Goal: Task Accomplishment & Management: Complete application form

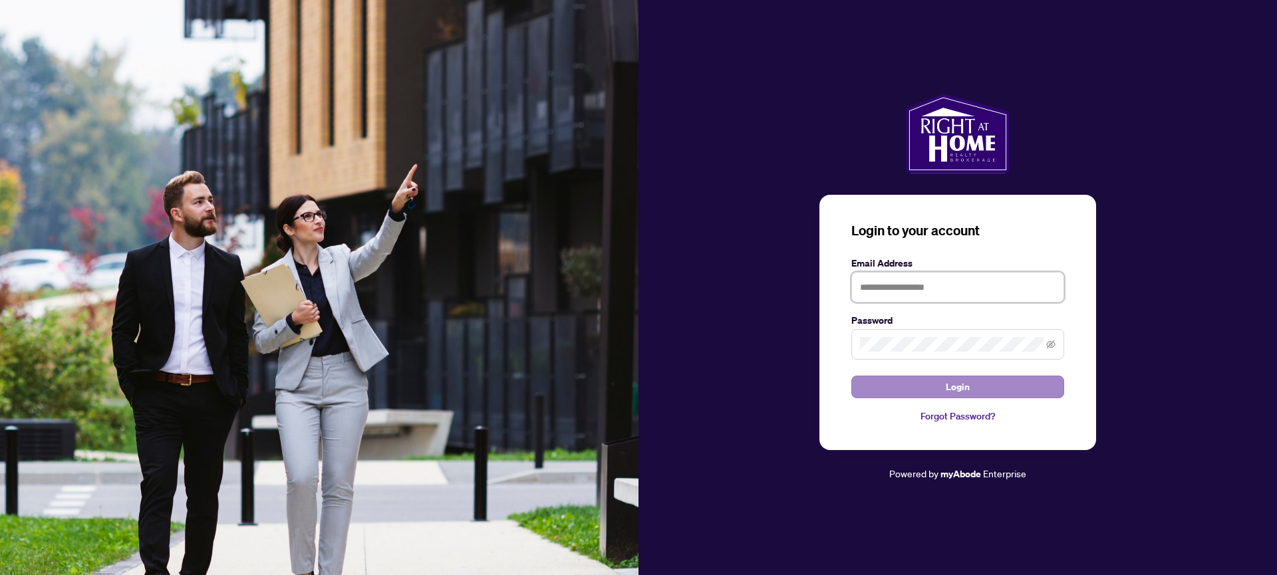
type input "**********"
click at [959, 387] on span "Login" at bounding box center [958, 386] width 24 height 21
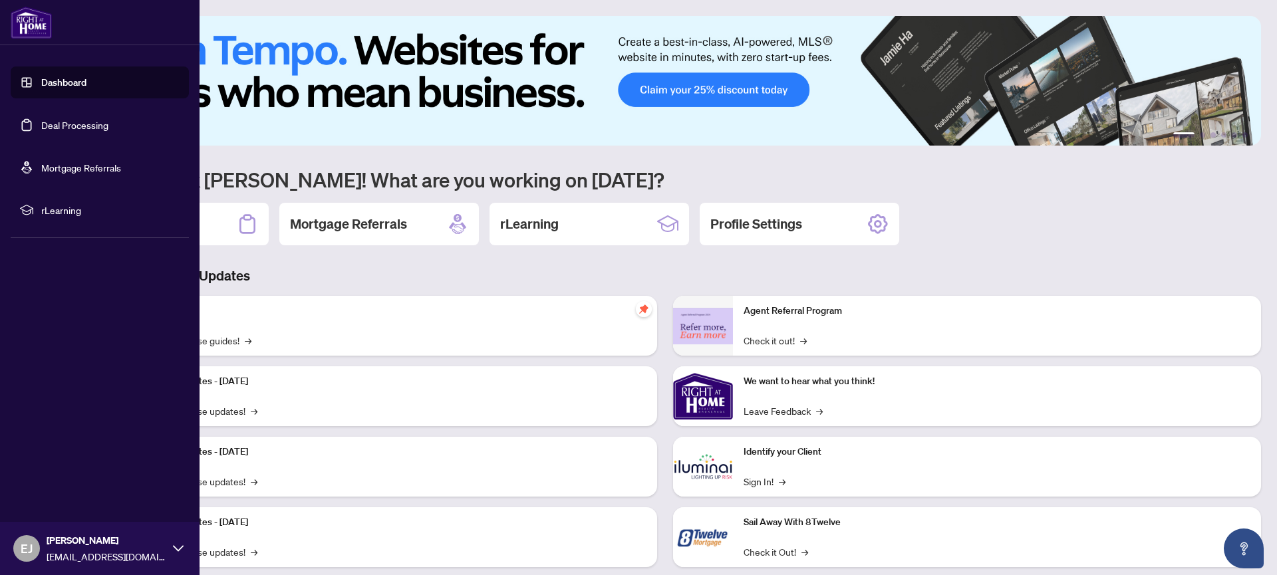
click at [41, 127] on link "Deal Processing" at bounding box center [74, 125] width 67 height 12
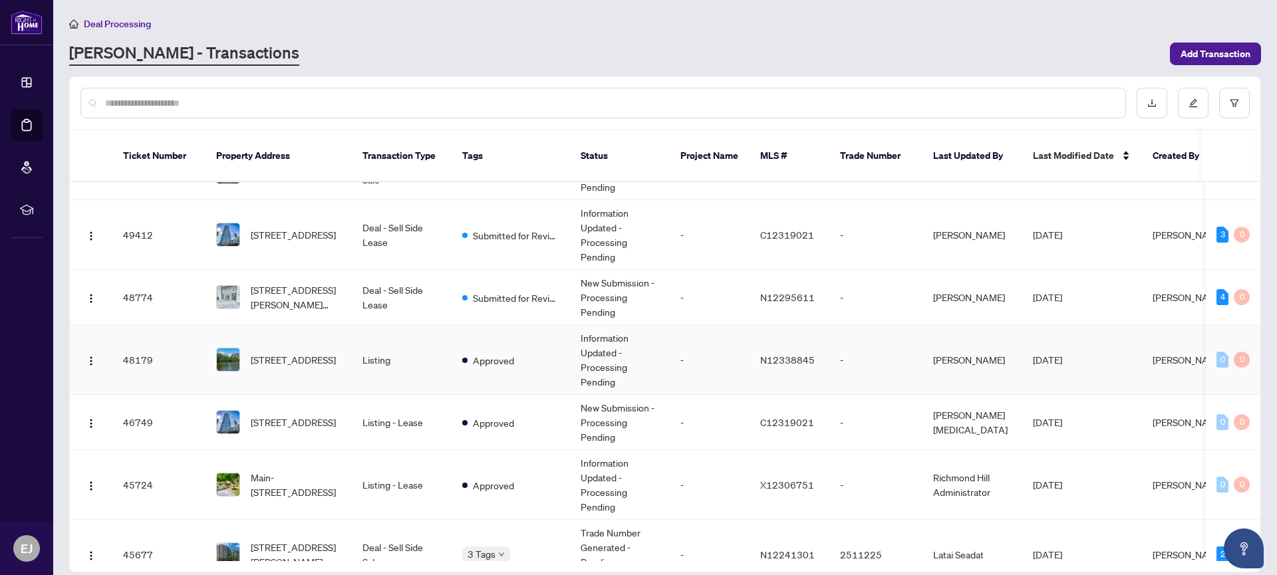
scroll to position [39, 0]
click at [358, 272] on td "Deal - Sell Side Lease" at bounding box center [402, 296] width 100 height 55
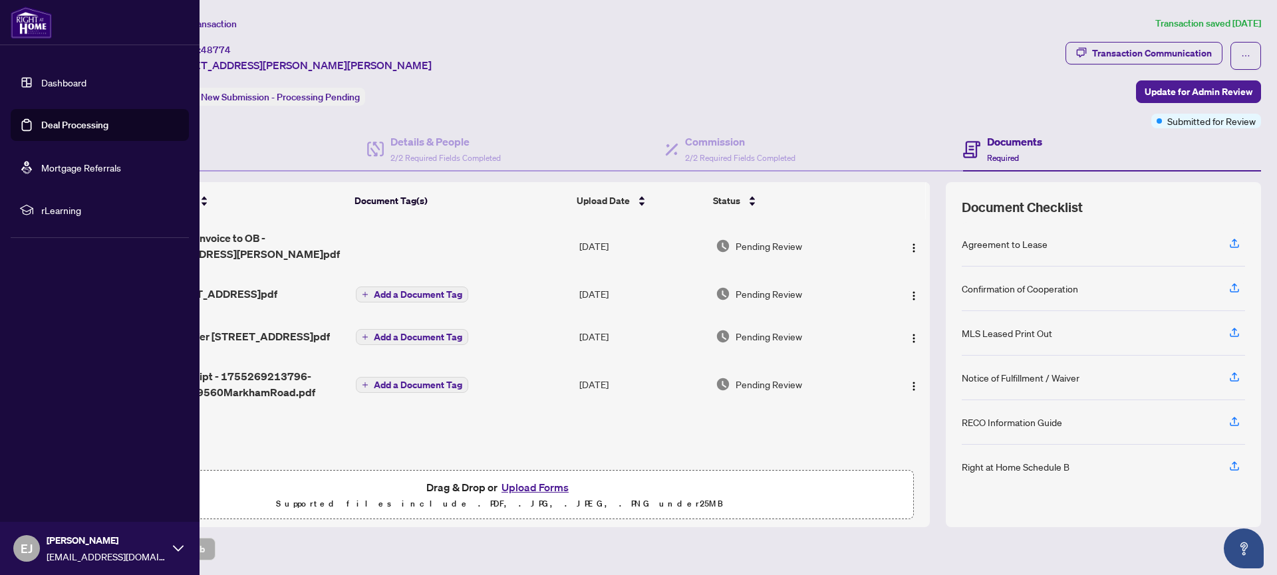
click at [41, 120] on link "Deal Processing" at bounding box center [74, 125] width 67 height 12
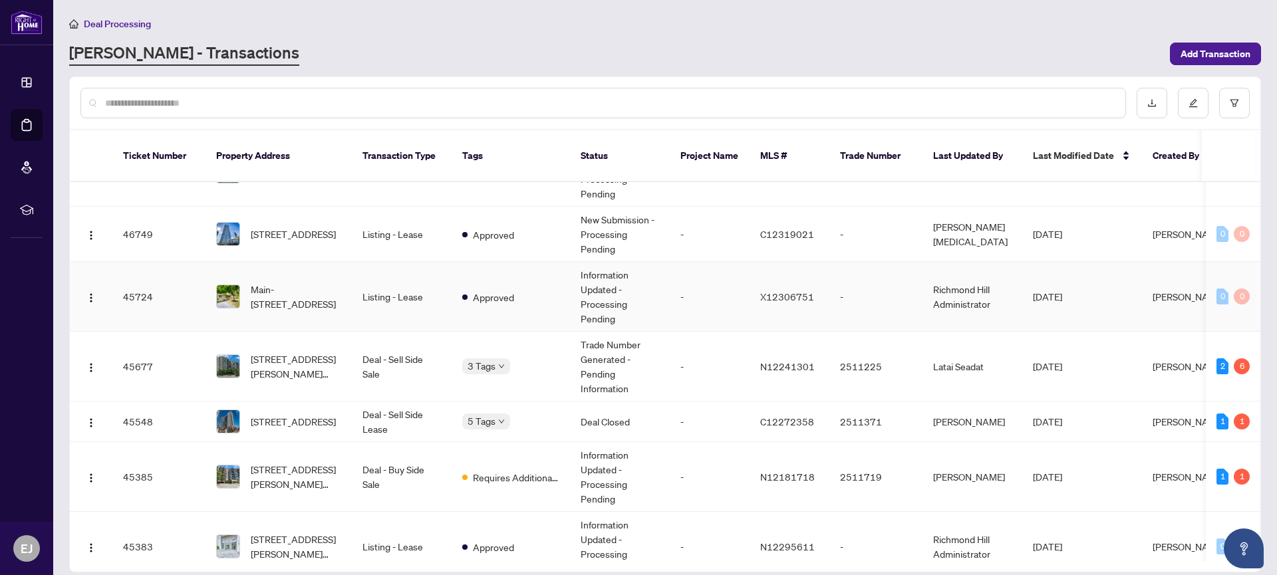
scroll to position [237, 0]
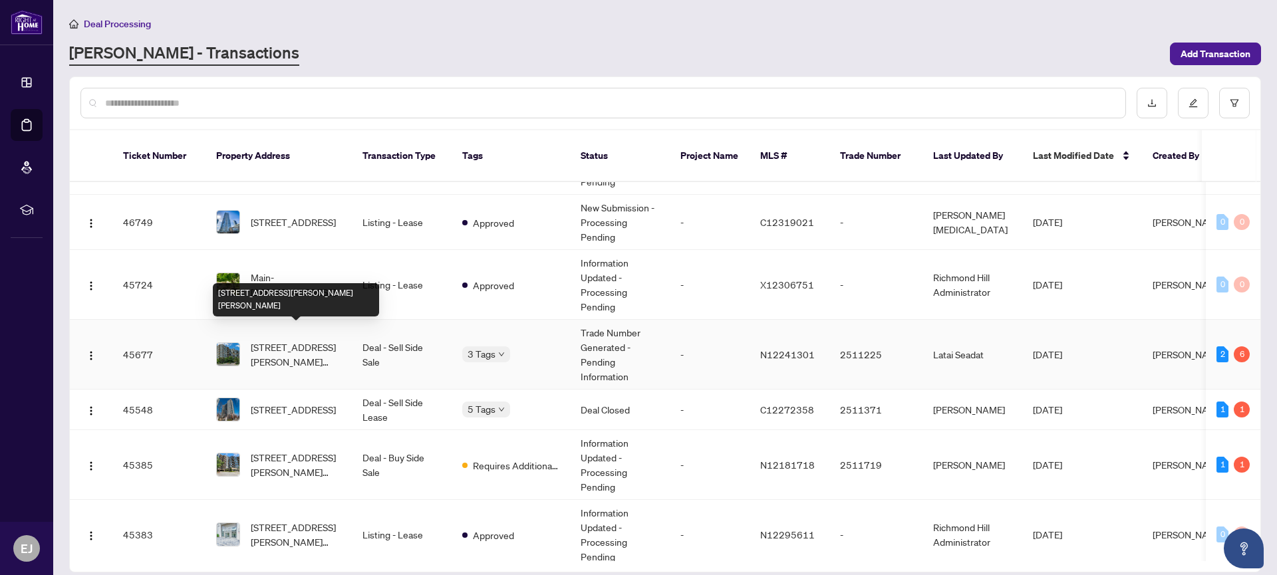
click at [297, 340] on span "[STREET_ADDRESS][PERSON_NAME][PERSON_NAME]" at bounding box center [296, 354] width 90 height 29
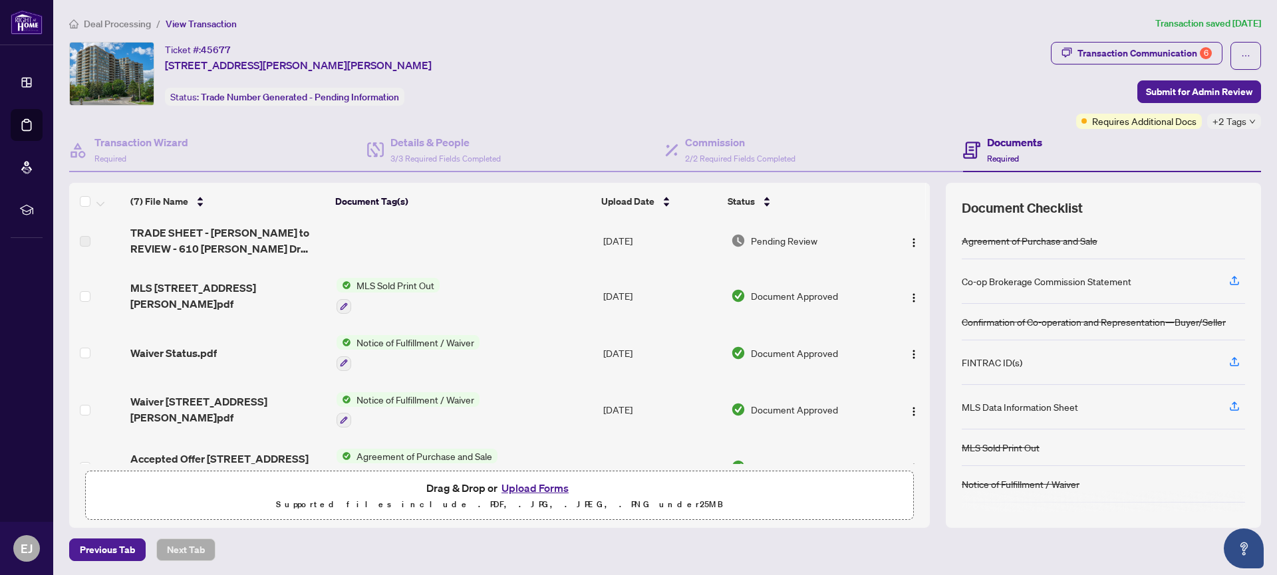
scroll to position [9, 0]
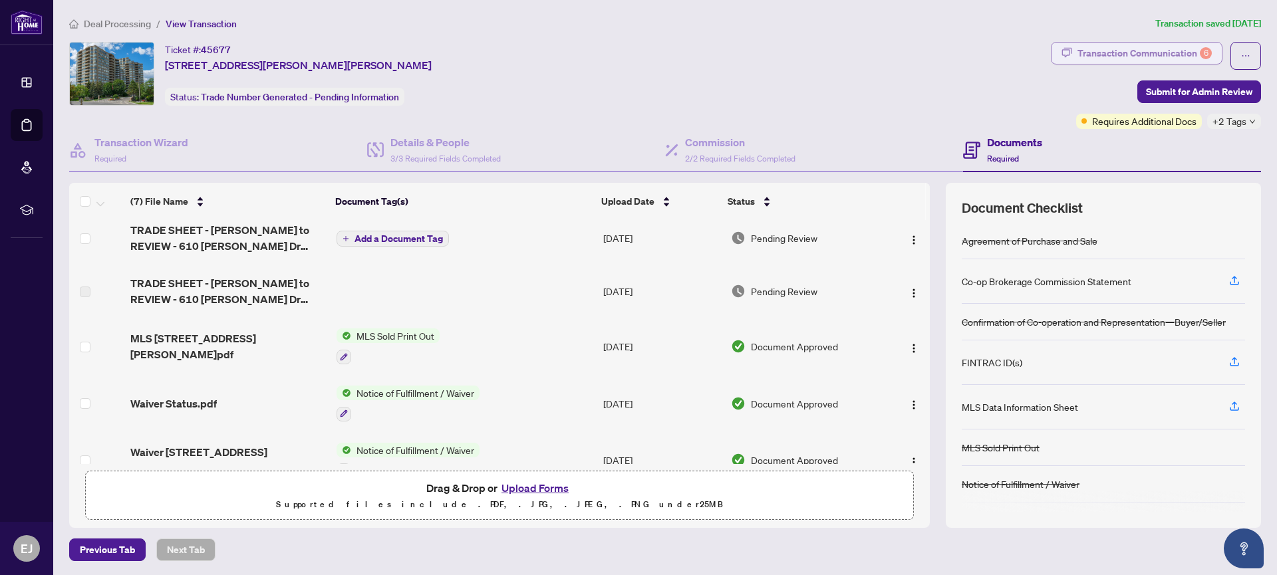
click at [1182, 49] on div "Transaction Communication 6" at bounding box center [1144, 53] width 134 height 21
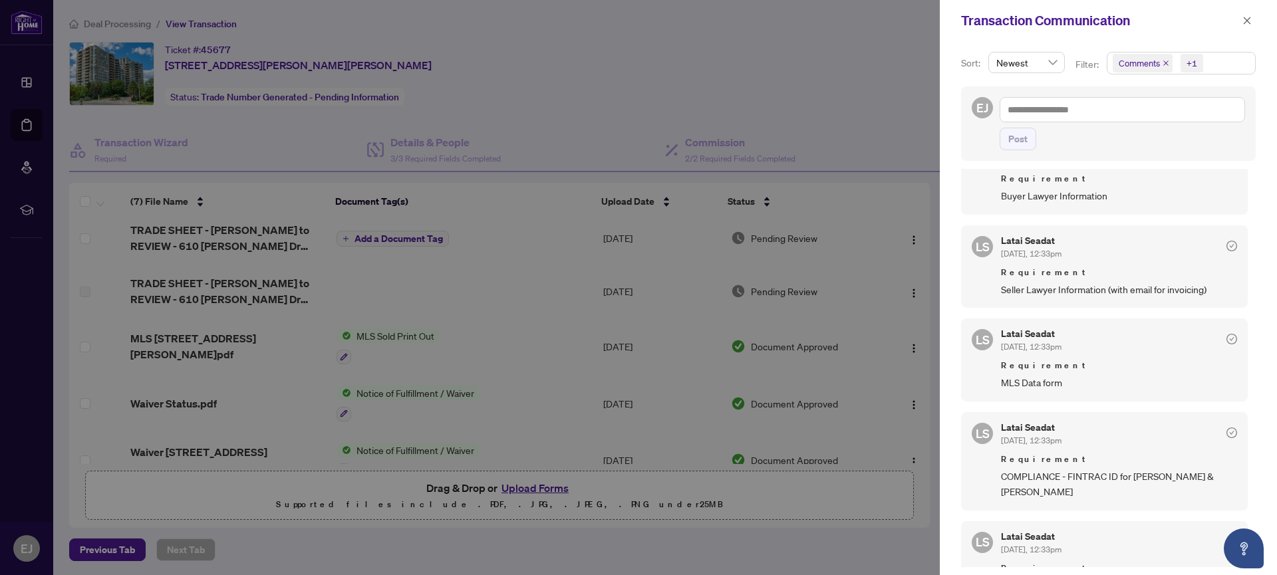
scroll to position [0, 0]
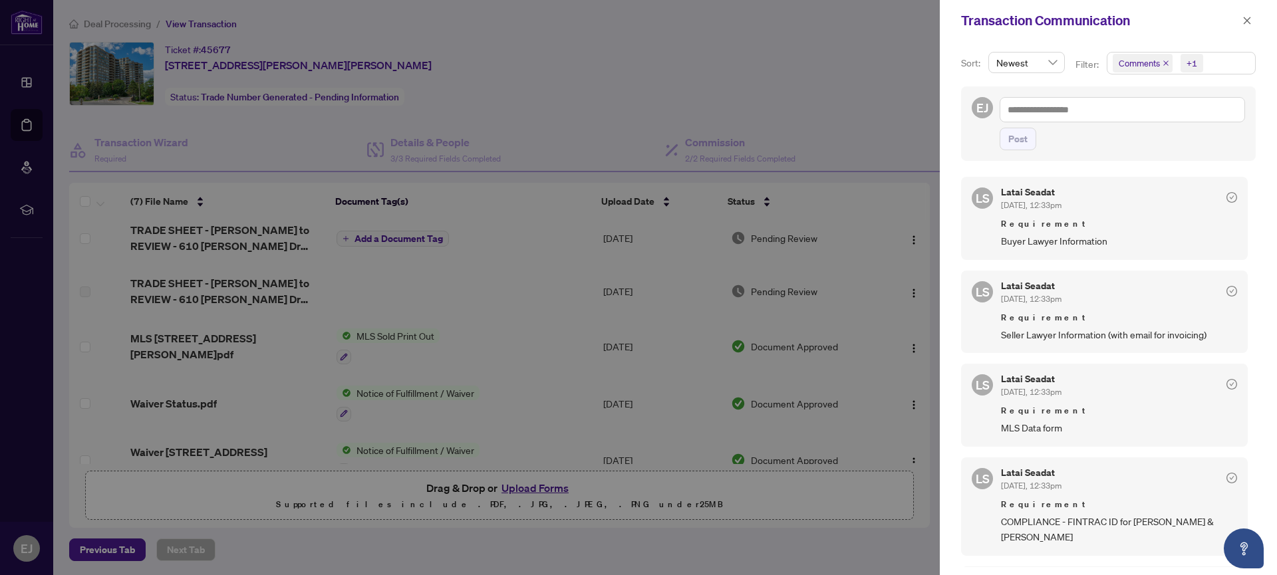
click at [1145, 66] on span "Comments" at bounding box center [1139, 63] width 41 height 13
click at [1116, 114] on span "Select Comments" at bounding box center [1120, 118] width 11 height 11
click at [978, 242] on div "[PERSON_NAME] Seadat [DATE], 12:33pm Requirement Buyer Lawyer Information" at bounding box center [1104, 218] width 287 height 82
drag, startPoint x: 1247, startPoint y: 19, endPoint x: 1276, endPoint y: 53, distance: 44.8
click at [1247, 19] on icon "close" at bounding box center [1246, 20] width 9 height 9
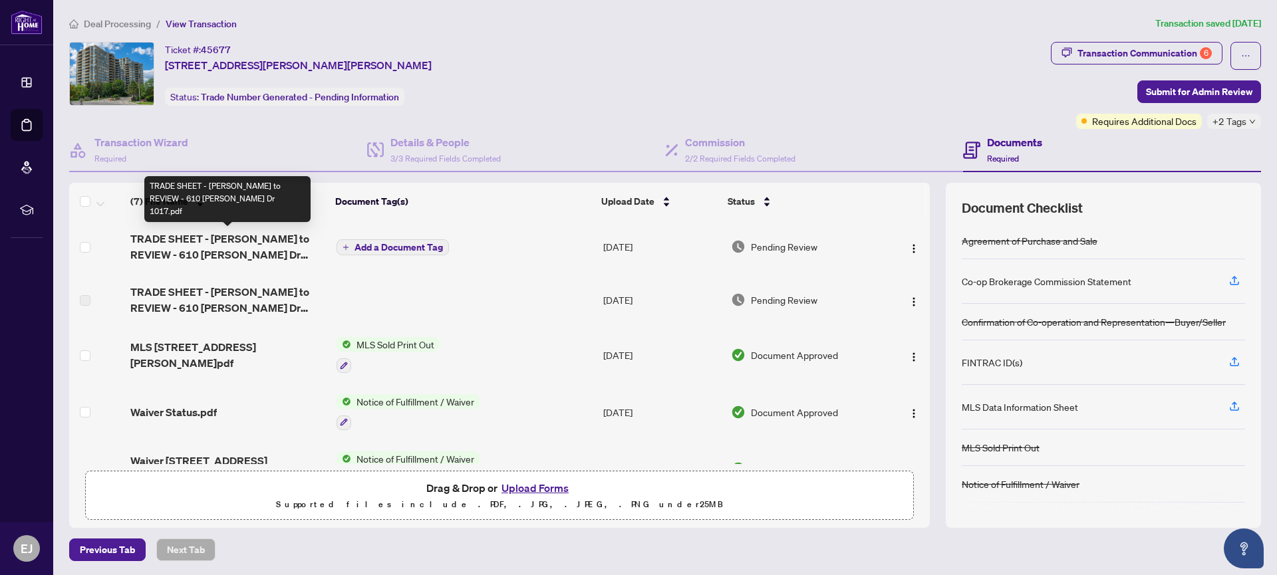
click at [227, 236] on span "TRADE SHEET - [PERSON_NAME] to REVIEW - 610 [PERSON_NAME] Dr 1017.pdf" at bounding box center [228, 247] width 196 height 32
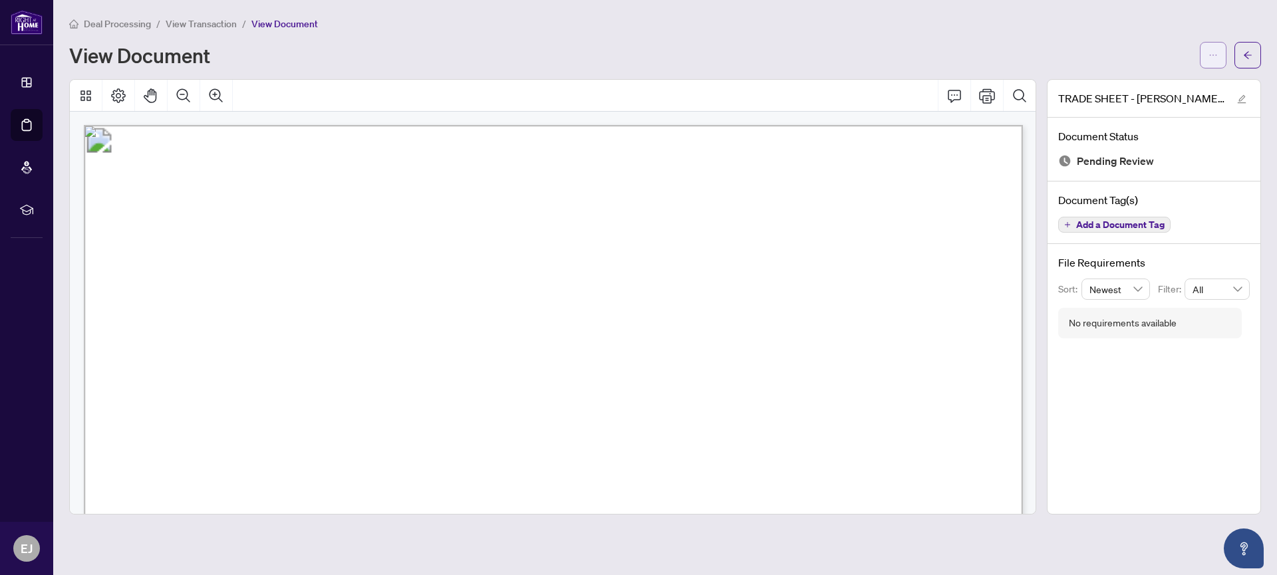
click at [1212, 53] on icon "ellipsis" at bounding box center [1212, 55] width 9 height 9
click at [1141, 85] on span "Download" at bounding box center [1165, 83] width 101 height 15
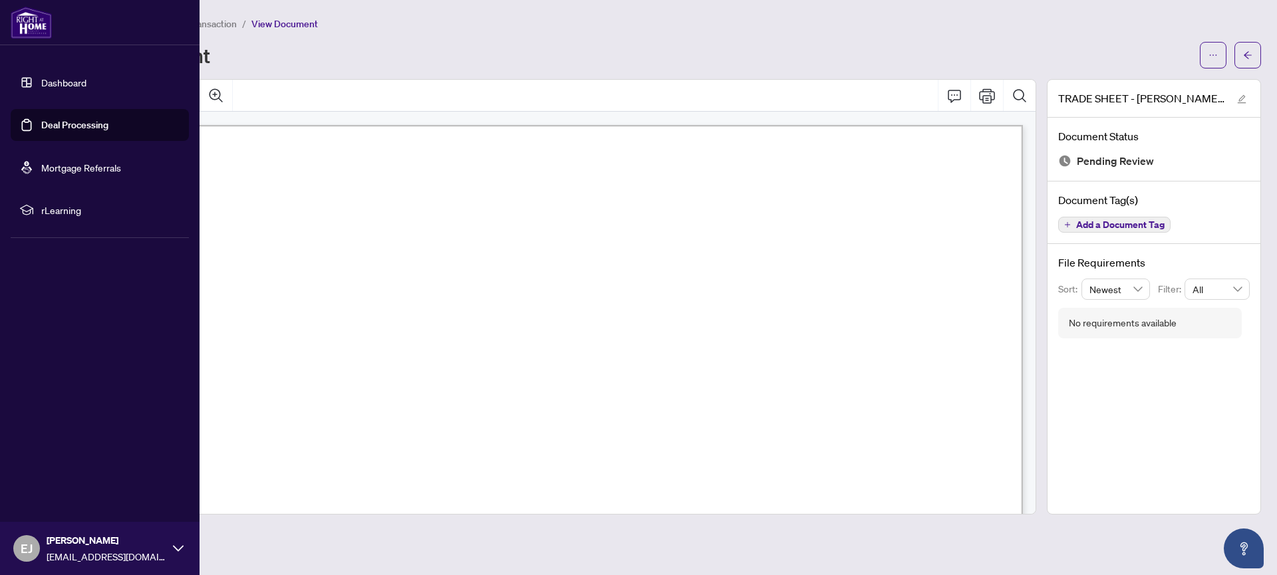
click at [41, 123] on link "Deal Processing" at bounding box center [74, 125] width 67 height 12
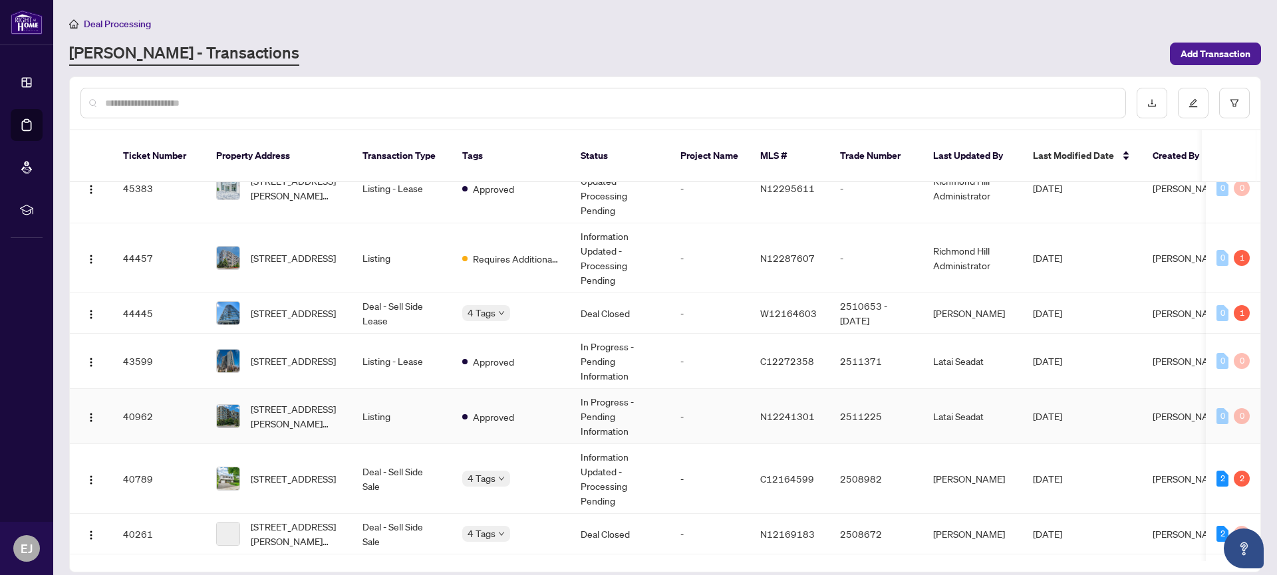
scroll to position [590, 0]
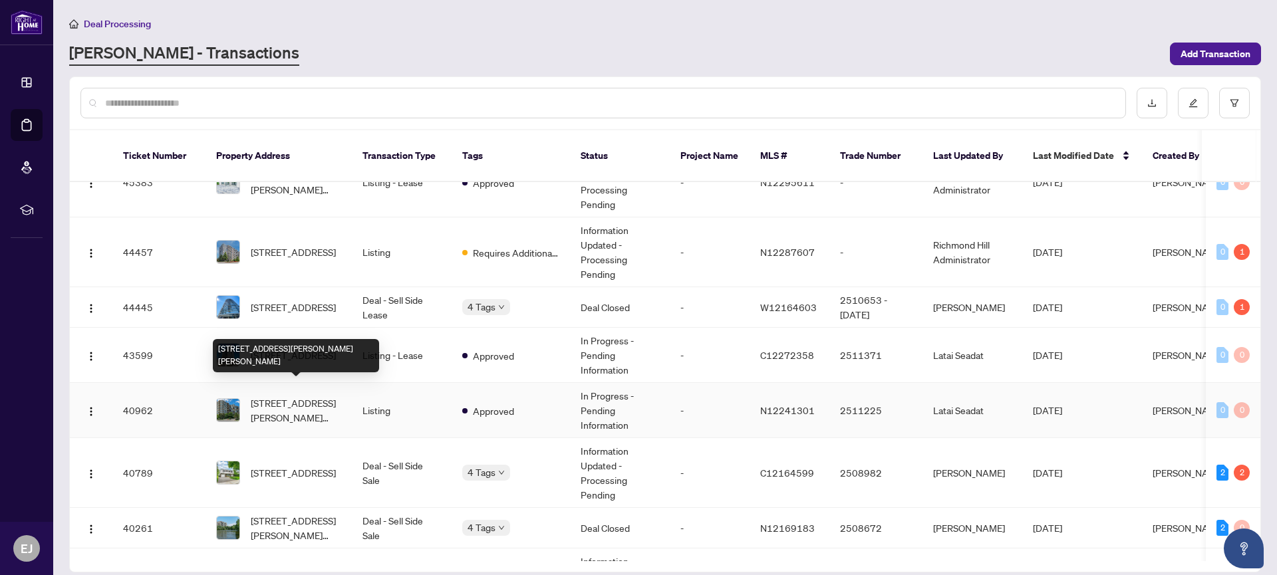
click at [307, 396] on span "[STREET_ADDRESS][PERSON_NAME][PERSON_NAME]" at bounding box center [296, 410] width 90 height 29
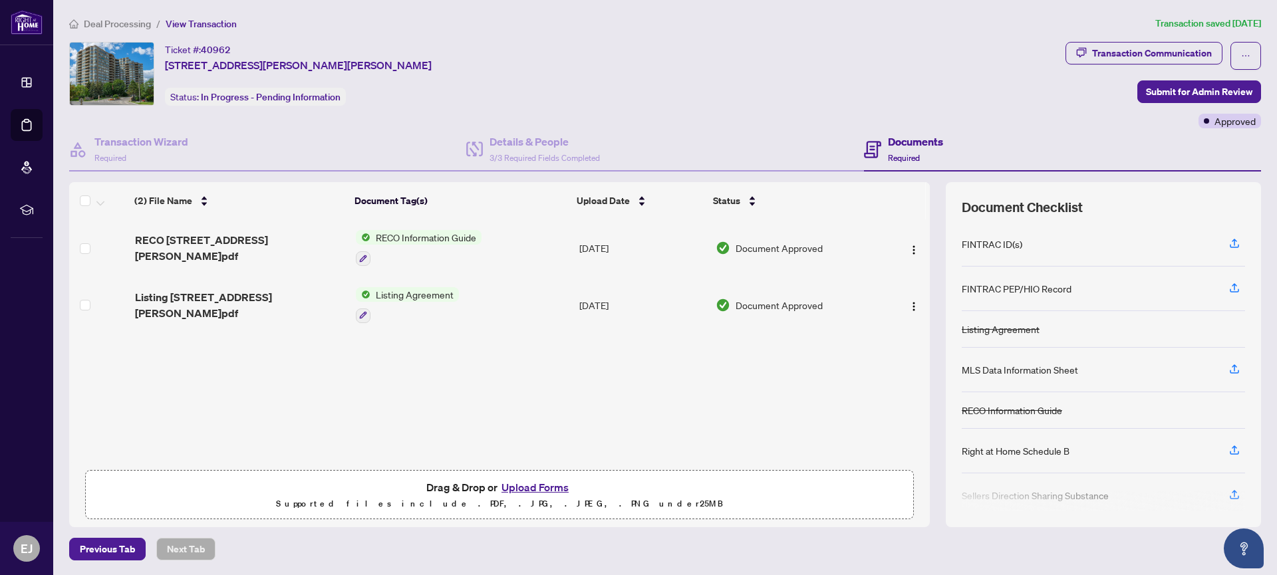
click at [410, 295] on span "Listing Agreement" at bounding box center [414, 294] width 88 height 15
click at [394, 295] on span "Listing Agreement" at bounding box center [414, 294] width 88 height 15
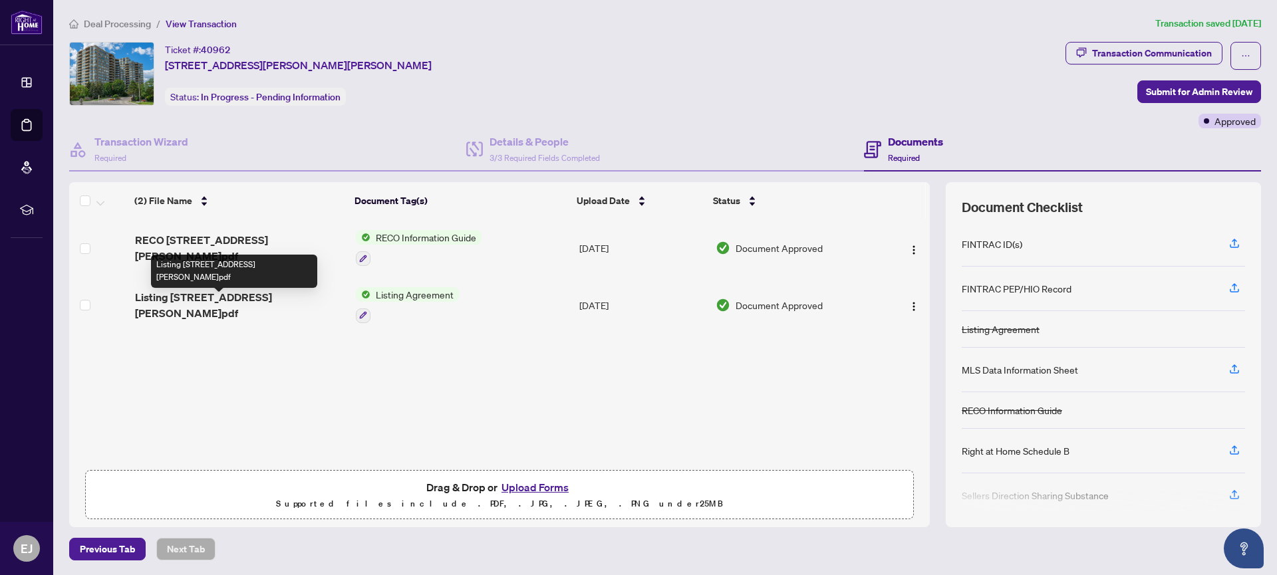
click at [287, 301] on span "Listing [STREET_ADDRESS][PERSON_NAME]pdf" at bounding box center [240, 305] width 211 height 32
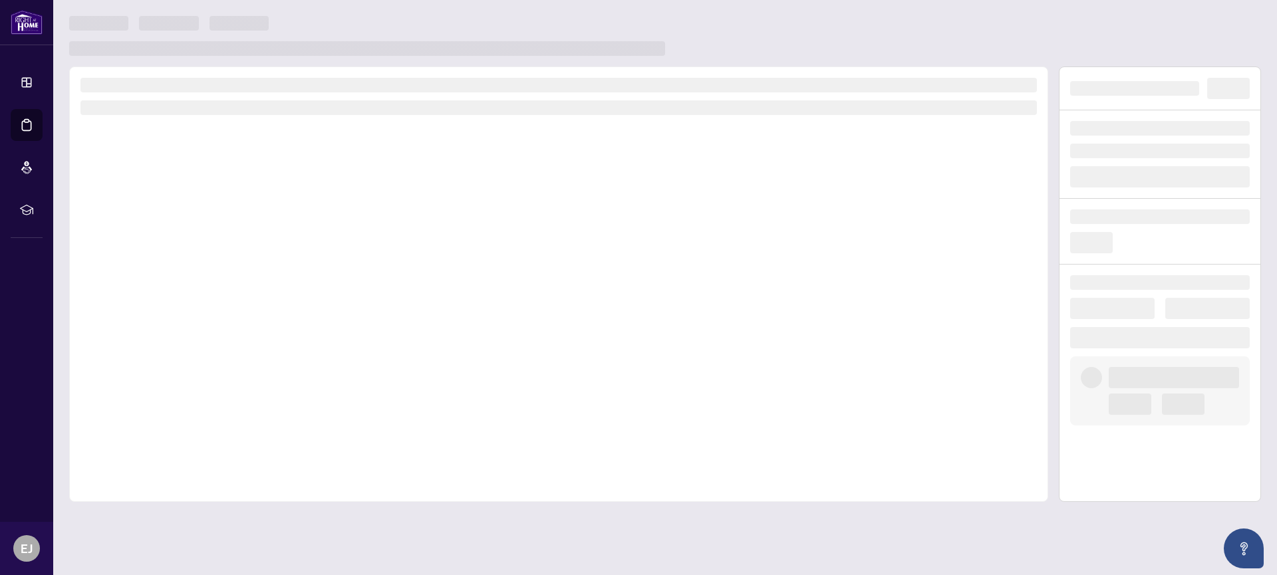
click at [287, 301] on div at bounding box center [558, 285] width 979 height 436
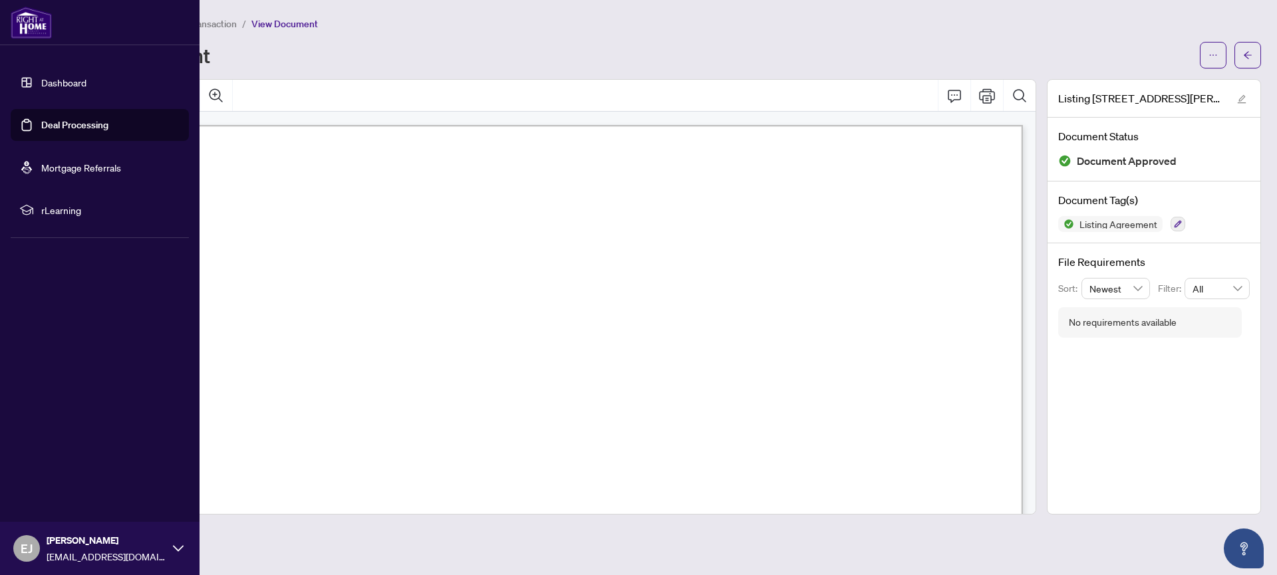
click at [53, 126] on link "Deal Processing" at bounding box center [74, 125] width 67 height 12
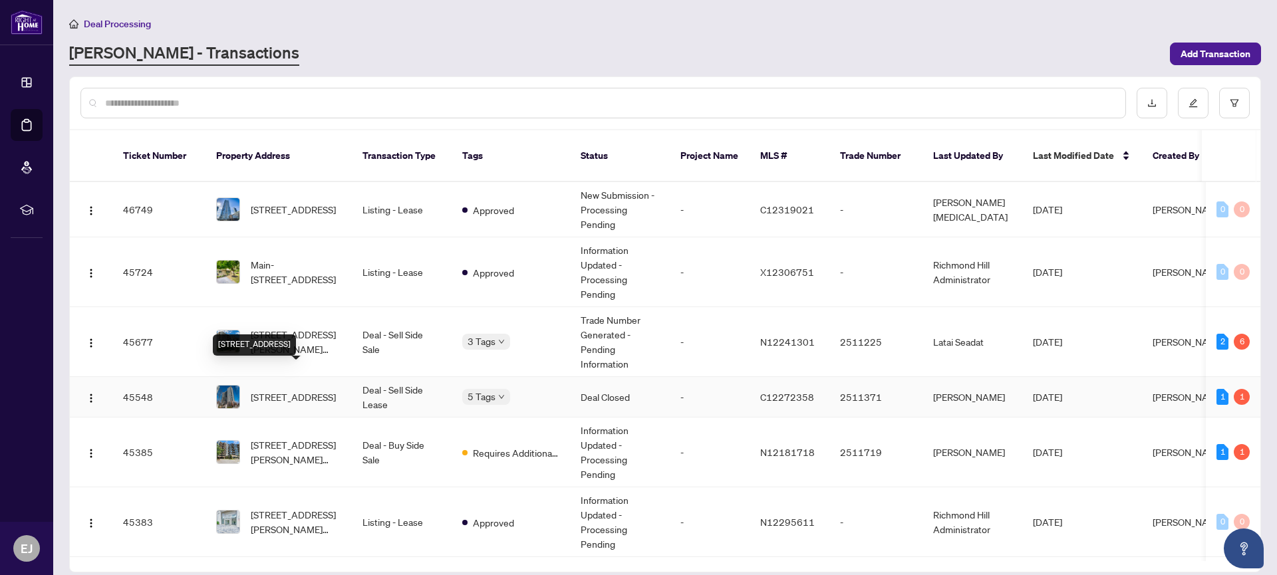
scroll to position [247, 0]
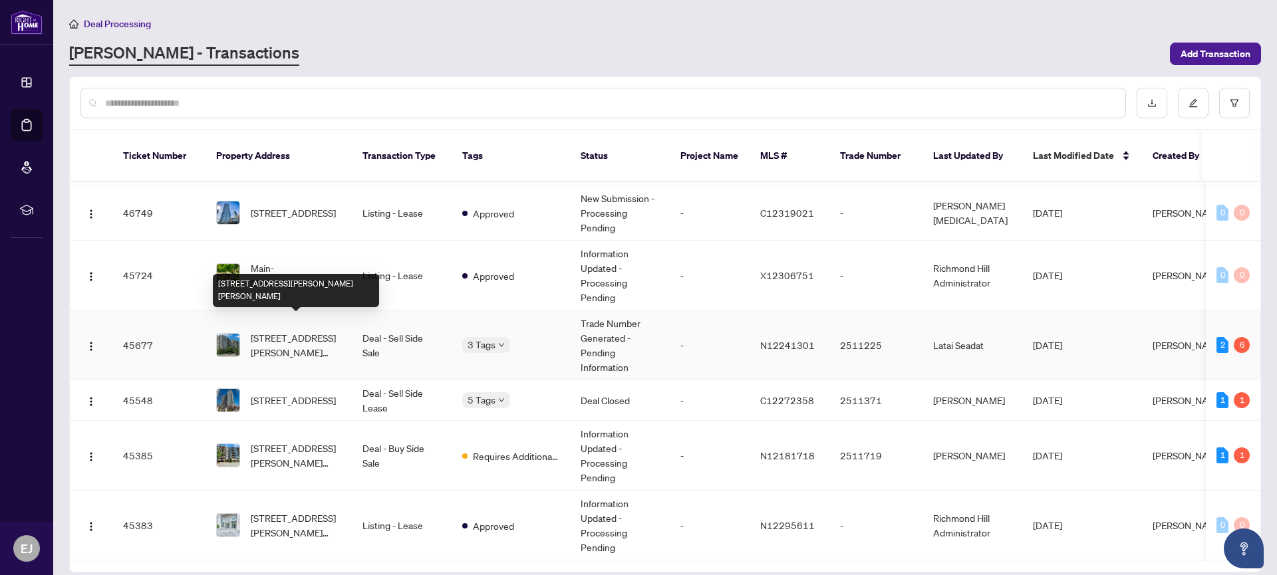
click at [297, 331] on span "[STREET_ADDRESS][PERSON_NAME][PERSON_NAME]" at bounding box center [296, 345] width 90 height 29
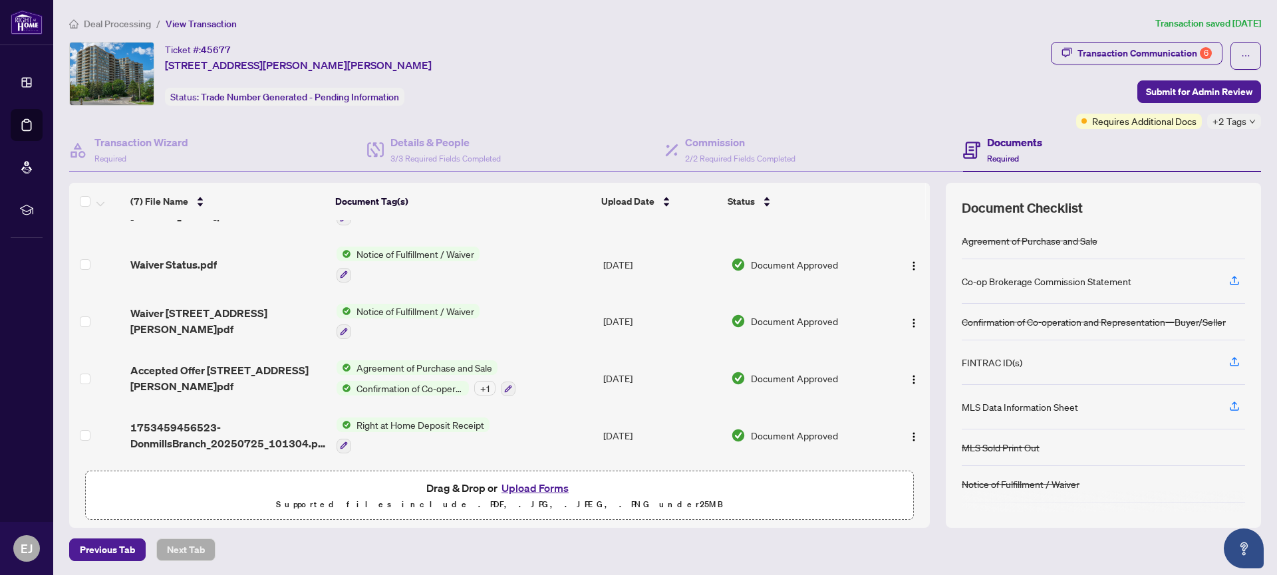
scroll to position [1, 0]
click at [537, 483] on button "Upload Forms" at bounding box center [534, 486] width 75 height 17
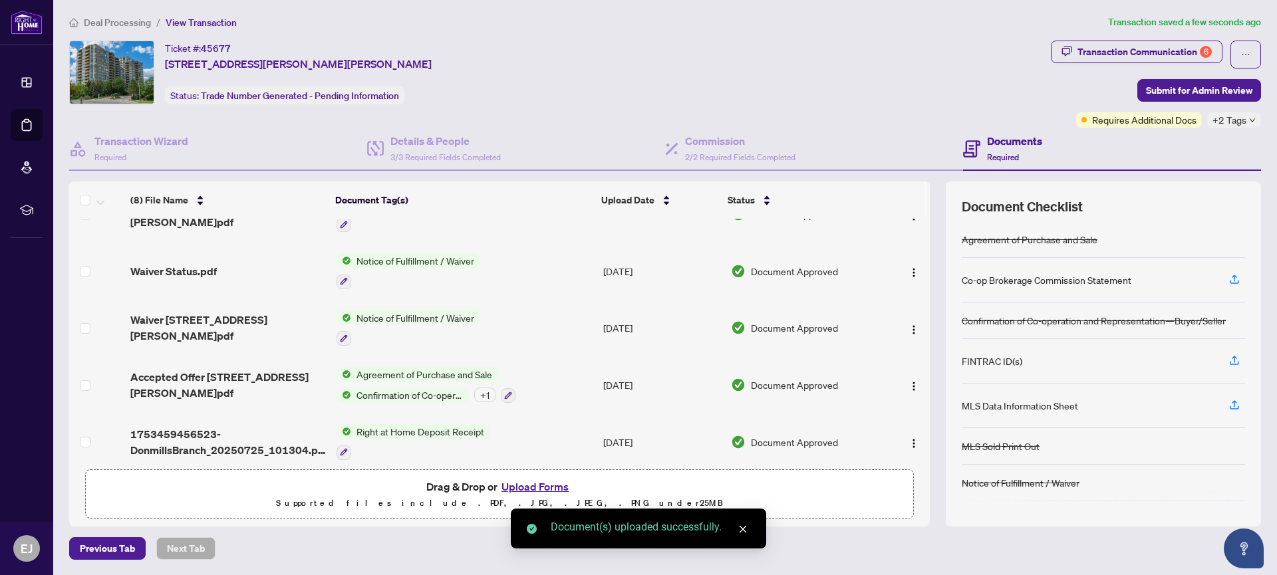
scroll to position [0, 0]
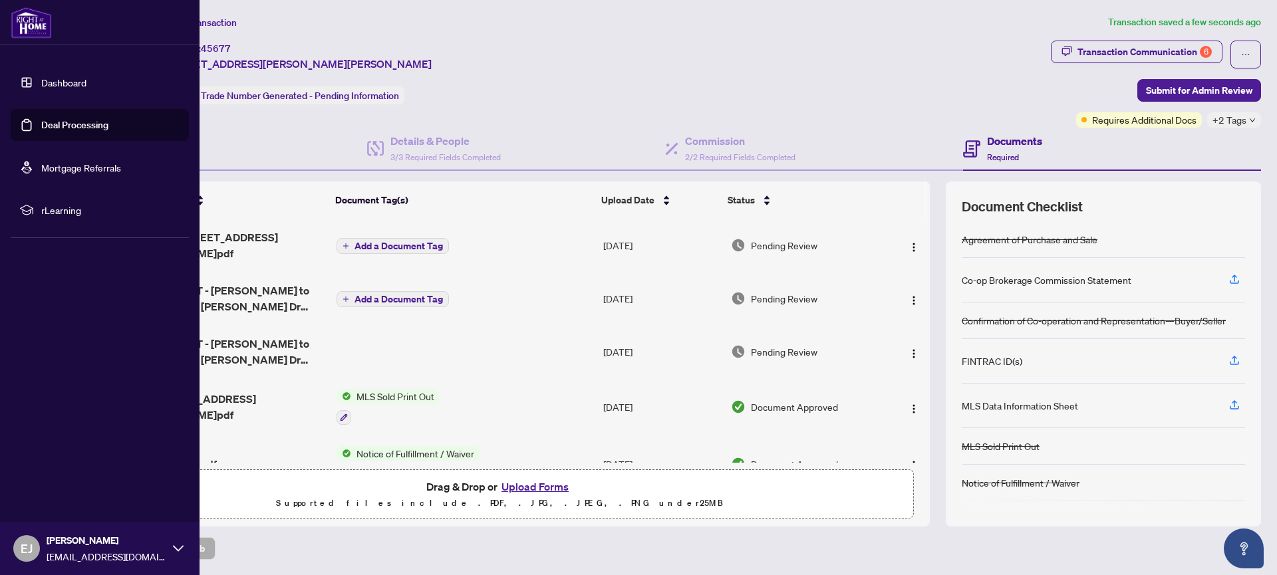
click at [55, 122] on link "Deal Processing" at bounding box center [74, 125] width 67 height 12
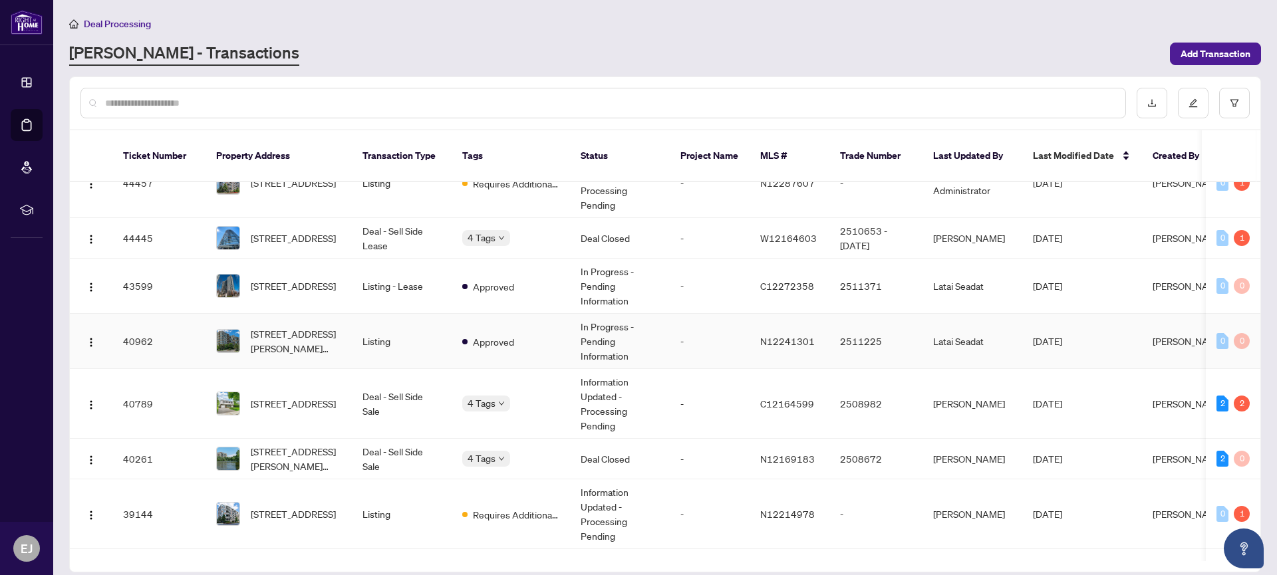
scroll to position [674, 0]
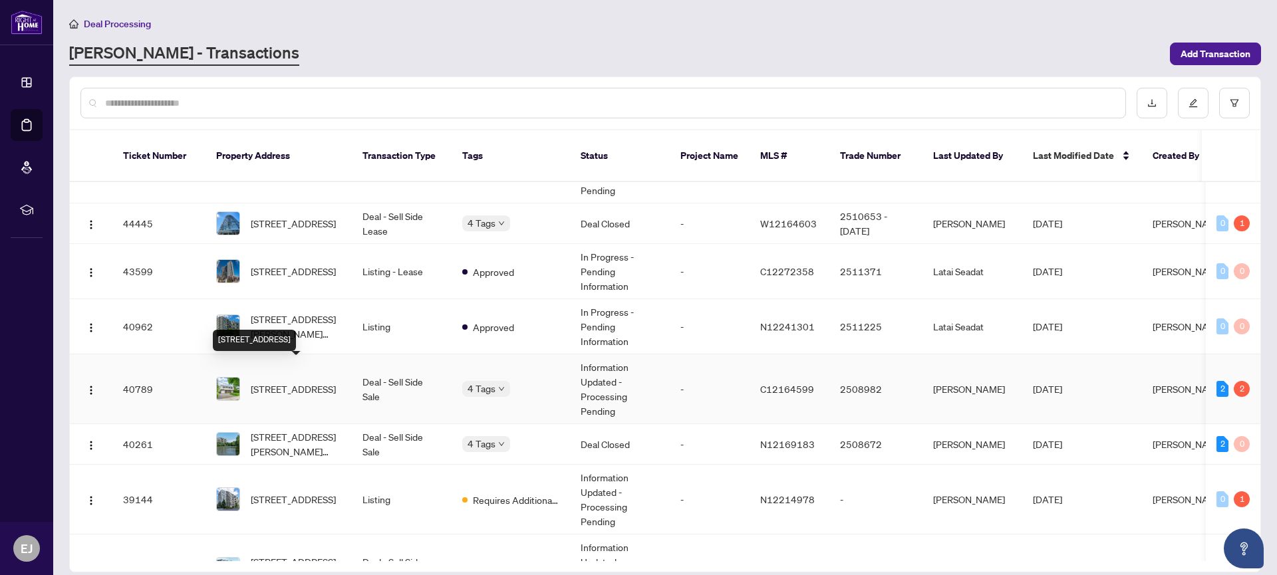
click at [305, 382] on span "[STREET_ADDRESS]" at bounding box center [293, 389] width 85 height 15
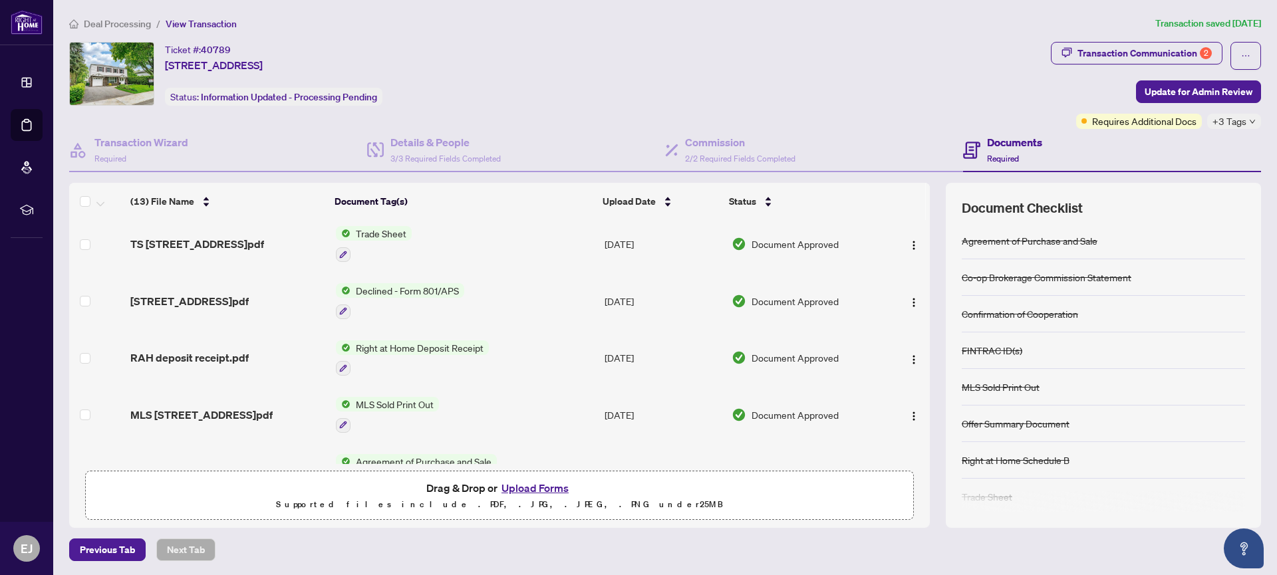
scroll to position [459, 0]
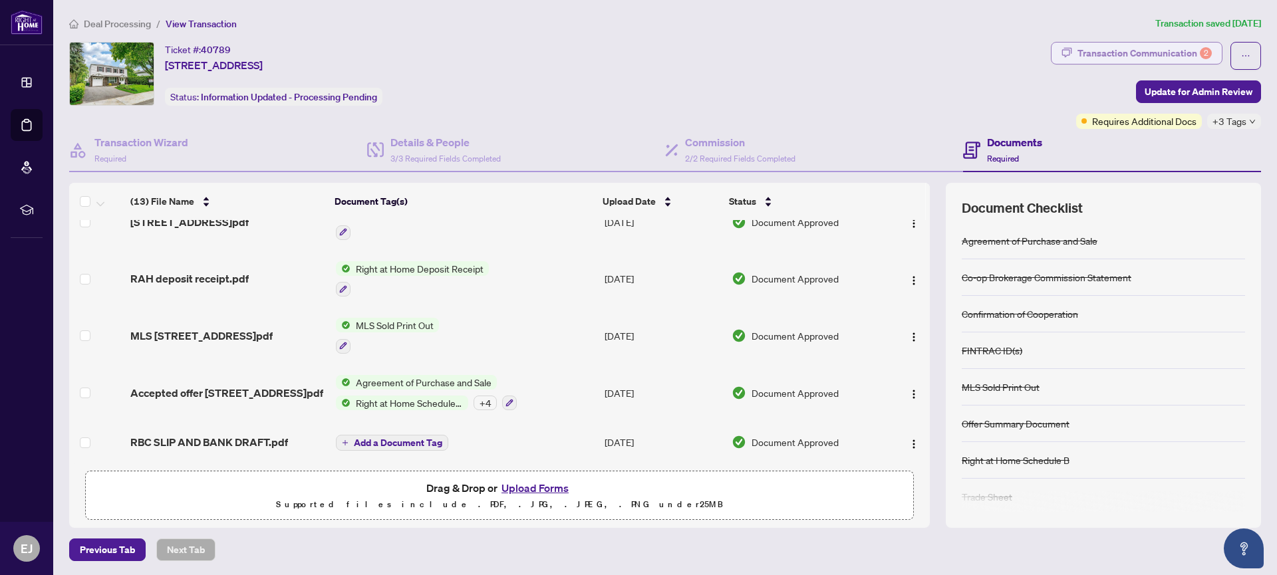
click at [1194, 50] on div "Transaction Communication 2" at bounding box center [1144, 53] width 134 height 21
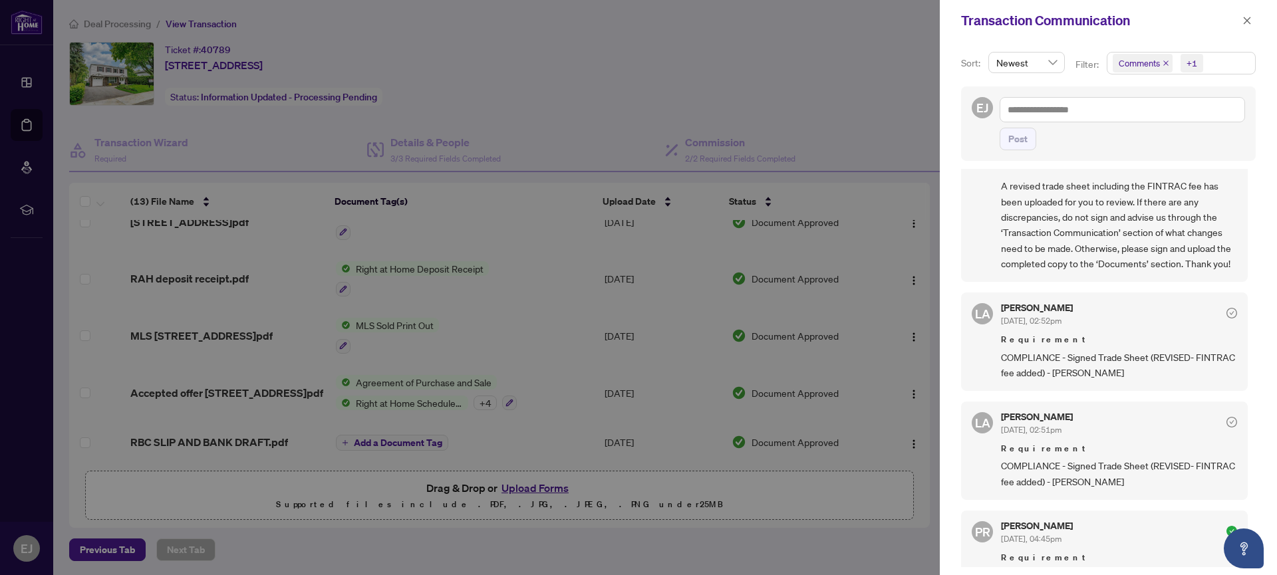
scroll to position [53, 0]
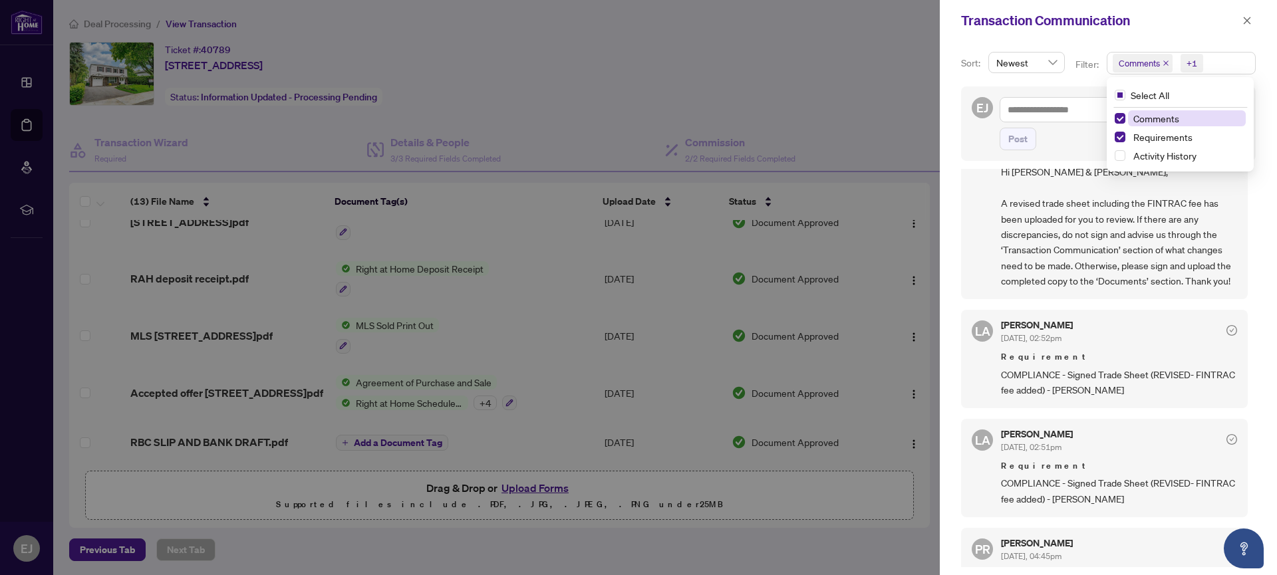
click at [1131, 57] on span "Comments" at bounding box center [1139, 63] width 41 height 13
click at [1160, 136] on span "Requirements" at bounding box center [1162, 137] width 59 height 12
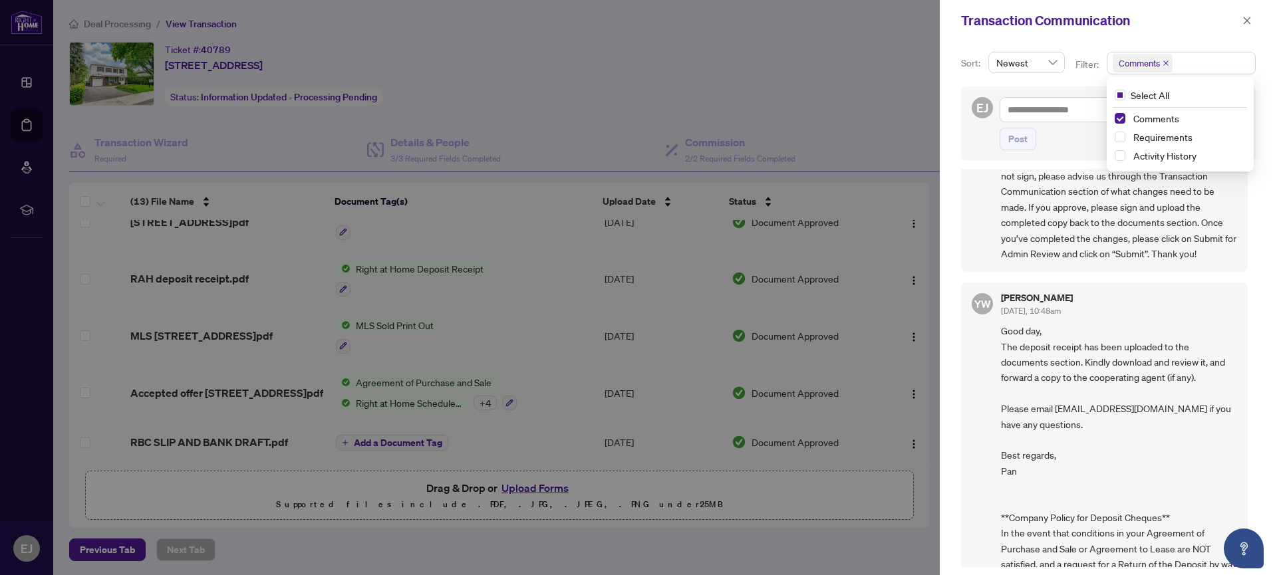
scroll to position [0, 0]
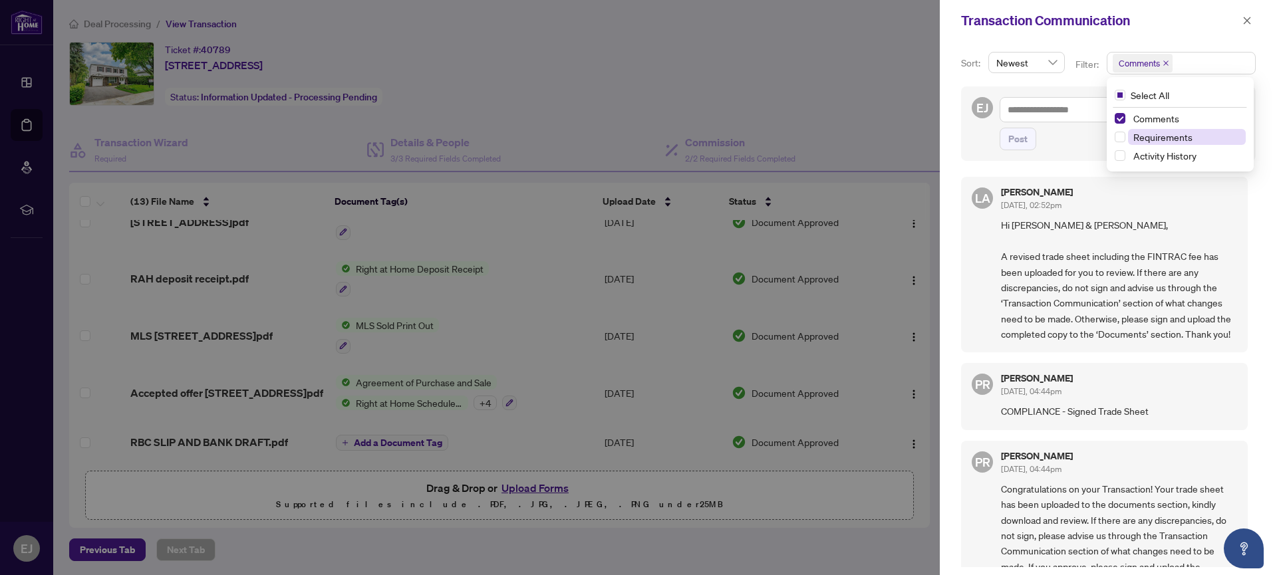
drag, startPoint x: 1120, startPoint y: 136, endPoint x: 1132, endPoint y: 142, distance: 13.4
click at [1120, 136] on span "Select Requirements" at bounding box center [1120, 137] width 11 height 11
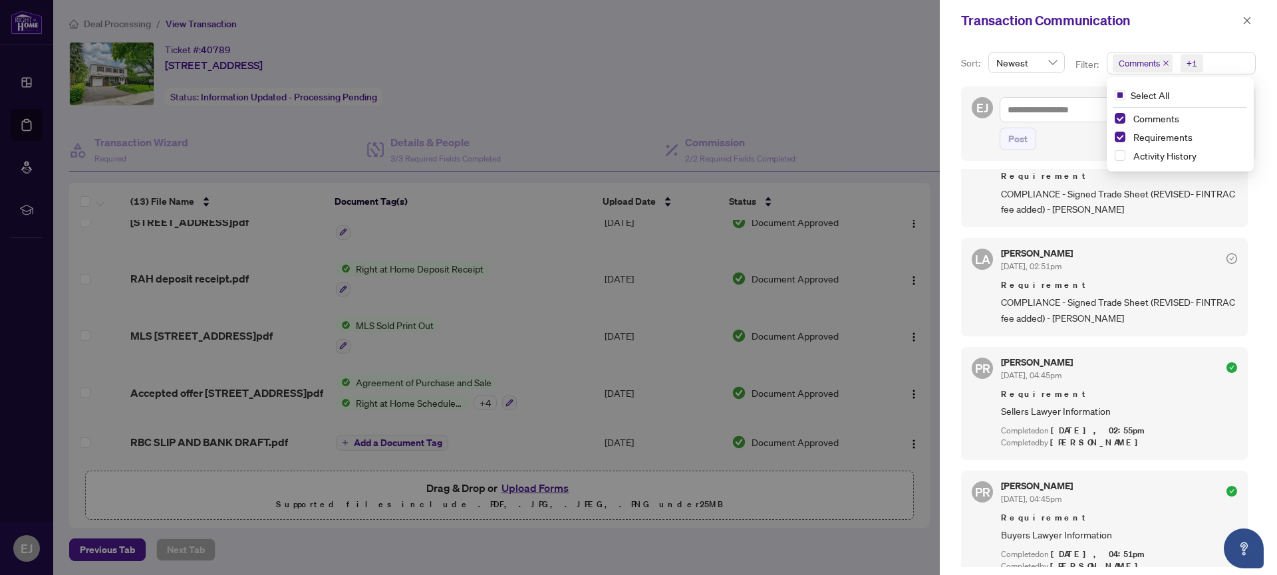
scroll to position [238, 0]
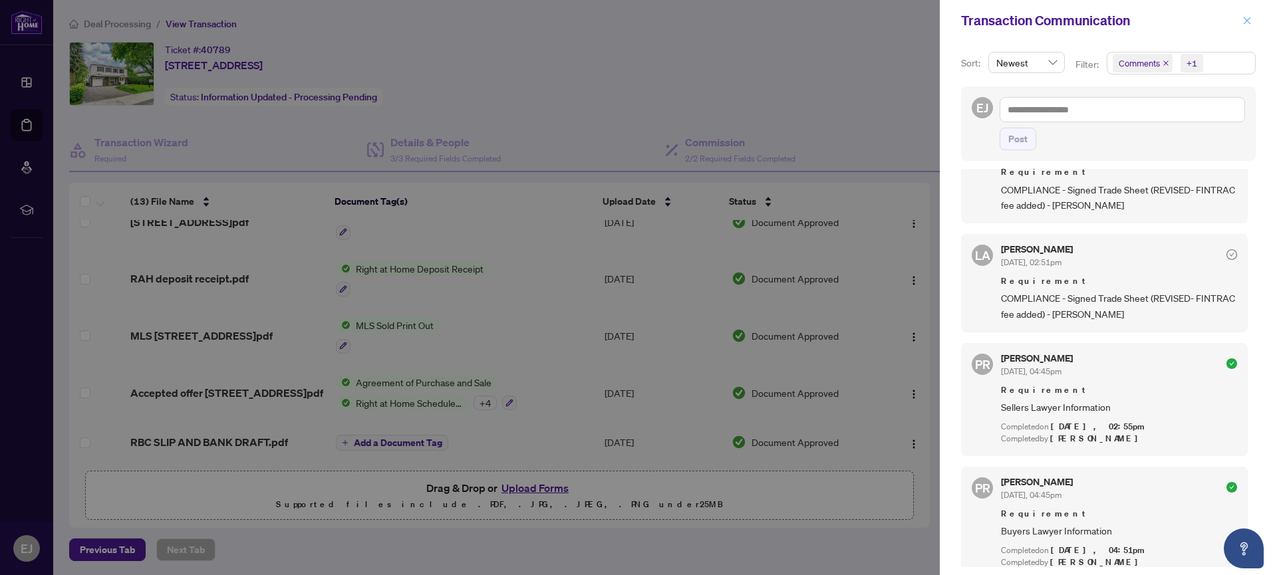
drag, startPoint x: 1249, startPoint y: 18, endPoint x: 1262, endPoint y: 22, distance: 13.9
click at [1249, 18] on icon "close" at bounding box center [1246, 20] width 9 height 9
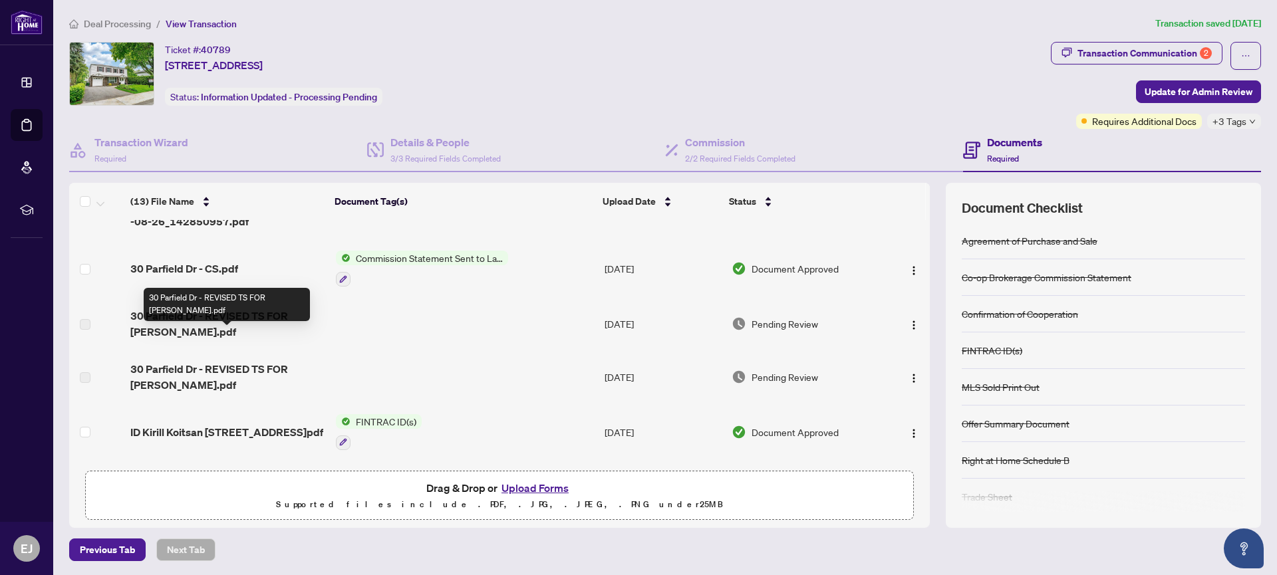
scroll to position [27, 0]
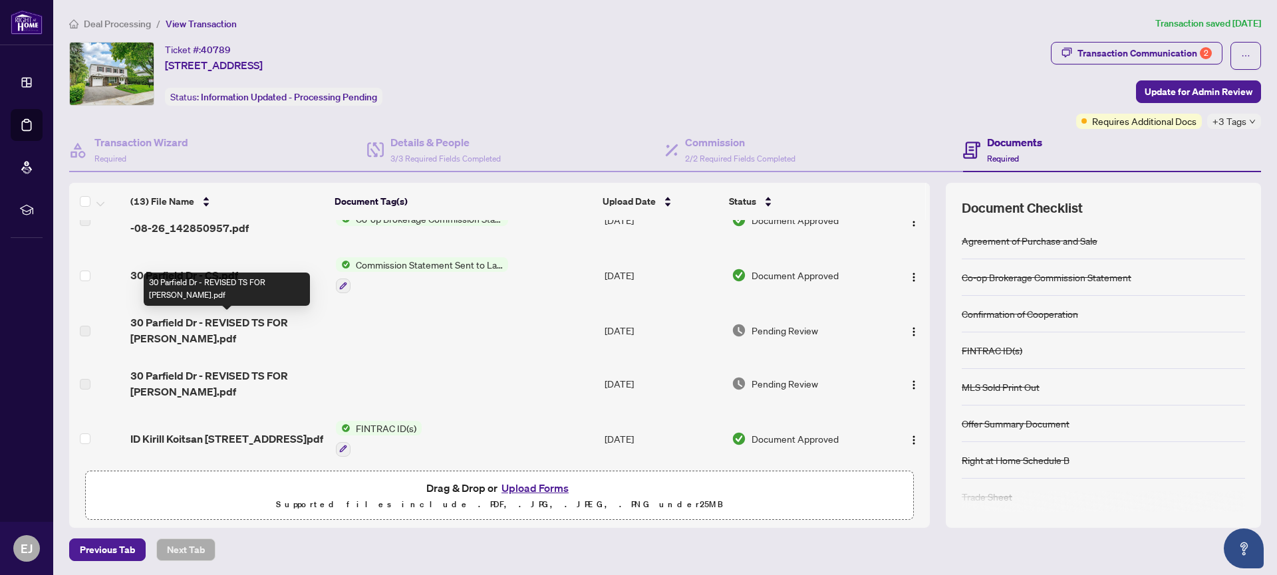
click at [209, 321] on span "30 Parfield Dr - REVISED TS FOR [PERSON_NAME].pdf" at bounding box center [227, 331] width 195 height 32
click at [151, 329] on span "30 Parfield Dr - REVISED TS FOR [PERSON_NAME].pdf" at bounding box center [227, 331] width 195 height 32
click at [152, 328] on span "30 Parfield Dr - REVISED TS FOR [PERSON_NAME].pdf" at bounding box center [227, 331] width 195 height 32
click at [209, 321] on span "30 Parfield Dr - REVISED TS FOR [PERSON_NAME].pdf" at bounding box center [227, 331] width 195 height 32
click at [213, 321] on span "30 Parfield Dr - REVISED TS FOR [PERSON_NAME].pdf" at bounding box center [227, 331] width 195 height 32
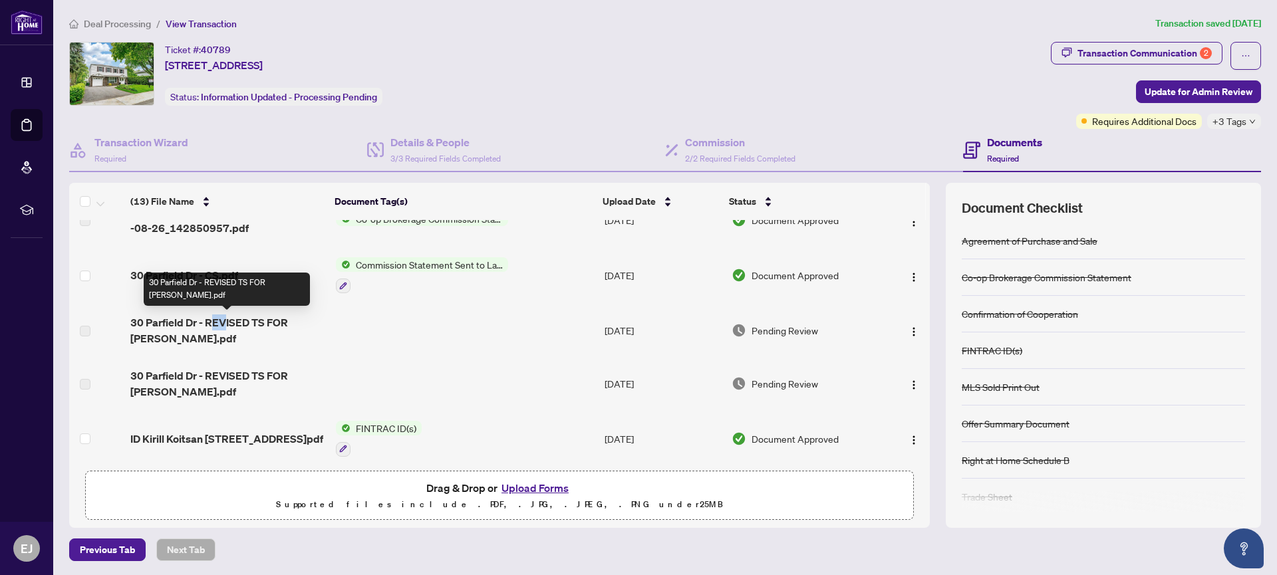
drag, startPoint x: 215, startPoint y: 321, endPoint x: 562, endPoint y: 342, distance: 347.7
click at [227, 325] on span "30 Parfield Dr - REVISED TS FOR [PERSON_NAME].pdf" at bounding box center [227, 331] width 195 height 32
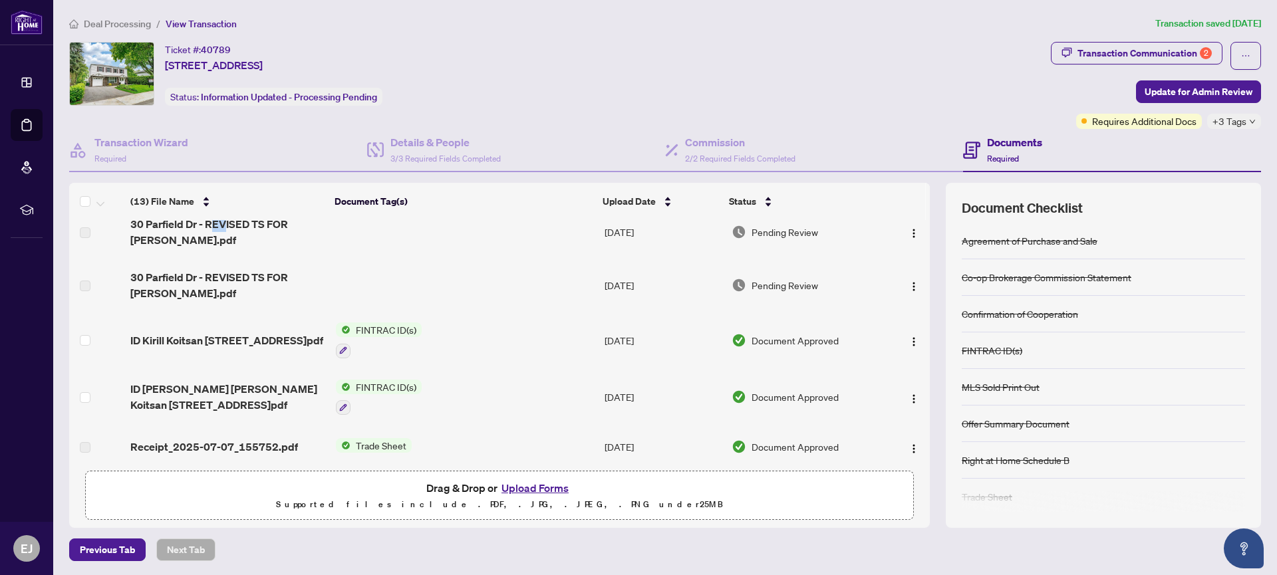
scroll to position [126, 0]
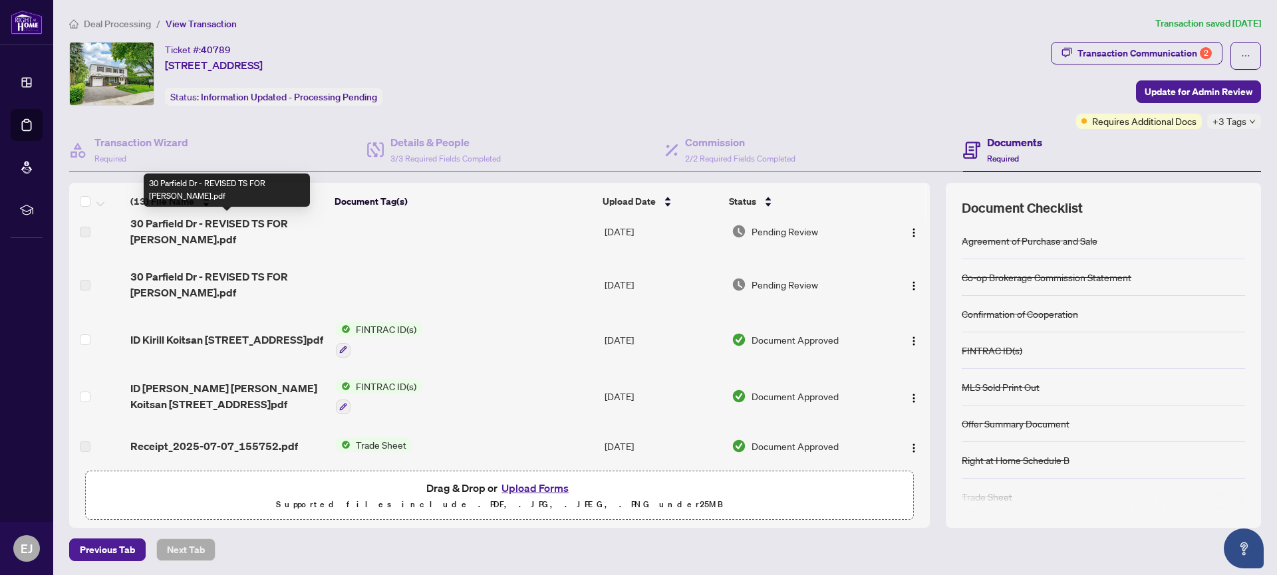
click at [256, 221] on span "30 Parfield Dr - REVISED TS FOR [PERSON_NAME].pdf" at bounding box center [227, 231] width 195 height 32
drag, startPoint x: 256, startPoint y: 221, endPoint x: 345, endPoint y: 265, distance: 99.3
click at [256, 221] on body "Dashboard Deal Processing Mortgage Referrals rLearning EJ [PERSON_NAME] [EMAIL_…" at bounding box center [638, 287] width 1277 height 575
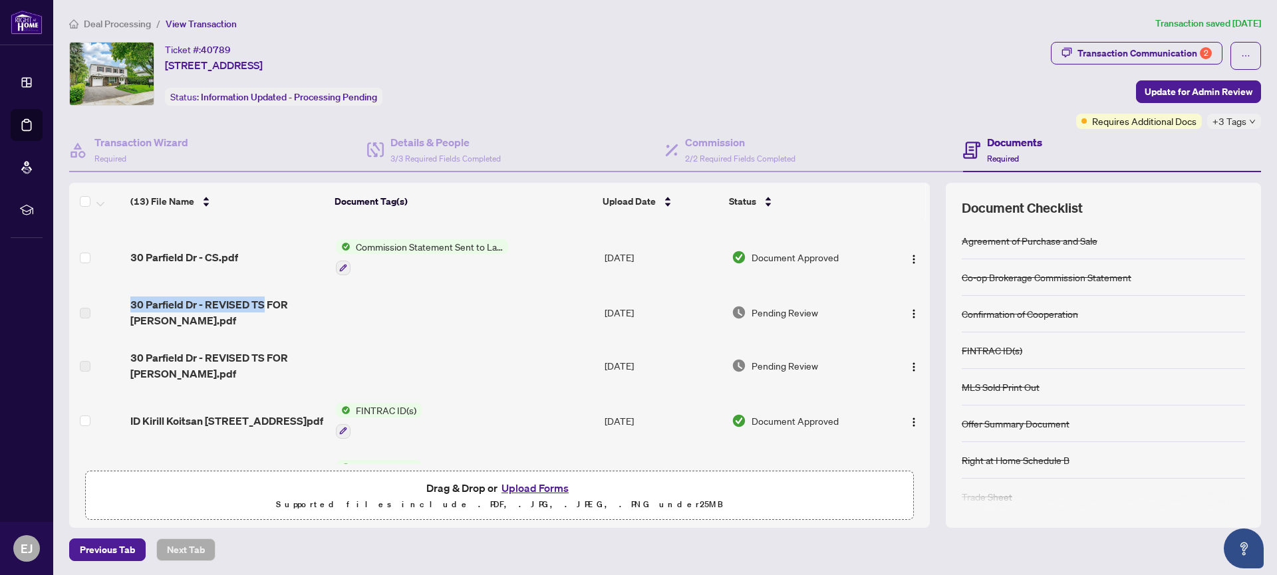
scroll to position [0, 0]
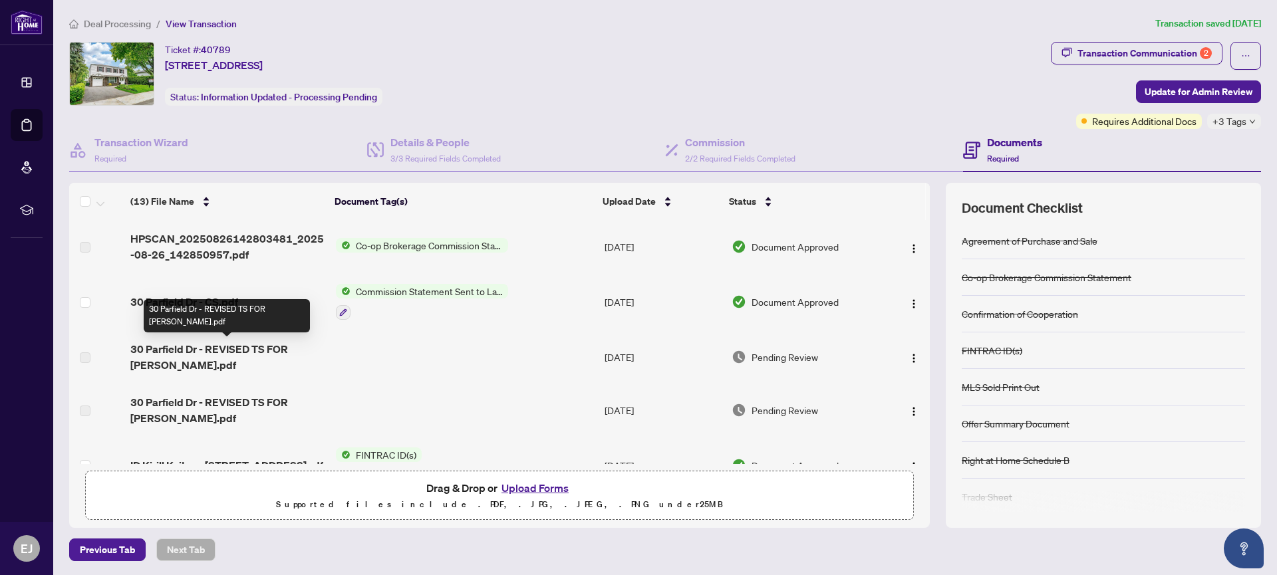
click at [237, 346] on span "30 Parfield Dr - REVISED TS FOR [PERSON_NAME].pdf" at bounding box center [227, 357] width 195 height 32
click at [236, 346] on span "30 Parfield Dr - REVISED TS FOR [PERSON_NAME].pdf" at bounding box center [227, 357] width 195 height 32
drag, startPoint x: 86, startPoint y: 356, endPoint x: 96, endPoint y: 384, distance: 29.0
click at [86, 356] on label at bounding box center [85, 357] width 11 height 15
click at [423, 242] on span "Co-op Brokerage Commission Statement" at bounding box center [429, 245] width 158 height 15
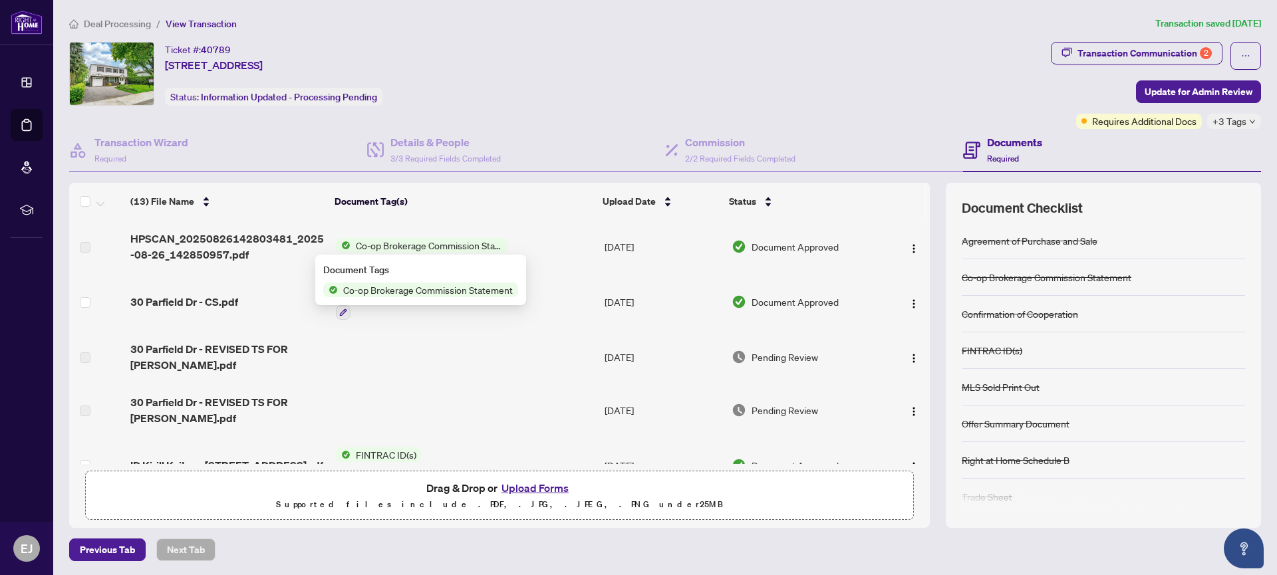
click at [393, 293] on span "Co-op Brokerage Commission Statement" at bounding box center [428, 290] width 180 height 15
click at [396, 290] on span "Co-op Brokerage Commission Statement" at bounding box center [428, 290] width 180 height 15
click at [396, 289] on span "Co-op Brokerage Commission Statement" at bounding box center [428, 290] width 180 height 15
click at [426, 242] on span "Co-op Brokerage Commission Statement" at bounding box center [429, 245] width 158 height 15
drag, startPoint x: 426, startPoint y: 241, endPoint x: 318, endPoint y: 227, distance: 109.4
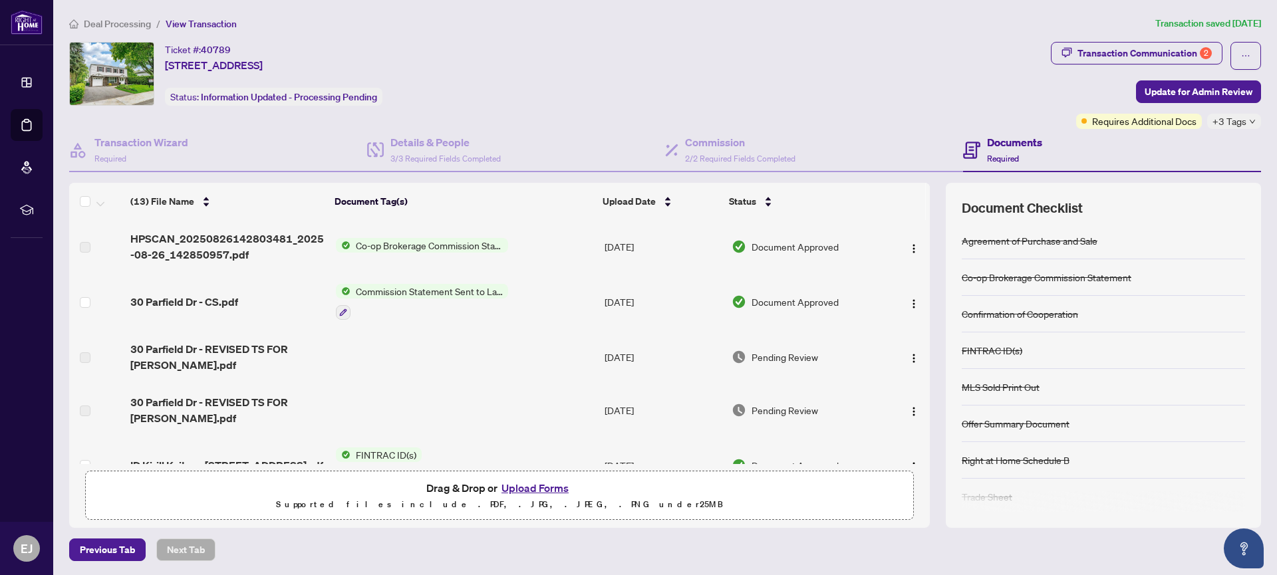
click at [425, 241] on span "Co-op Brokerage Commission Statement" at bounding box center [429, 245] width 158 height 15
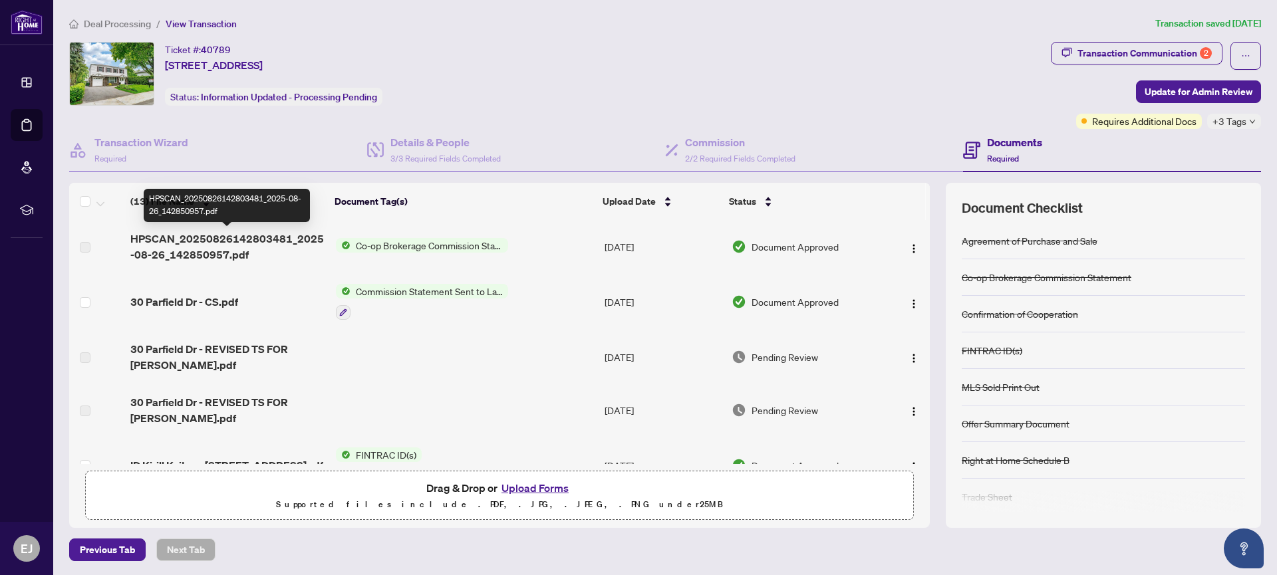
click at [217, 243] on span "HPSCAN_20250826142803481_2025-08-26_142850957.pdf" at bounding box center [227, 247] width 195 height 32
click at [217, 241] on span "HPSCAN_20250826142803481_2025-08-26_142850957.pdf" at bounding box center [227, 247] width 195 height 32
click at [218, 241] on span "HPSCAN_20250826142803481_2025-08-26_142850957.pdf" at bounding box center [227, 247] width 195 height 32
click at [219, 240] on span "HPSCAN_20250826142803481_2025-08-26_142850957.pdf" at bounding box center [227, 247] width 195 height 32
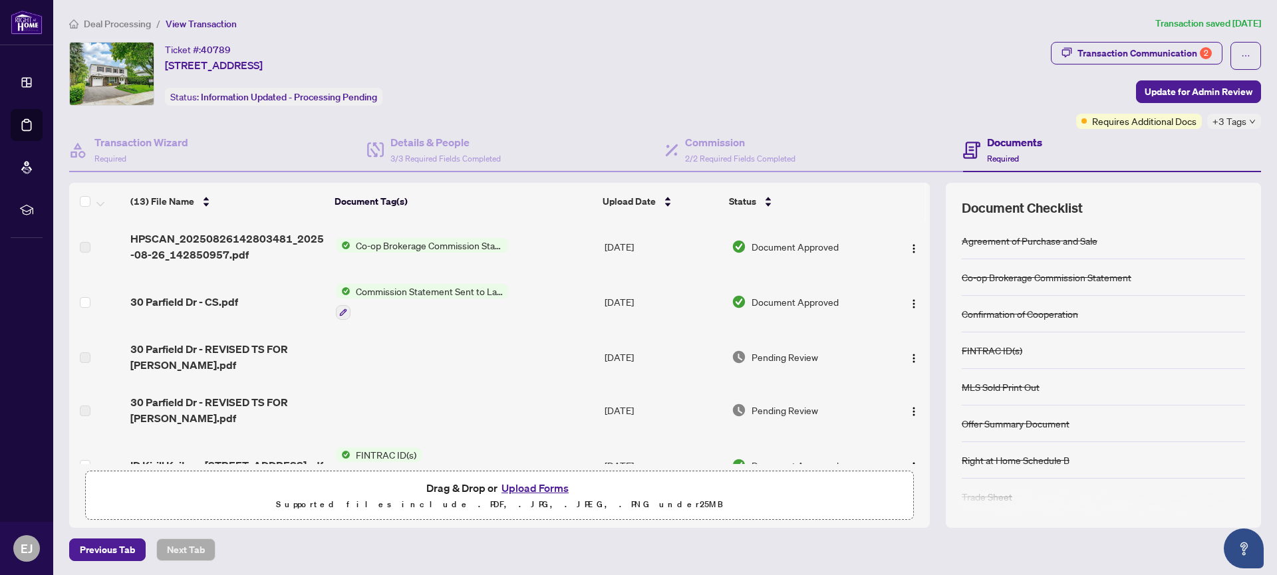
drag, startPoint x: 764, startPoint y: 249, endPoint x: 874, endPoint y: 244, distance: 110.5
click at [767, 249] on span "Document Approved" at bounding box center [794, 246] width 87 height 15
click at [908, 248] on img "button" at bounding box center [913, 248] width 11 height 11
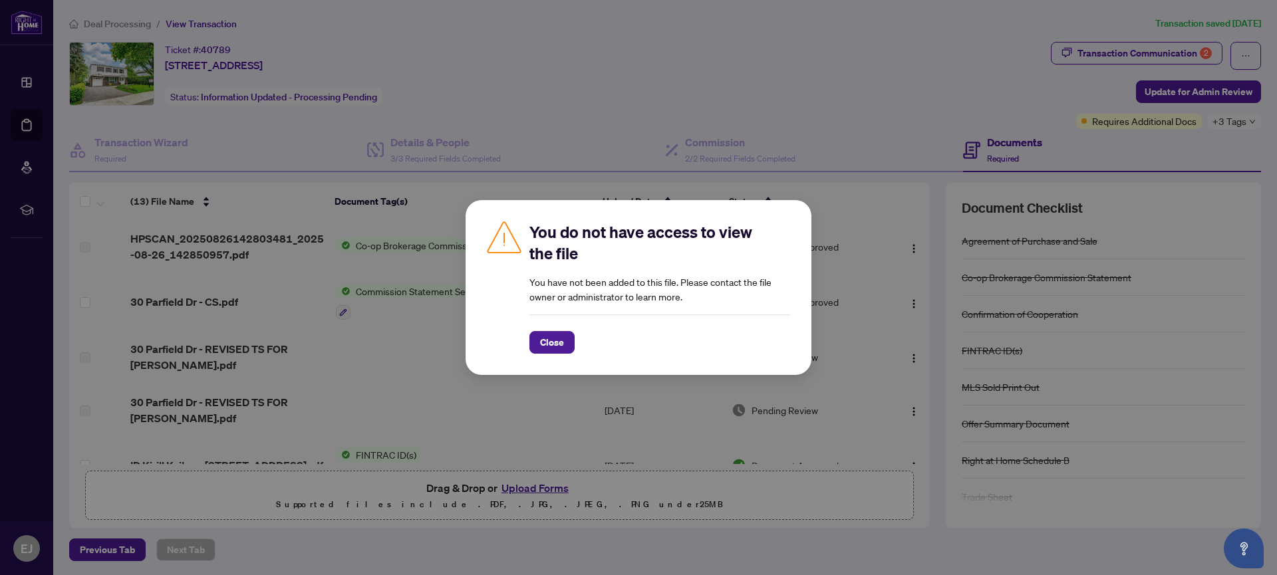
drag, startPoint x: 556, startPoint y: 344, endPoint x: 549, endPoint y: 442, distance: 98.0
click at [557, 346] on span "Close" at bounding box center [552, 342] width 24 height 21
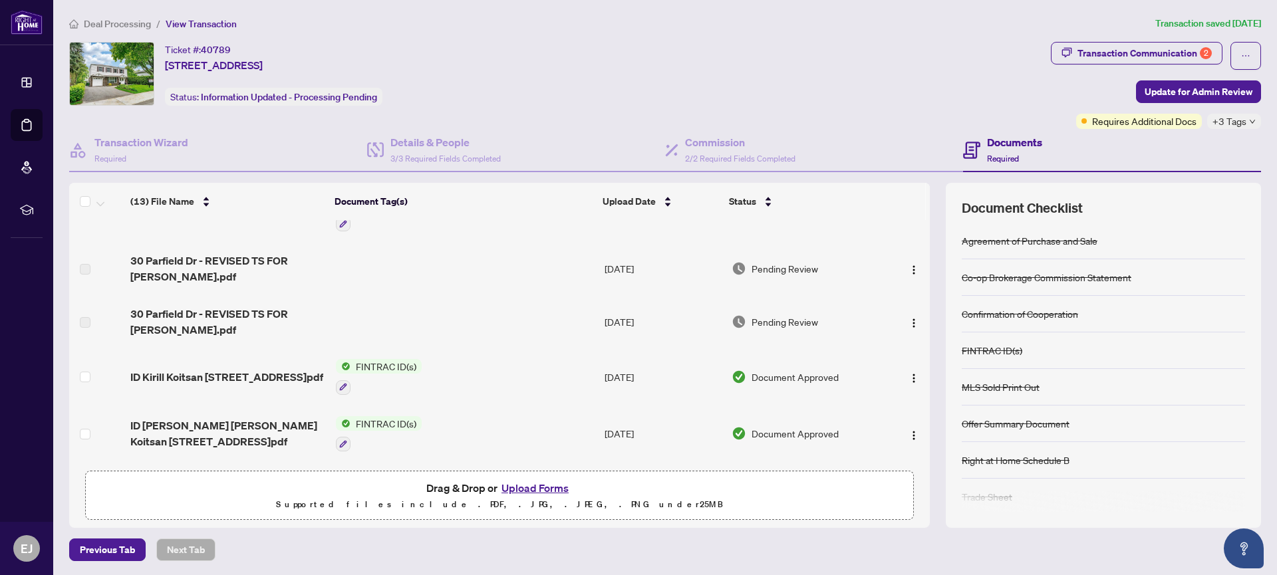
scroll to position [90, 0]
drag, startPoint x: 84, startPoint y: 265, endPoint x: 86, endPoint y: 280, distance: 14.8
click at [84, 266] on label at bounding box center [85, 268] width 11 height 15
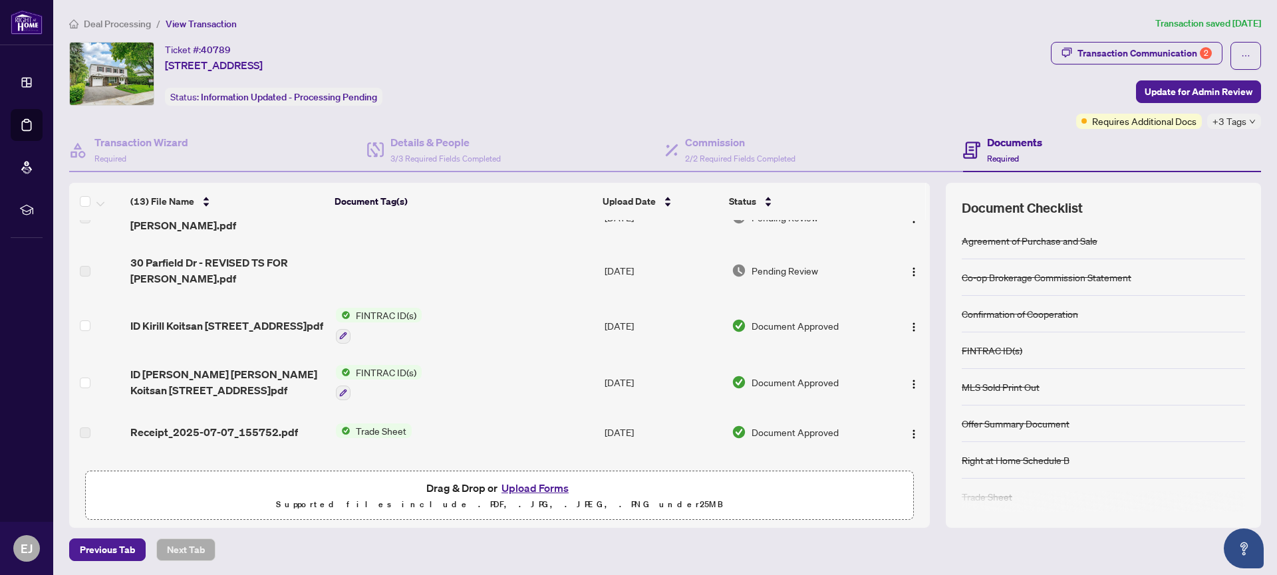
scroll to position [140, 0]
click at [1201, 51] on div "2" at bounding box center [1206, 53] width 12 height 12
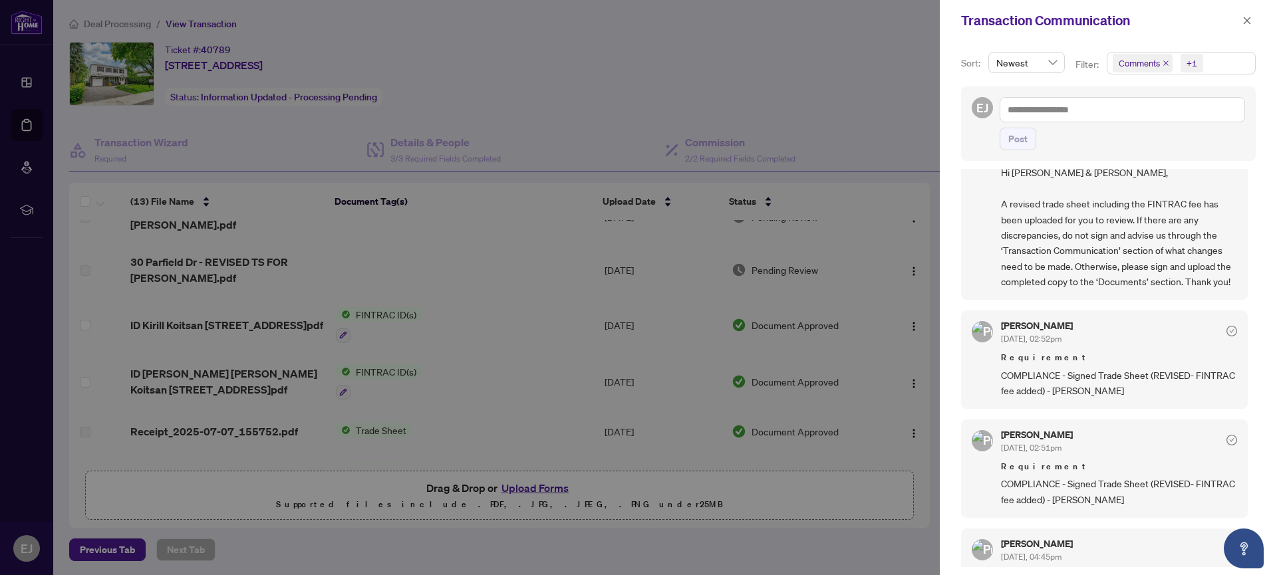
scroll to position [0, 0]
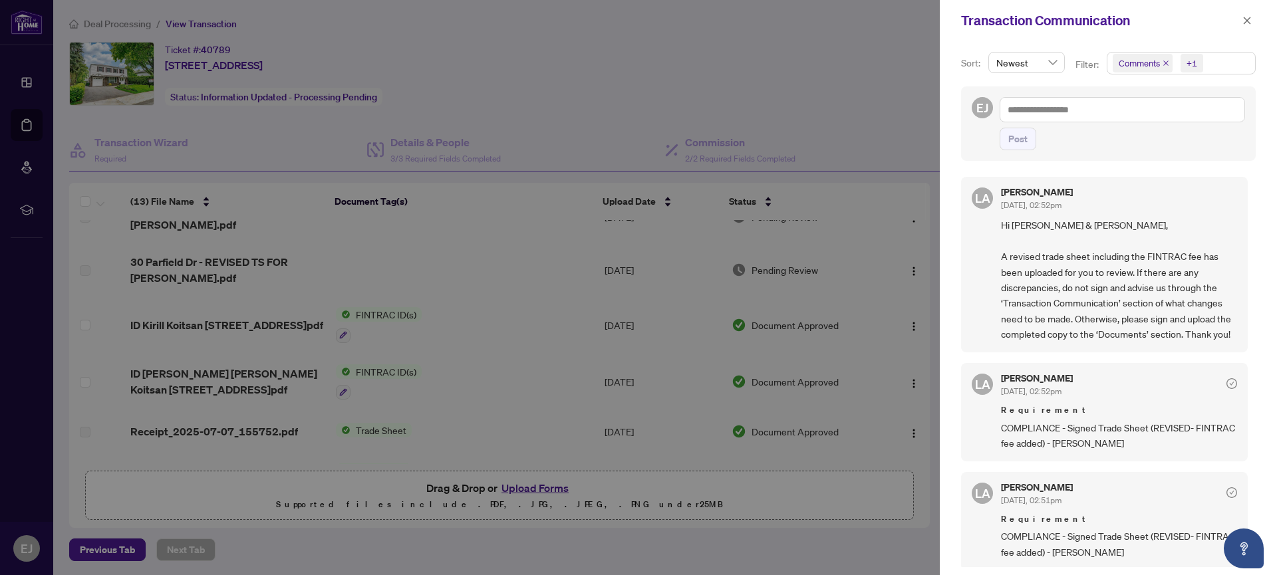
drag, startPoint x: 880, startPoint y: 110, endPoint x: 918, endPoint y: 112, distance: 37.9
click at [880, 110] on div at bounding box center [638, 287] width 1277 height 575
drag, startPoint x: 35, startPoint y: 130, endPoint x: 27, endPoint y: 130, distance: 7.3
click at [33, 130] on div at bounding box center [638, 287] width 1277 height 575
click at [1246, 24] on icon "close" at bounding box center [1246, 20] width 9 height 9
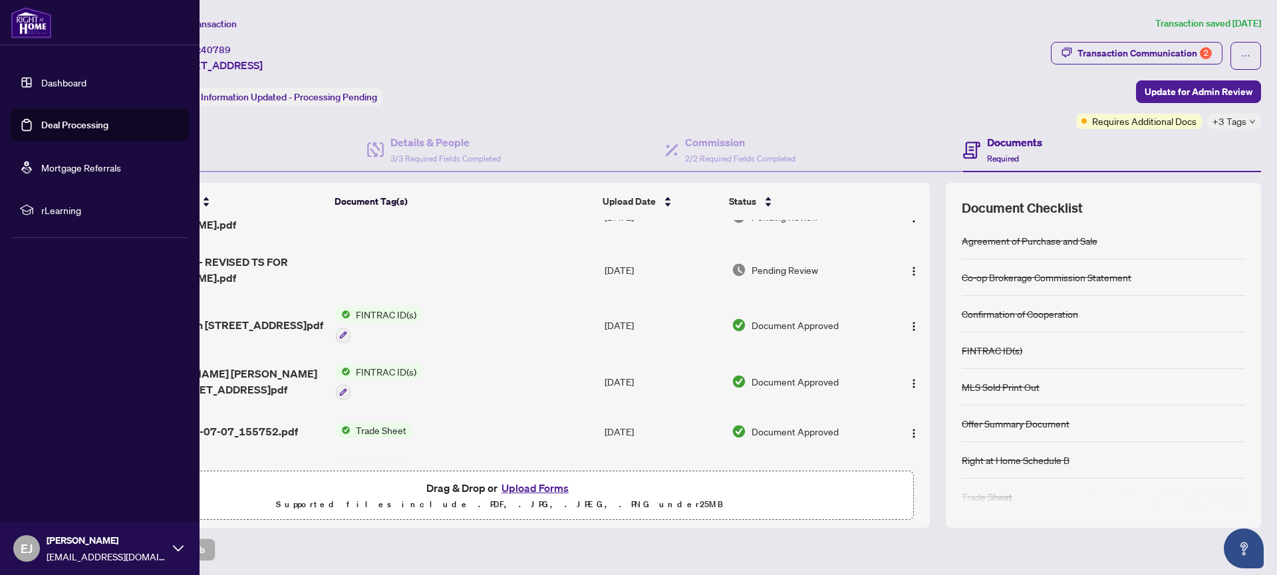
click at [88, 126] on link "Deal Processing" at bounding box center [74, 125] width 67 height 12
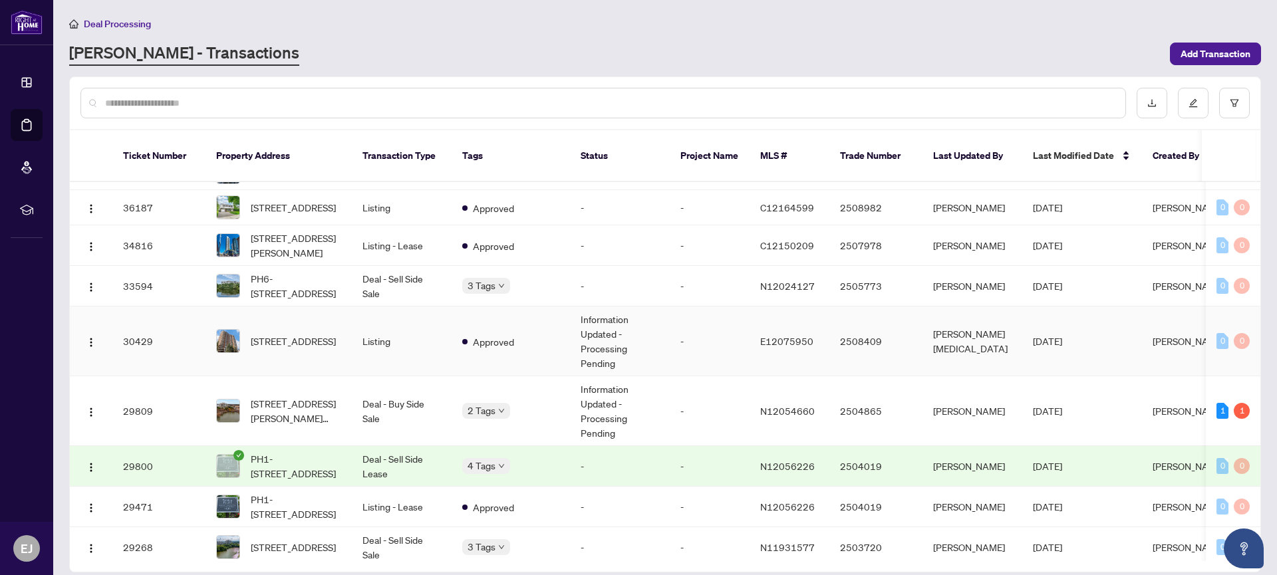
scroll to position [1460, 0]
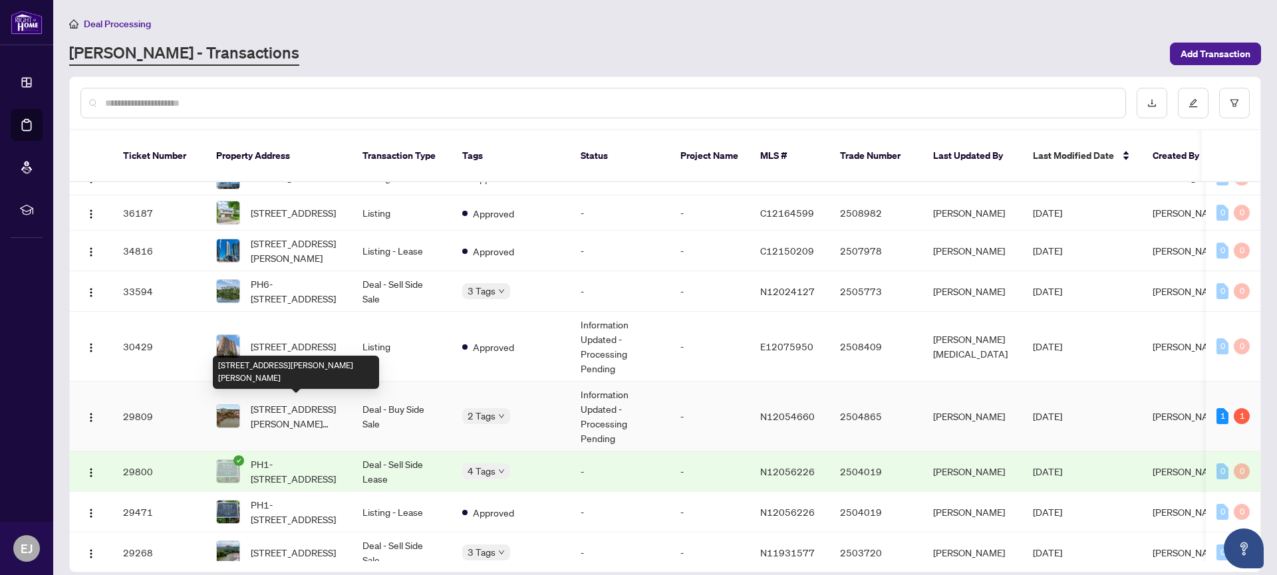
click at [290, 408] on span "[STREET_ADDRESS][PERSON_NAME][PERSON_NAME]" at bounding box center [296, 416] width 90 height 29
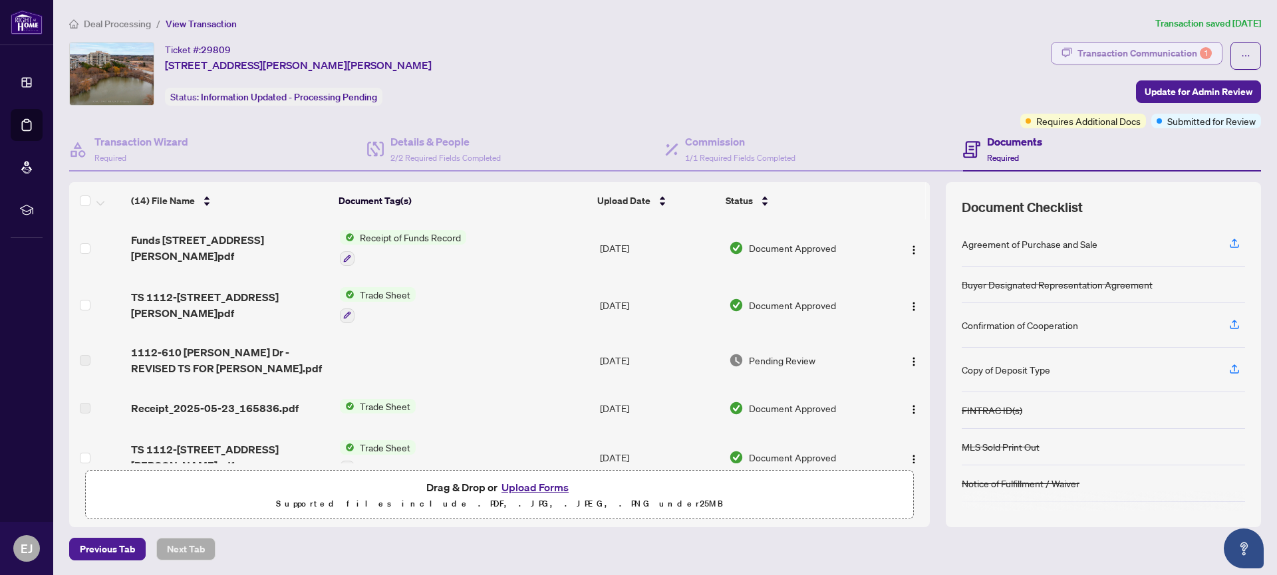
click at [1187, 50] on div "Transaction Communication 1" at bounding box center [1144, 53] width 134 height 21
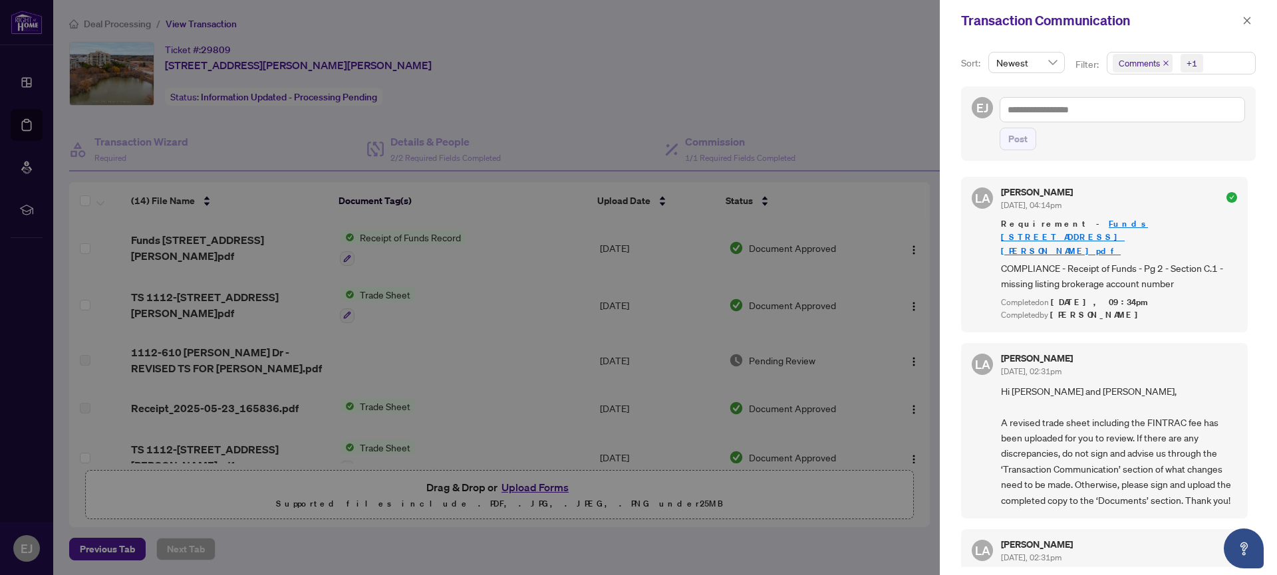
click at [1147, 63] on span "Comments" at bounding box center [1139, 63] width 41 height 13
click at [1121, 118] on span "Select Comments" at bounding box center [1120, 118] width 11 height 11
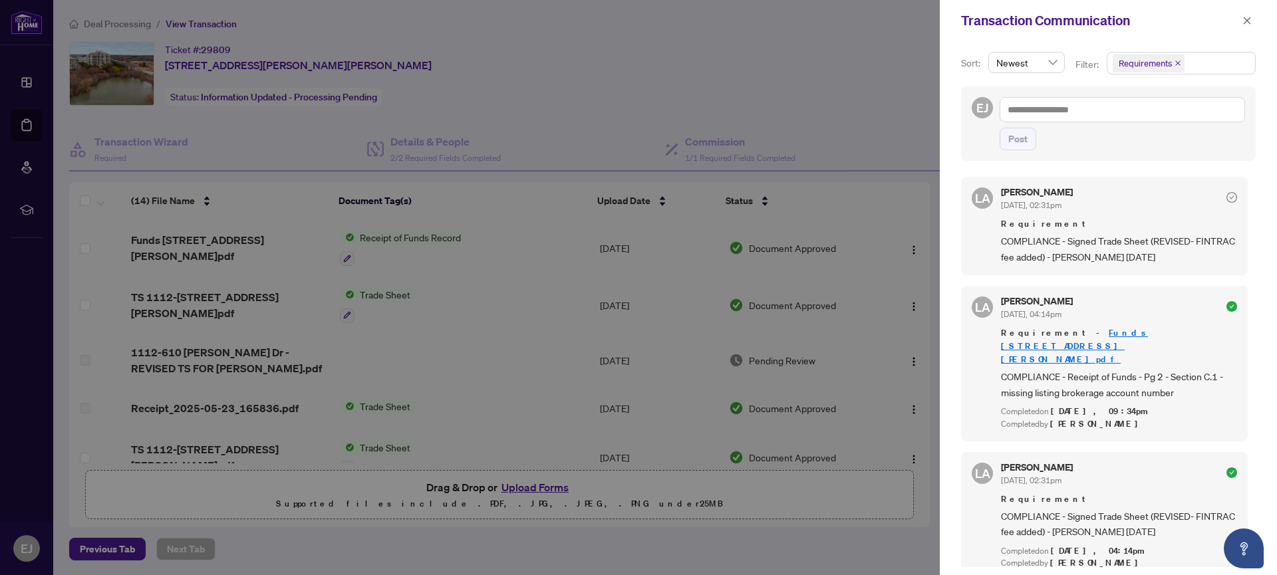
drag, startPoint x: 1250, startPoint y: 21, endPoint x: 1276, endPoint y: 53, distance: 41.6
click at [1250, 21] on icon "close" at bounding box center [1246, 20] width 9 height 9
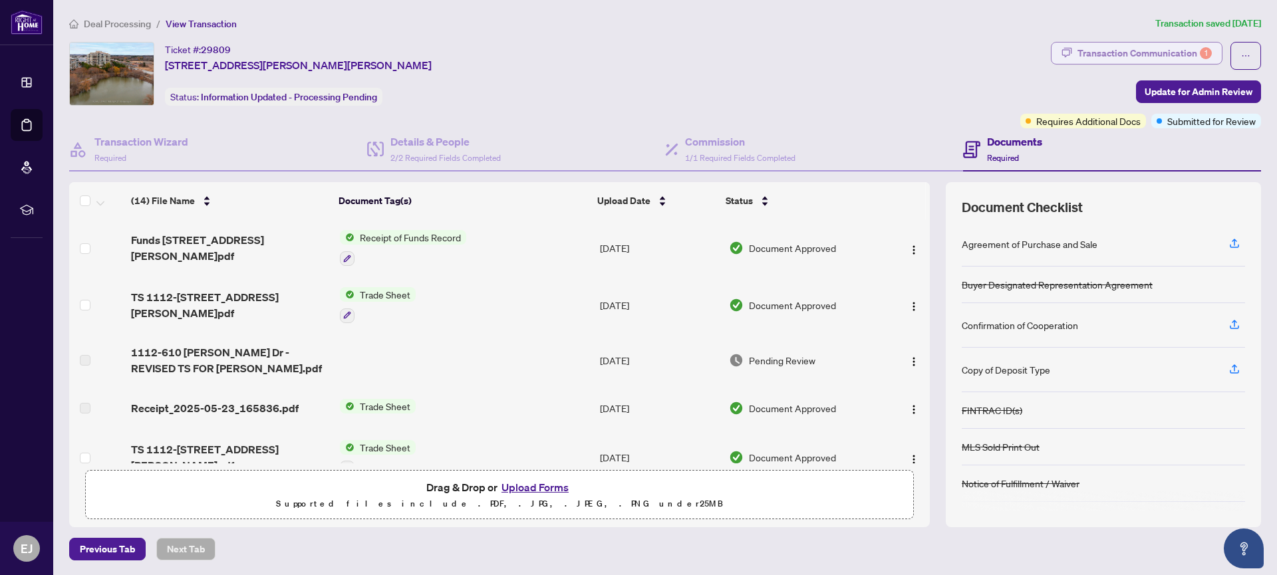
click at [1176, 51] on div "Transaction Communication 1" at bounding box center [1144, 53] width 134 height 21
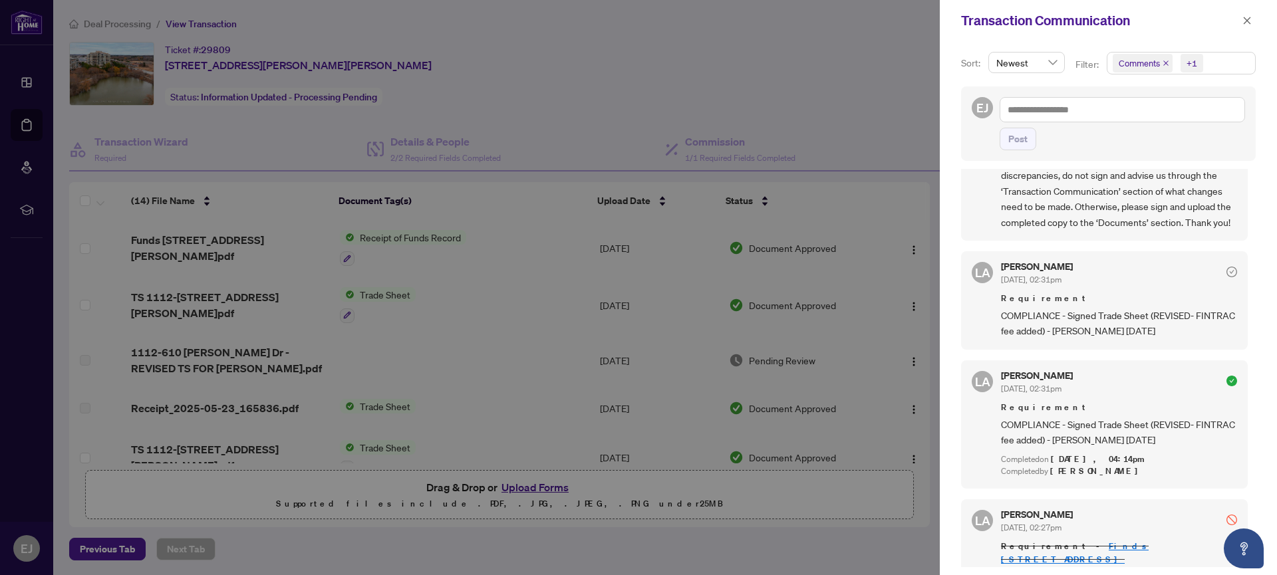
scroll to position [297, 0]
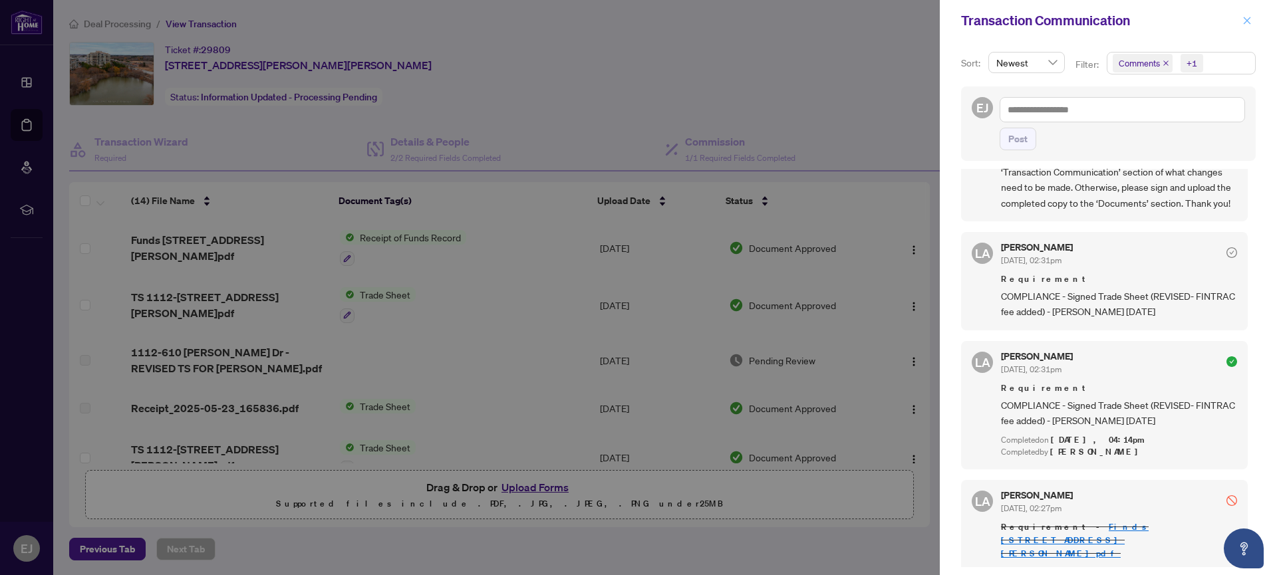
click at [1246, 20] on icon "close" at bounding box center [1247, 20] width 7 height 7
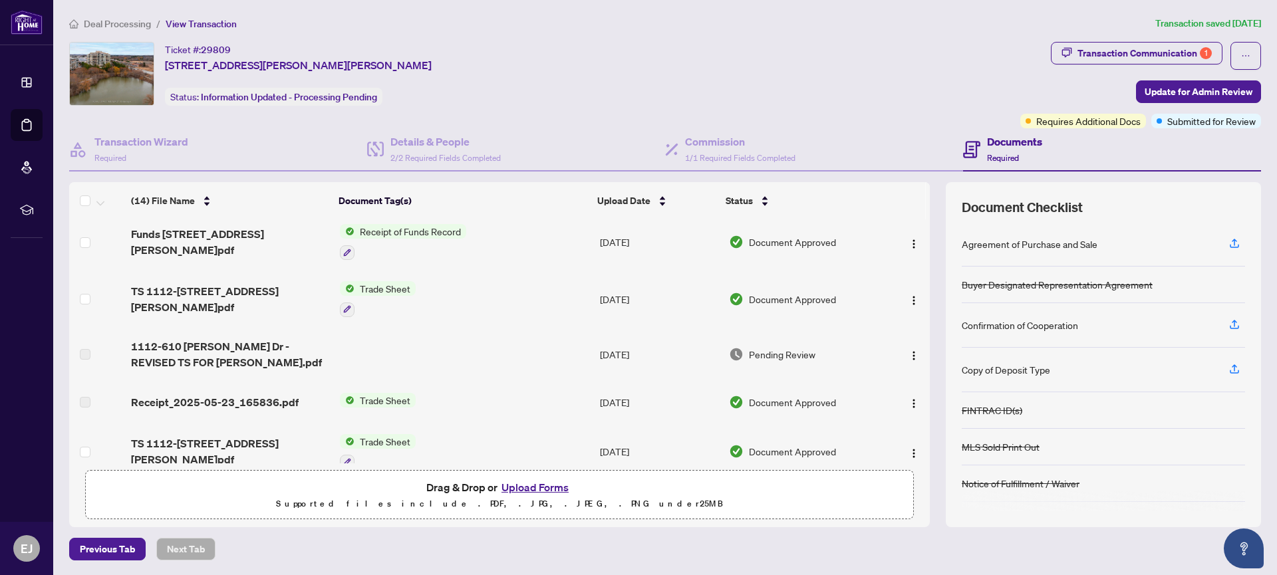
scroll to position [0, 0]
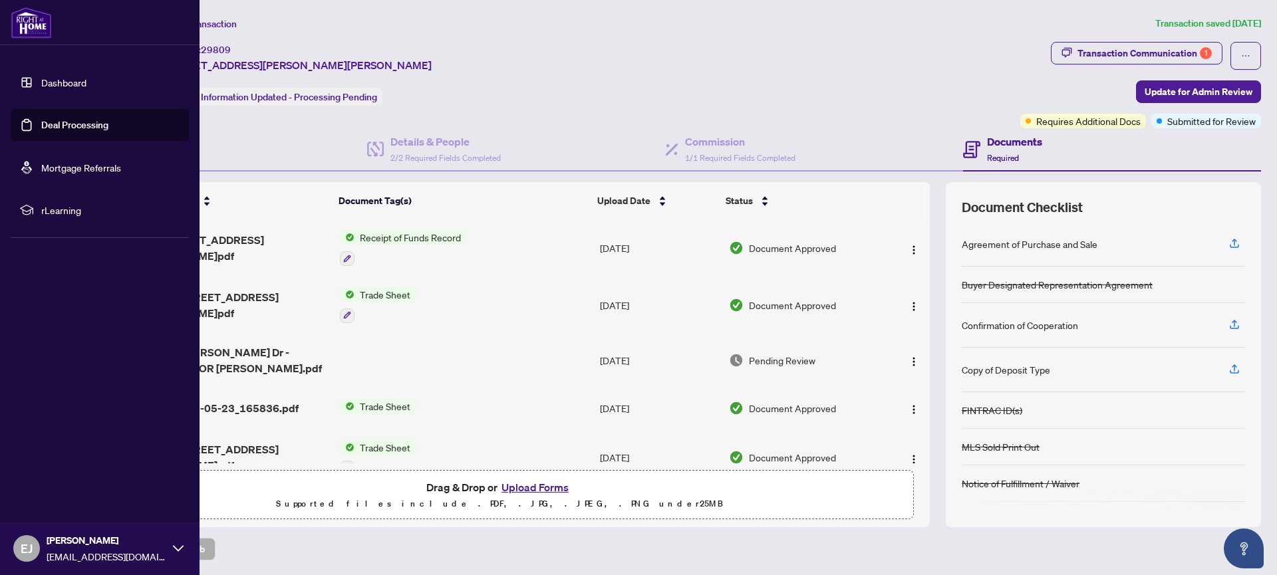
click at [59, 126] on link "Deal Processing" at bounding box center [74, 125] width 67 height 12
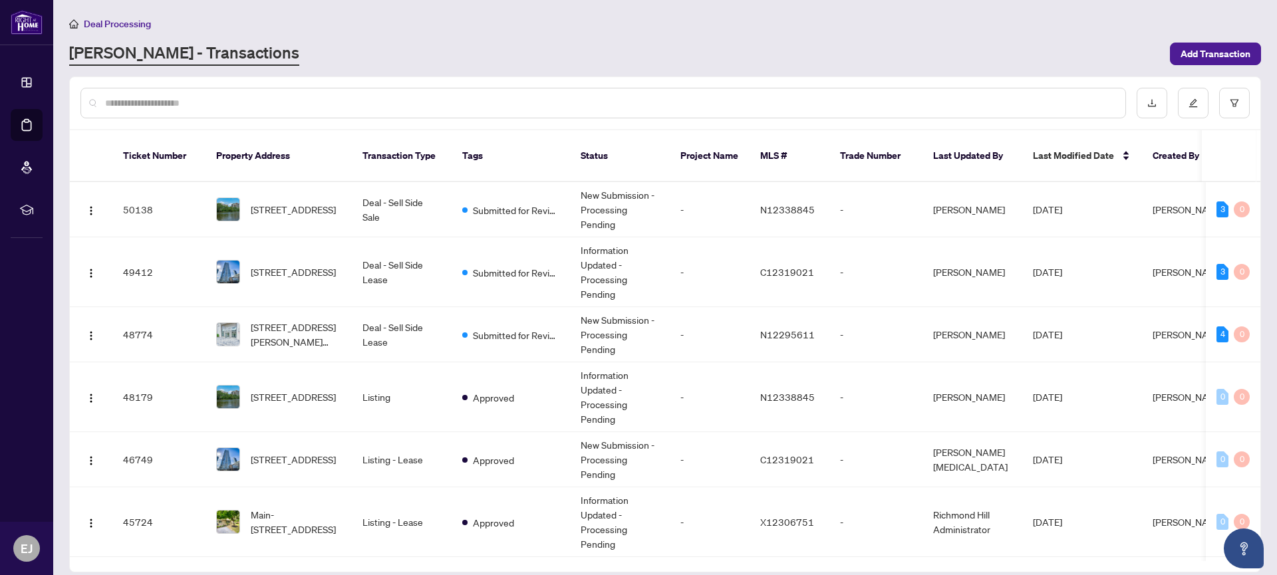
click at [140, 102] on input "text" at bounding box center [609, 103] width 1009 height 15
click at [208, 103] on input "text" at bounding box center [609, 103] width 1009 height 15
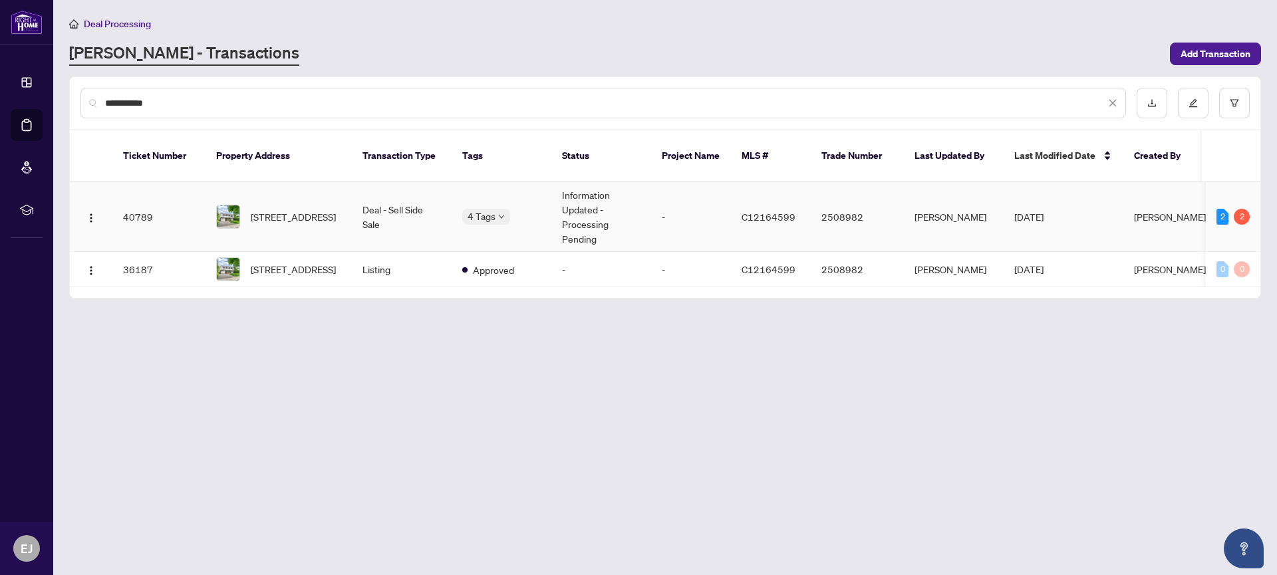
type input "**********"
click at [304, 209] on span "[STREET_ADDRESS]" at bounding box center [293, 216] width 85 height 15
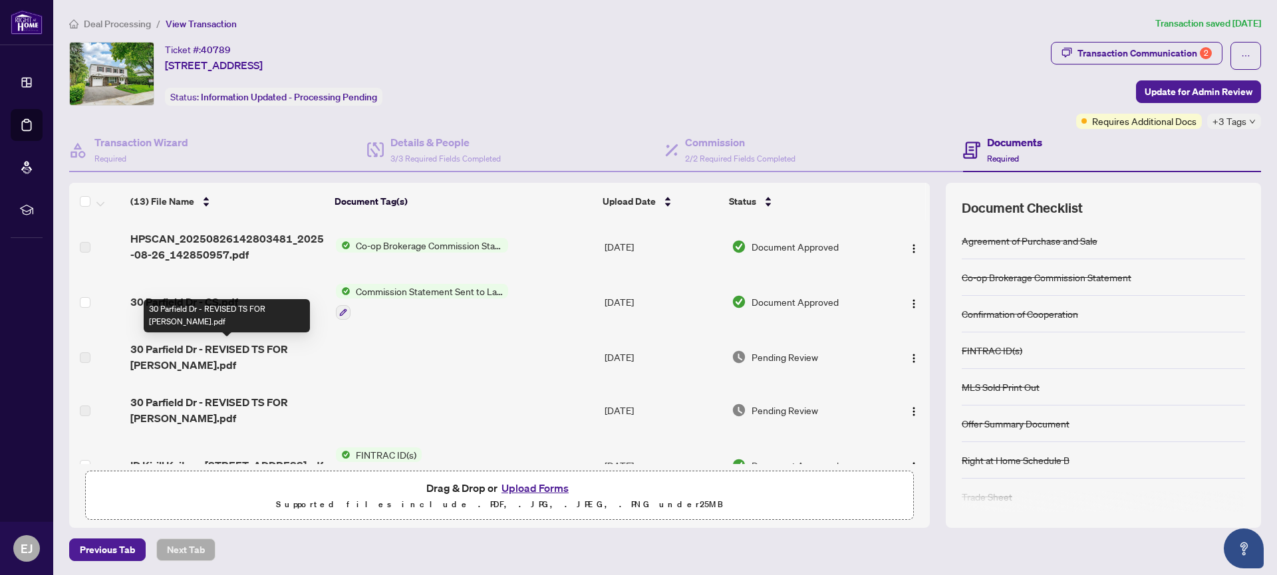
click at [244, 352] on span "30 Parfield Dr - REVISED TS FOR [PERSON_NAME].pdf" at bounding box center [227, 357] width 195 height 32
click at [243, 348] on span "30 Parfield Dr - REVISED TS FOR [PERSON_NAME].pdf" at bounding box center [227, 357] width 195 height 32
click at [247, 346] on span "30 Parfield Dr - REVISED TS FOR [PERSON_NAME].pdf" at bounding box center [227, 357] width 195 height 32
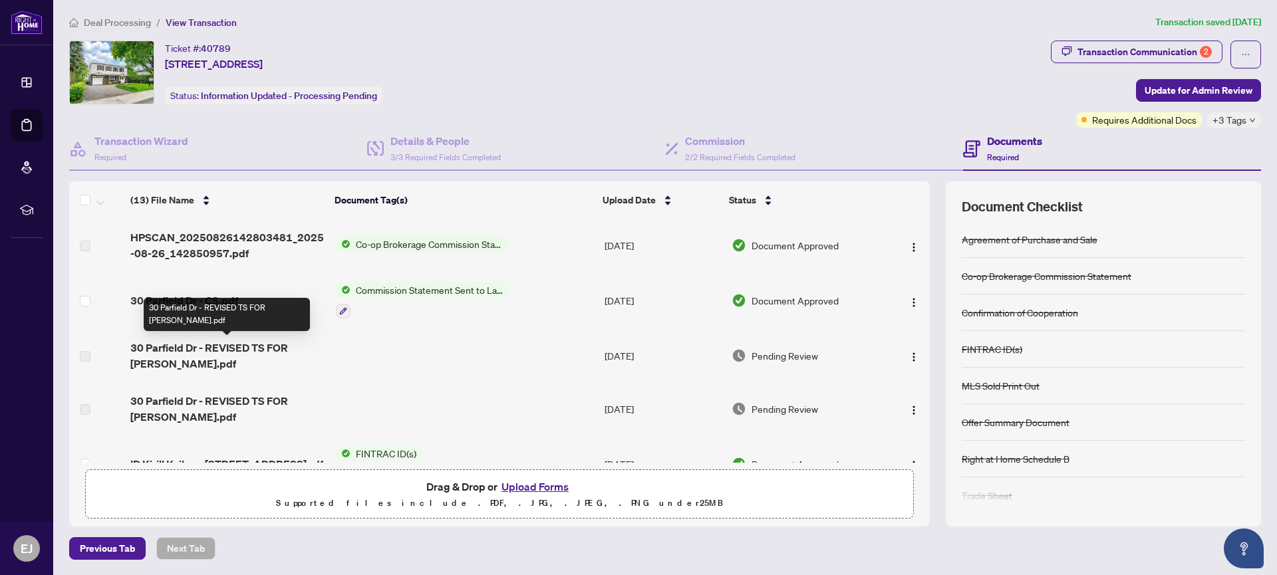
drag, startPoint x: 211, startPoint y: 346, endPoint x: 261, endPoint y: 359, distance: 51.5
click at [213, 348] on span "30 Parfield Dr - REVISED TS FOR [PERSON_NAME].pdf" at bounding box center [227, 356] width 195 height 32
click at [908, 354] on img "button" at bounding box center [913, 357] width 11 height 11
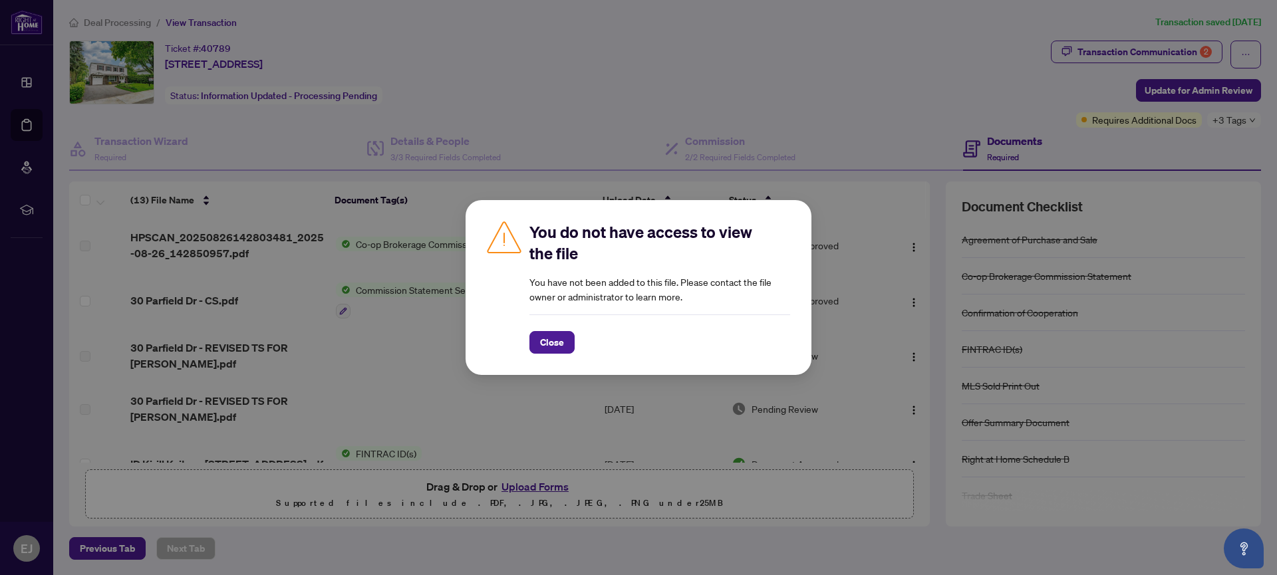
drag, startPoint x: 558, startPoint y: 339, endPoint x: 573, endPoint y: 342, distance: 14.9
click at [558, 338] on span "Close" at bounding box center [552, 342] width 24 height 21
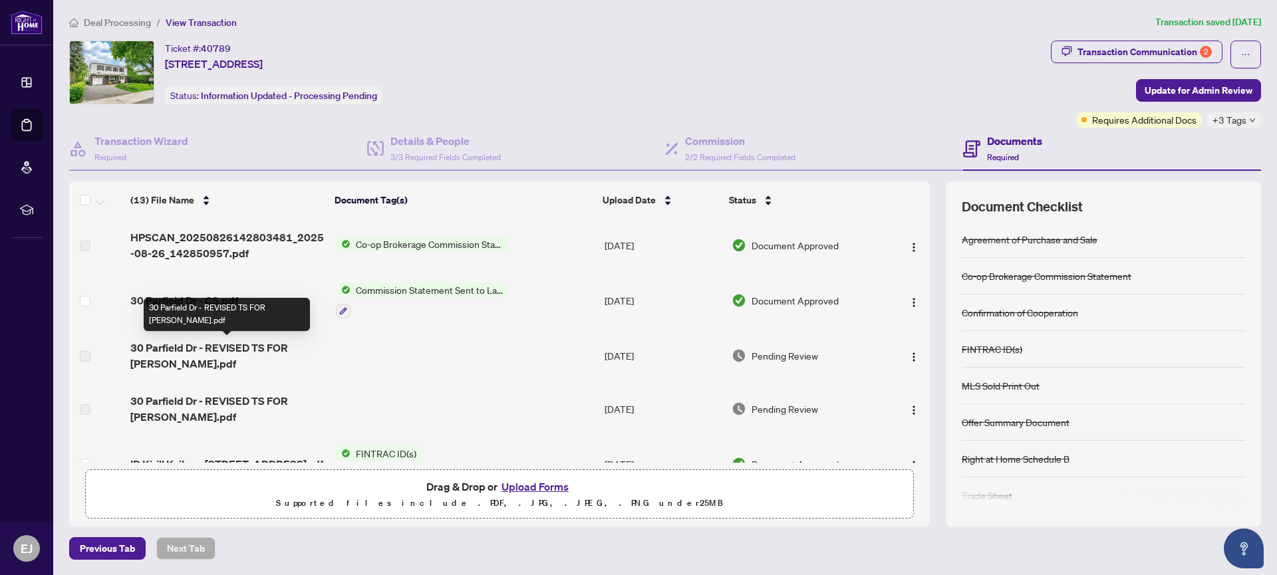
drag, startPoint x: 238, startPoint y: 350, endPoint x: 247, endPoint y: 350, distance: 8.6
click at [237, 350] on span "30 Parfield Dr - REVISED TS FOR [PERSON_NAME].pdf" at bounding box center [227, 356] width 195 height 32
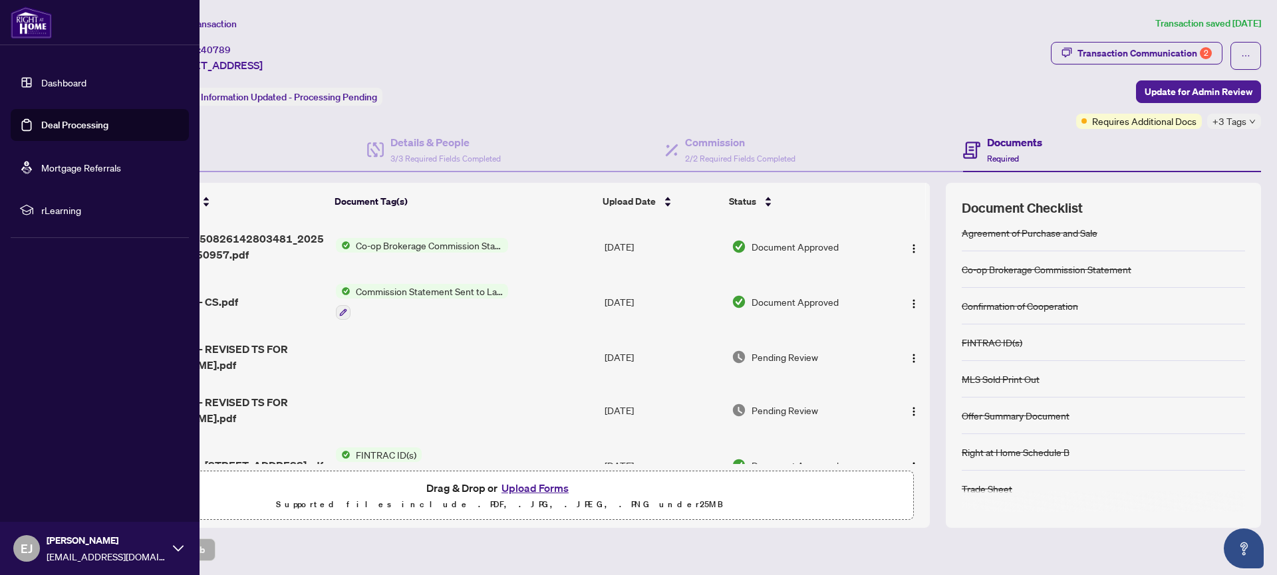
click at [51, 127] on link "Deal Processing" at bounding box center [74, 125] width 67 height 12
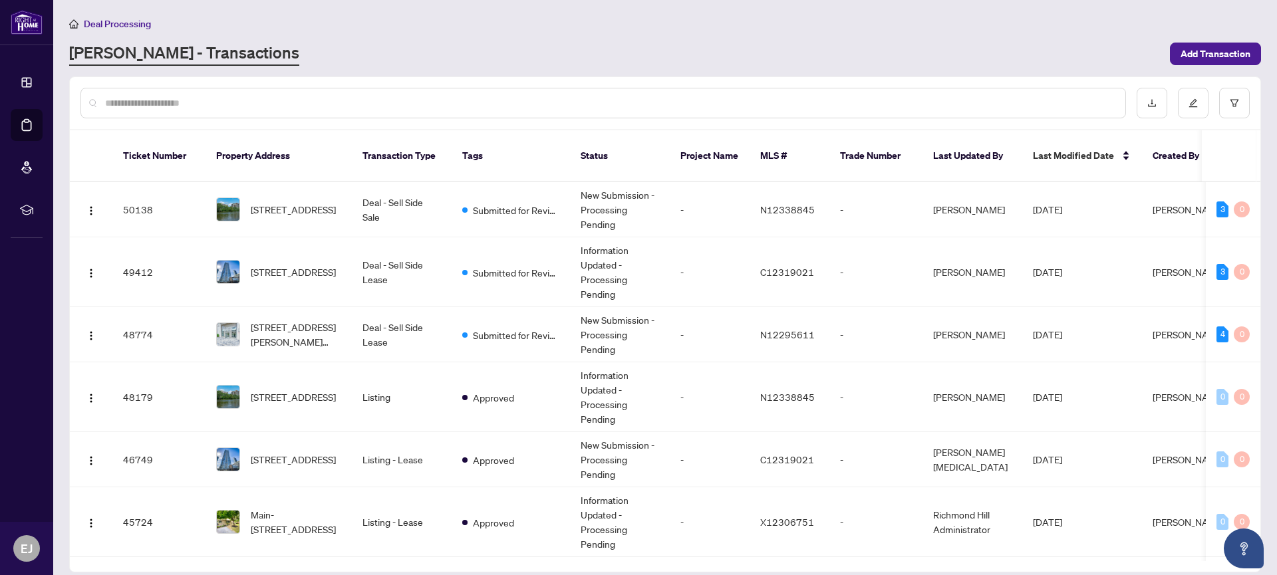
click at [245, 103] on input "text" at bounding box center [609, 103] width 1009 height 15
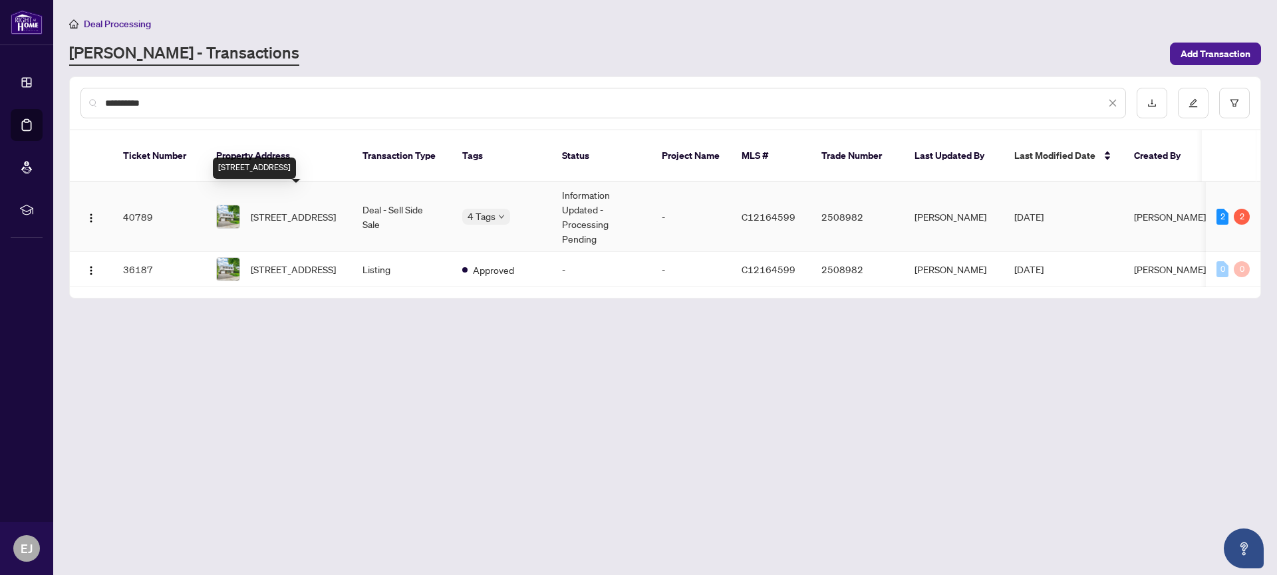
type input "**********"
click at [284, 209] on span "[STREET_ADDRESS]" at bounding box center [293, 216] width 85 height 15
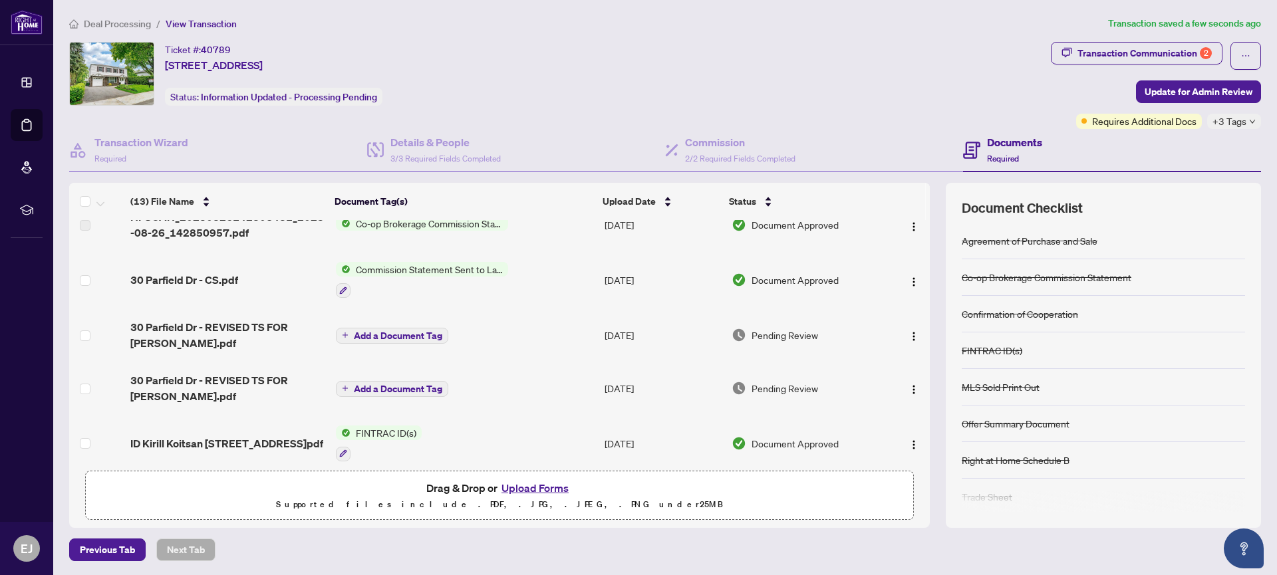
scroll to position [21, 0]
click at [212, 327] on span "30 Parfield Dr - REVISED TS FOR [PERSON_NAME].pdf" at bounding box center [227, 336] width 195 height 32
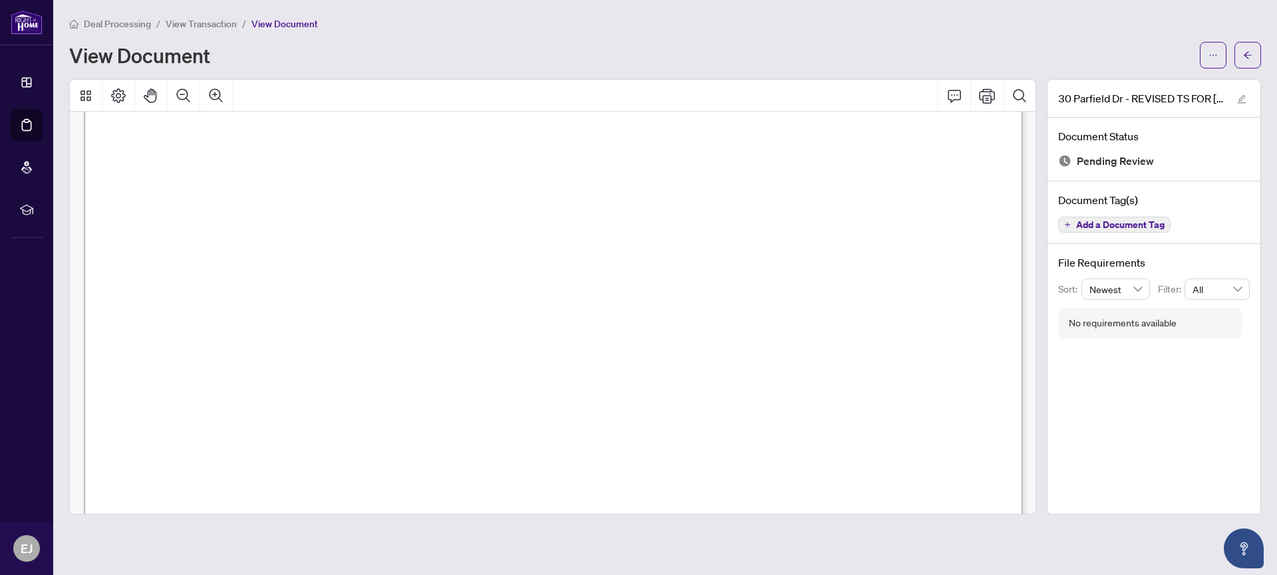
scroll to position [340, 0]
click at [1244, 56] on icon "arrow-left" at bounding box center [1247, 55] width 9 height 9
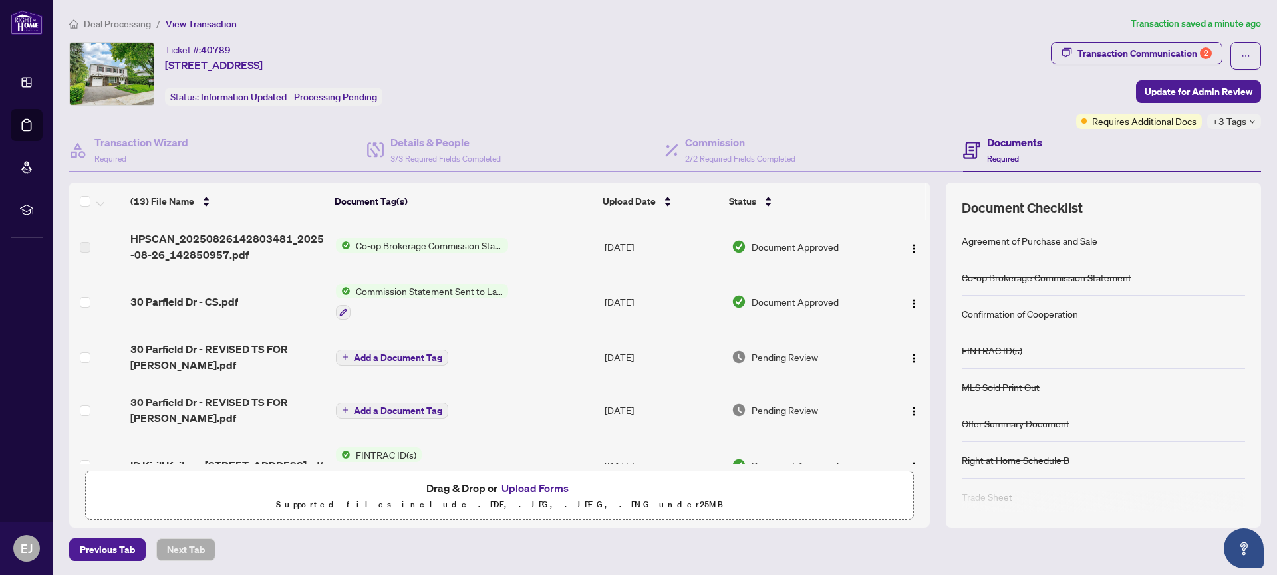
click at [533, 489] on button "Upload Forms" at bounding box center [534, 487] width 75 height 17
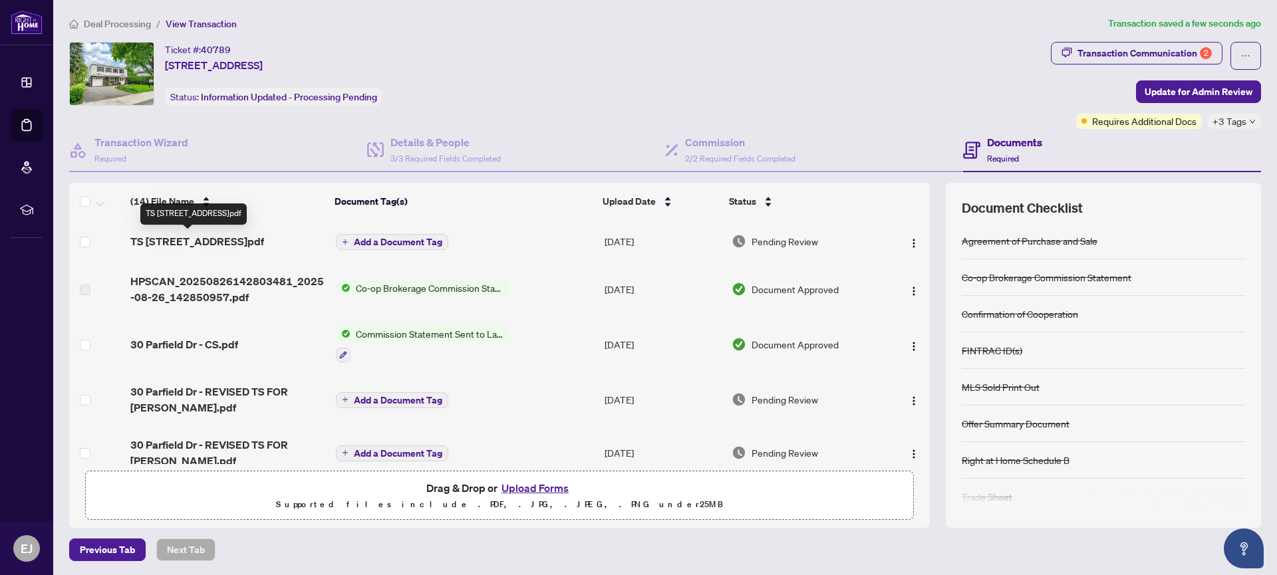
click at [224, 240] on span "TS [STREET_ADDRESS]pdf" at bounding box center [197, 241] width 134 height 16
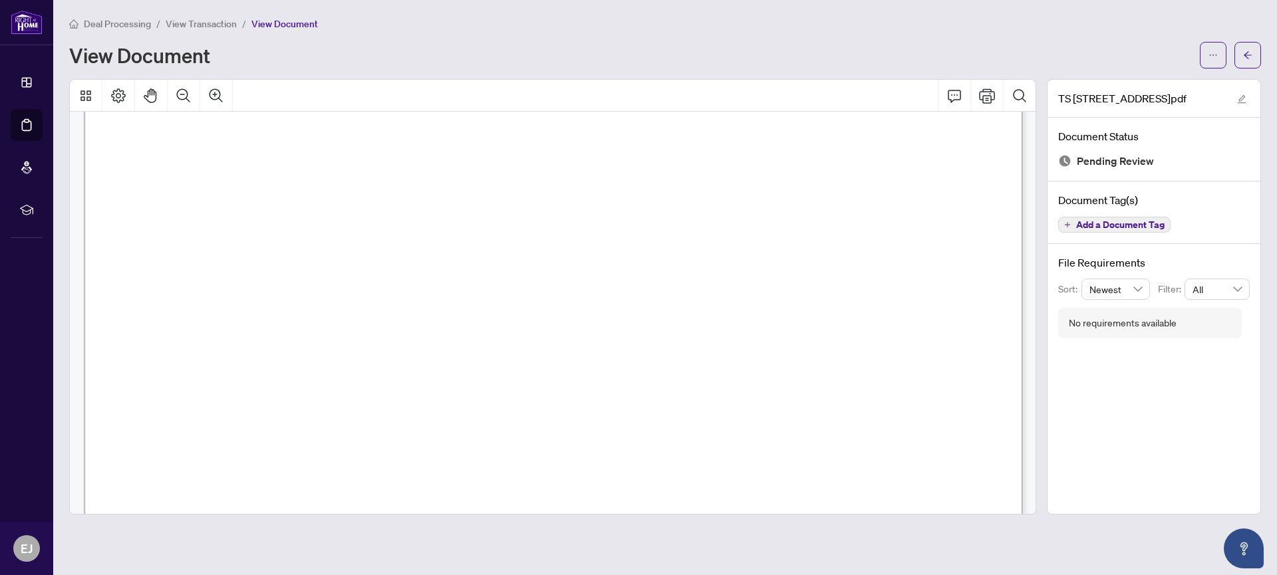
scroll to position [322, 1]
click at [1247, 54] on icon "arrow-left" at bounding box center [1247, 55] width 9 height 9
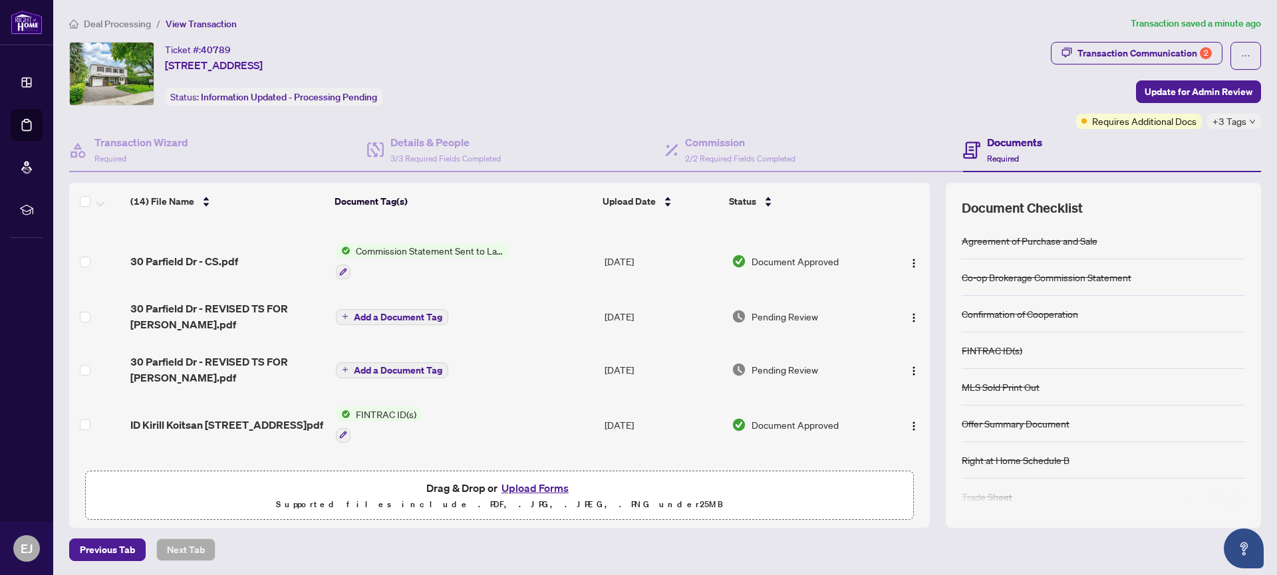
scroll to position [81, 0]
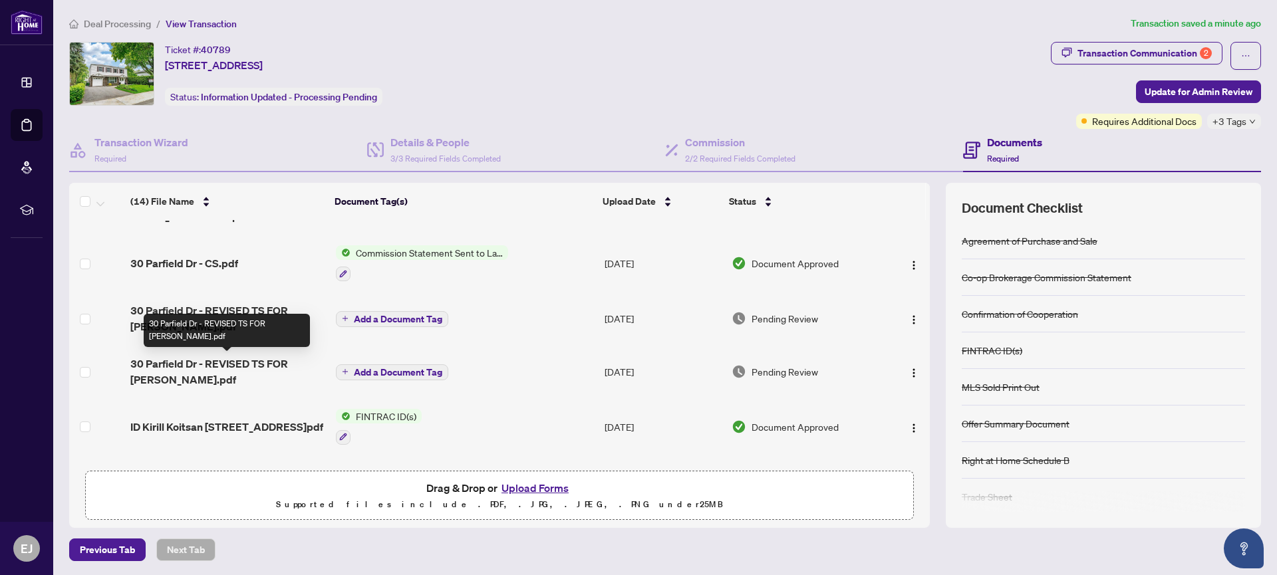
click at [211, 362] on span "30 Parfield Dr - REVISED TS FOR [PERSON_NAME].pdf" at bounding box center [227, 372] width 195 height 32
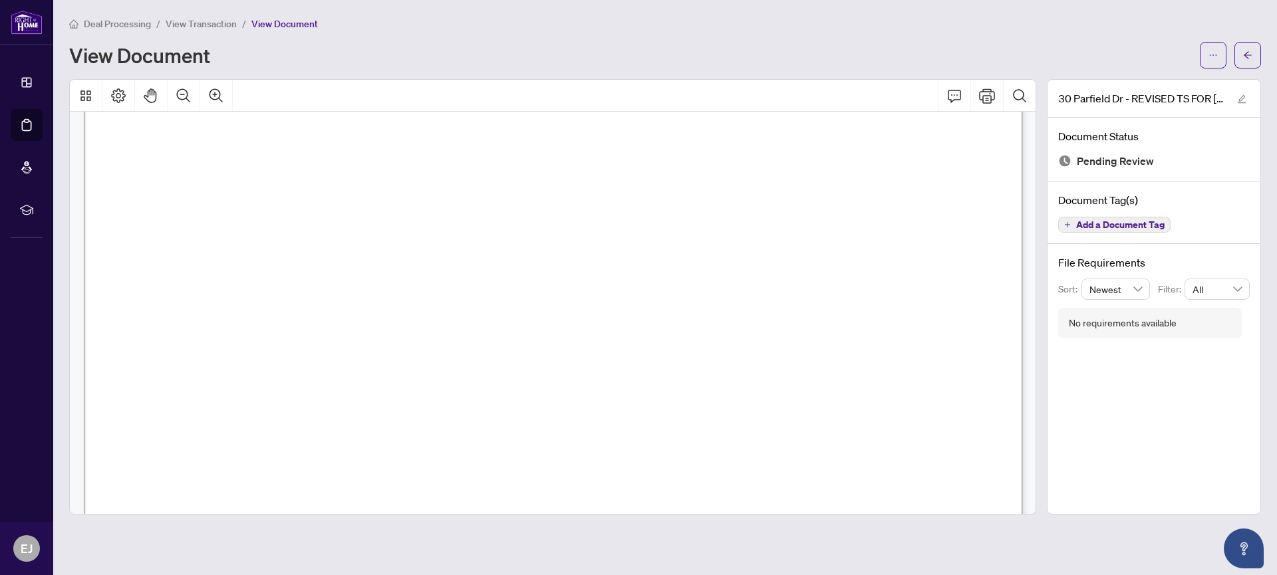
scroll to position [378, 0]
click at [1214, 57] on icon "ellipsis" at bounding box center [1212, 55] width 9 height 9
click at [1146, 81] on span "Download" at bounding box center [1165, 83] width 101 height 15
click at [1247, 57] on icon "arrow-left" at bounding box center [1248, 54] width 8 height 7
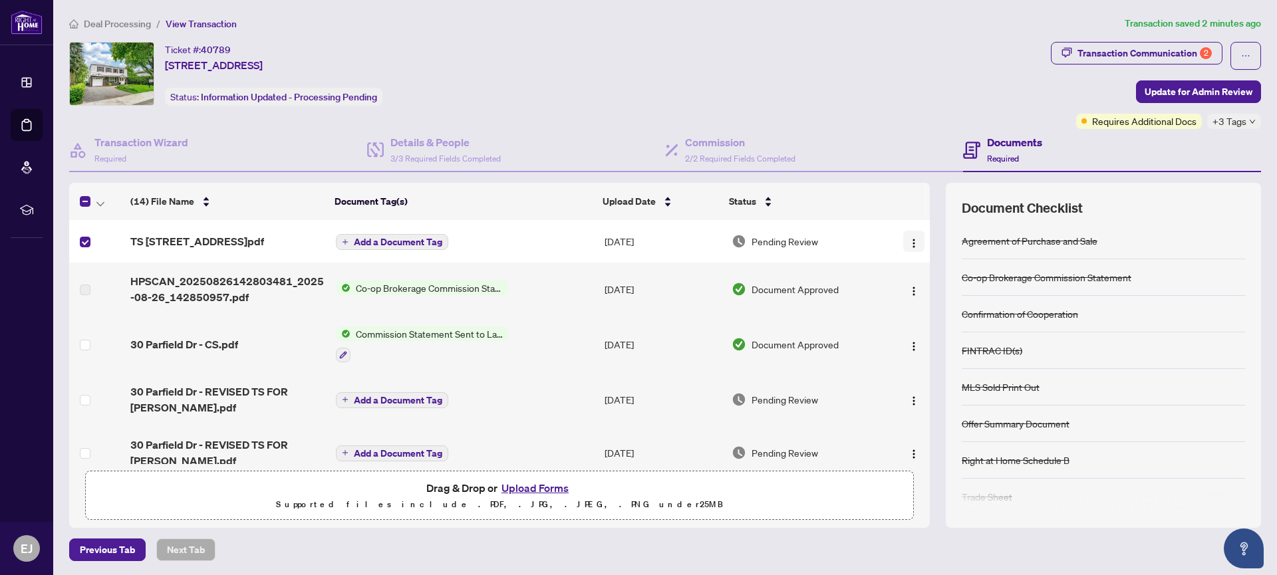
scroll to position [1, 0]
click at [910, 243] on img "button" at bounding box center [913, 242] width 11 height 11
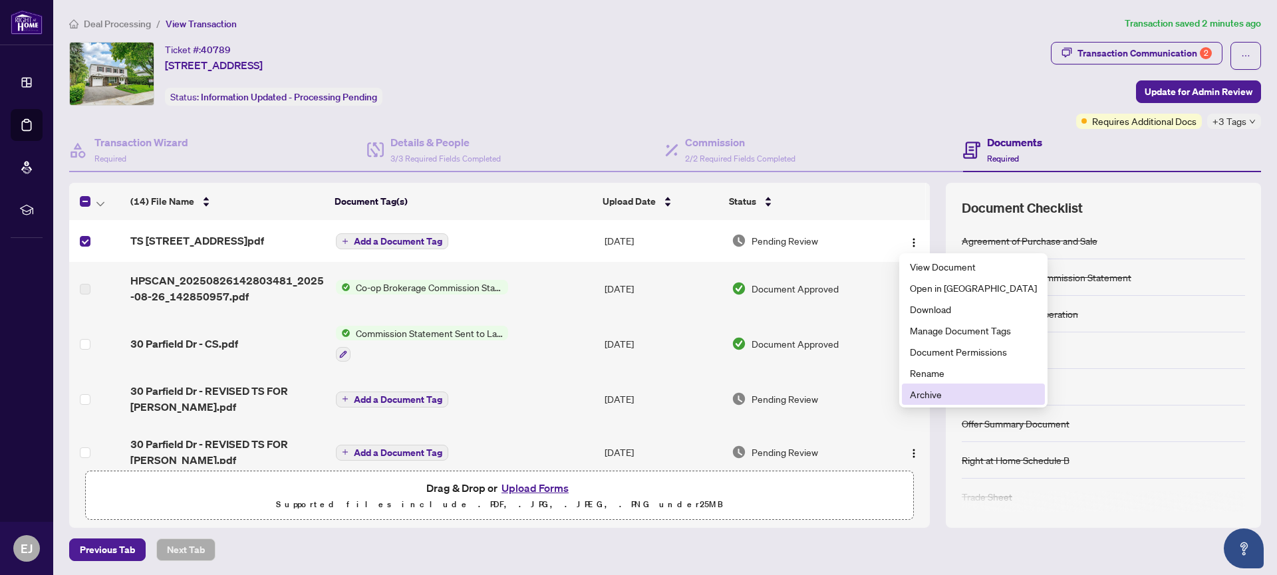
click at [938, 393] on span "Archive" at bounding box center [973, 394] width 127 height 15
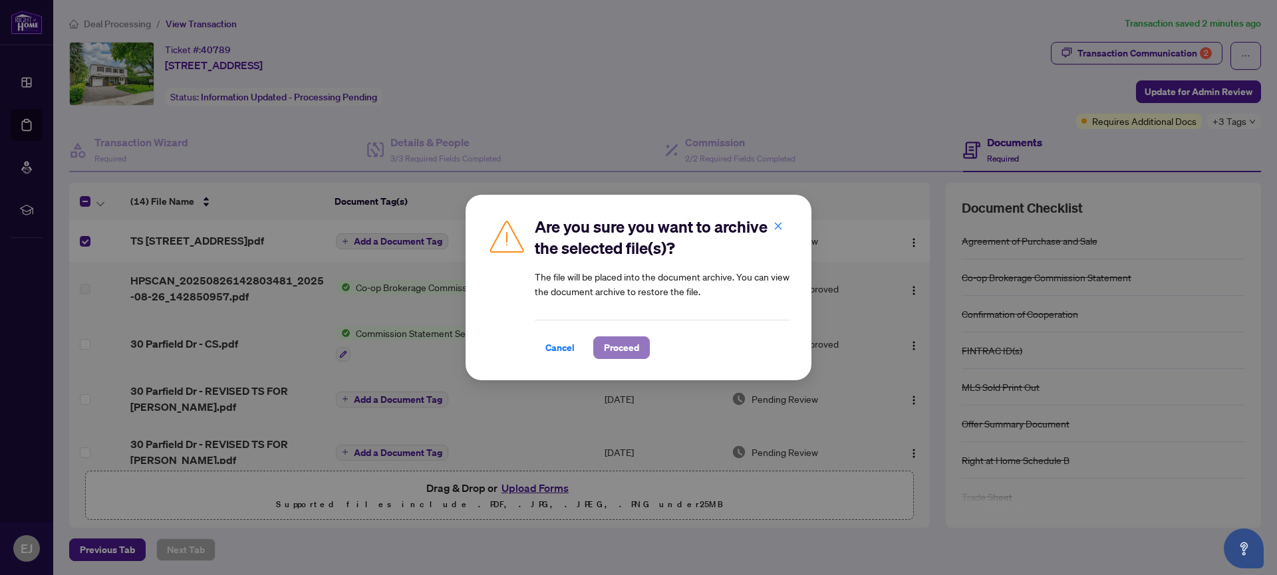
click at [616, 346] on span "Proceed" at bounding box center [621, 347] width 35 height 21
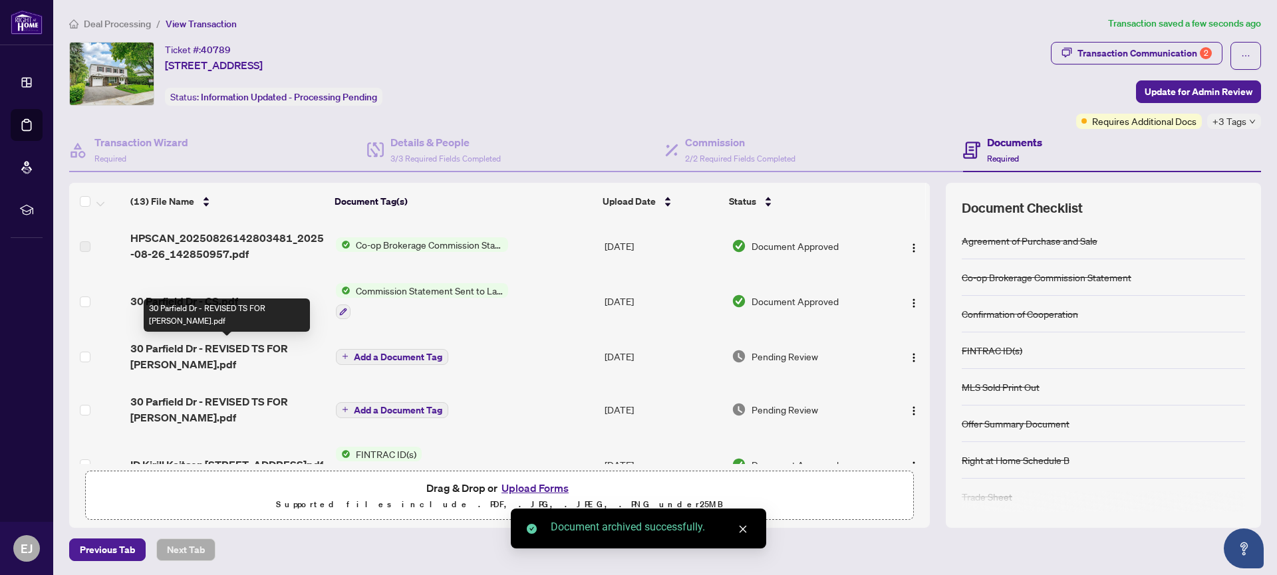
click at [245, 346] on span "30 Parfield Dr - REVISED TS FOR [PERSON_NAME].pdf" at bounding box center [227, 356] width 195 height 32
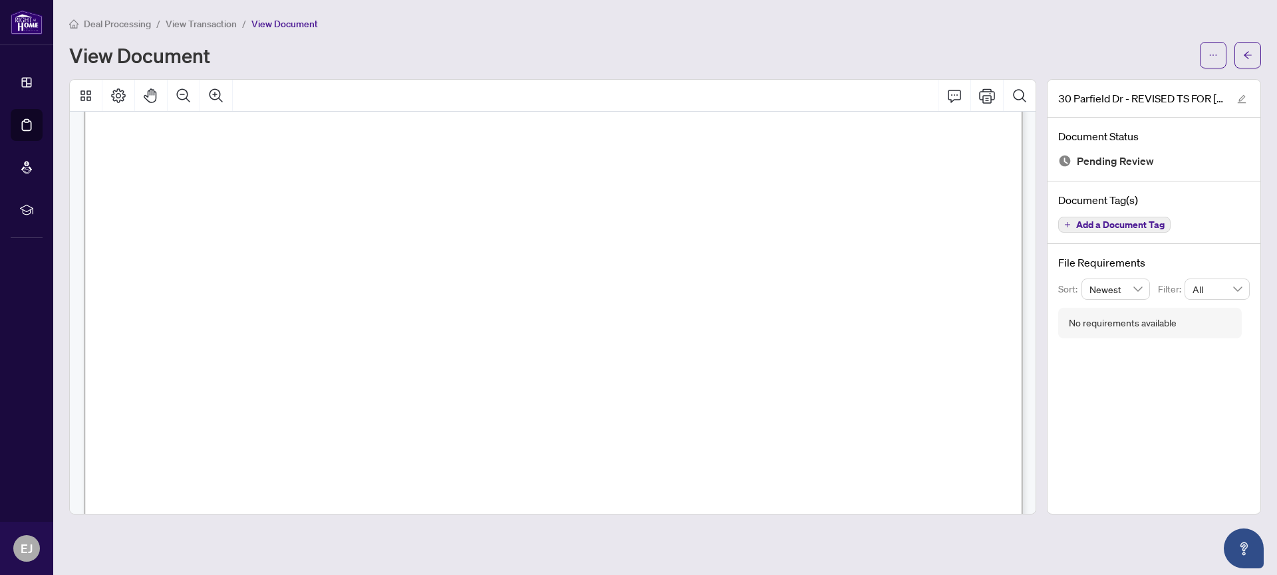
scroll to position [454, 0]
click at [1215, 53] on icon "ellipsis" at bounding box center [1212, 55] width 9 height 9
click at [1151, 86] on span "Download" at bounding box center [1165, 83] width 101 height 15
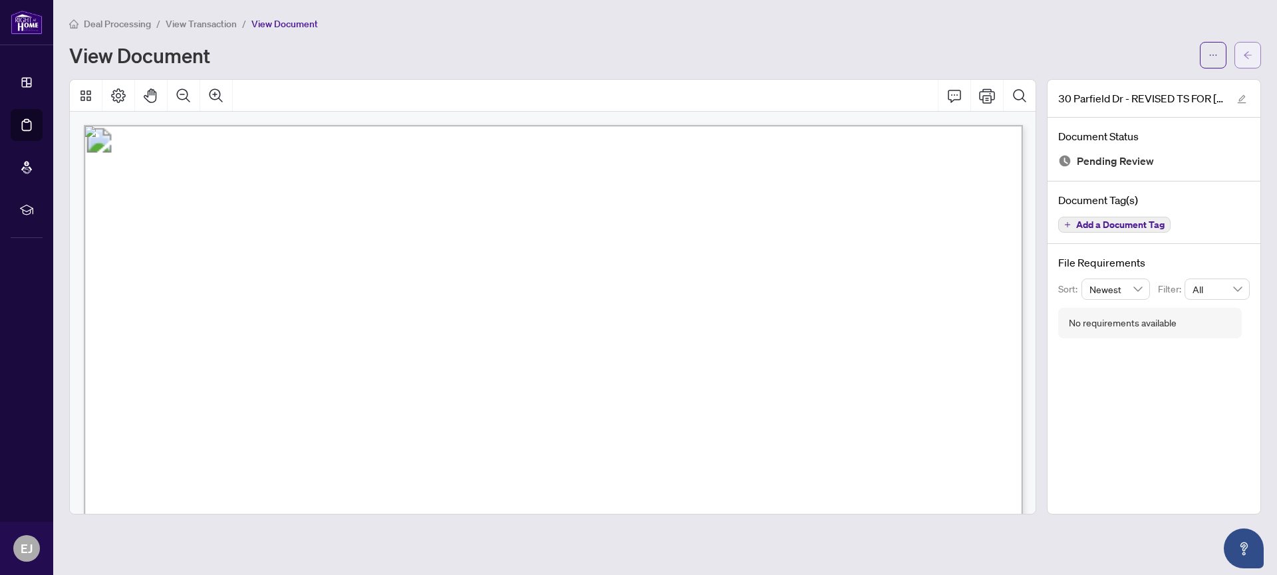
click at [1242, 55] on button "button" at bounding box center [1247, 55] width 27 height 27
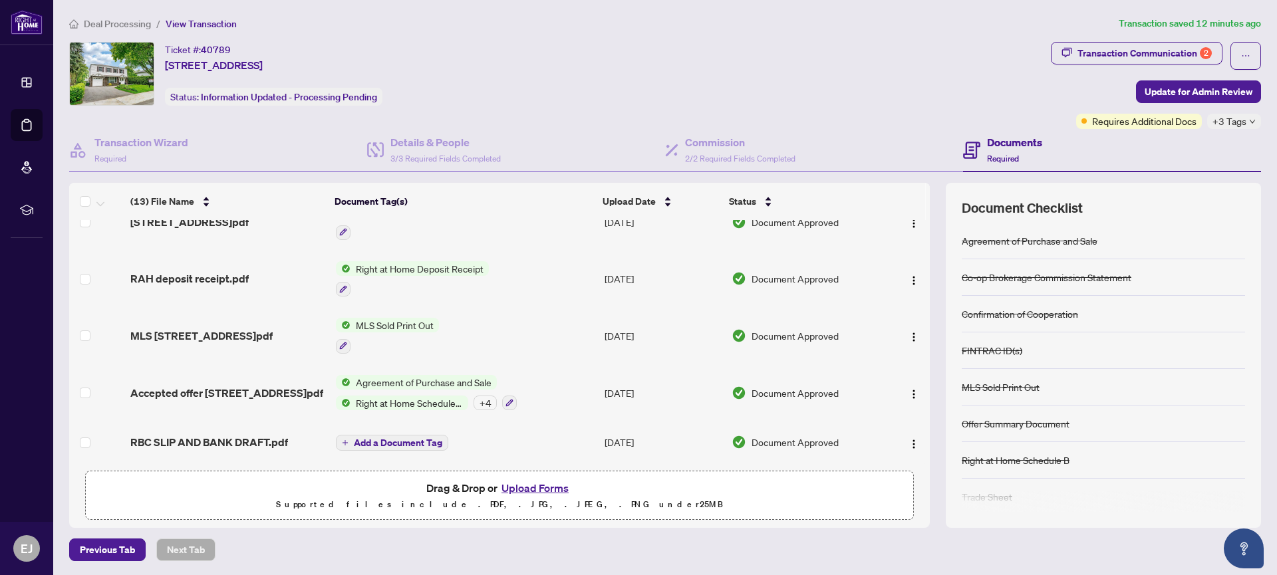
scroll to position [1, 0]
click at [524, 486] on button "Upload Forms" at bounding box center [534, 486] width 75 height 17
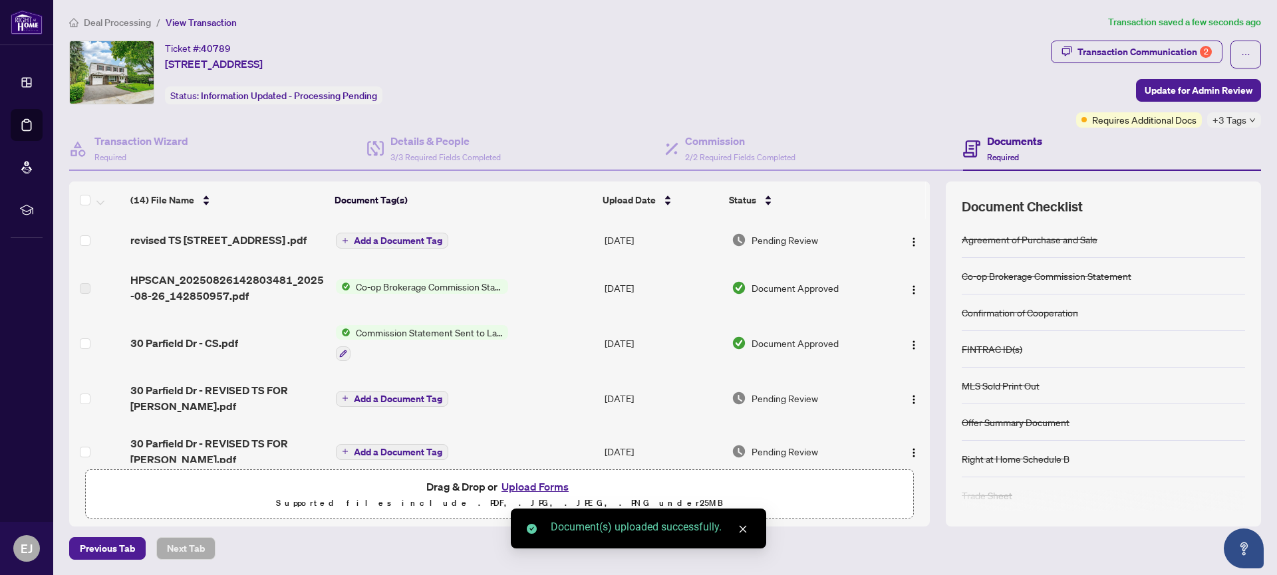
scroll to position [0, 0]
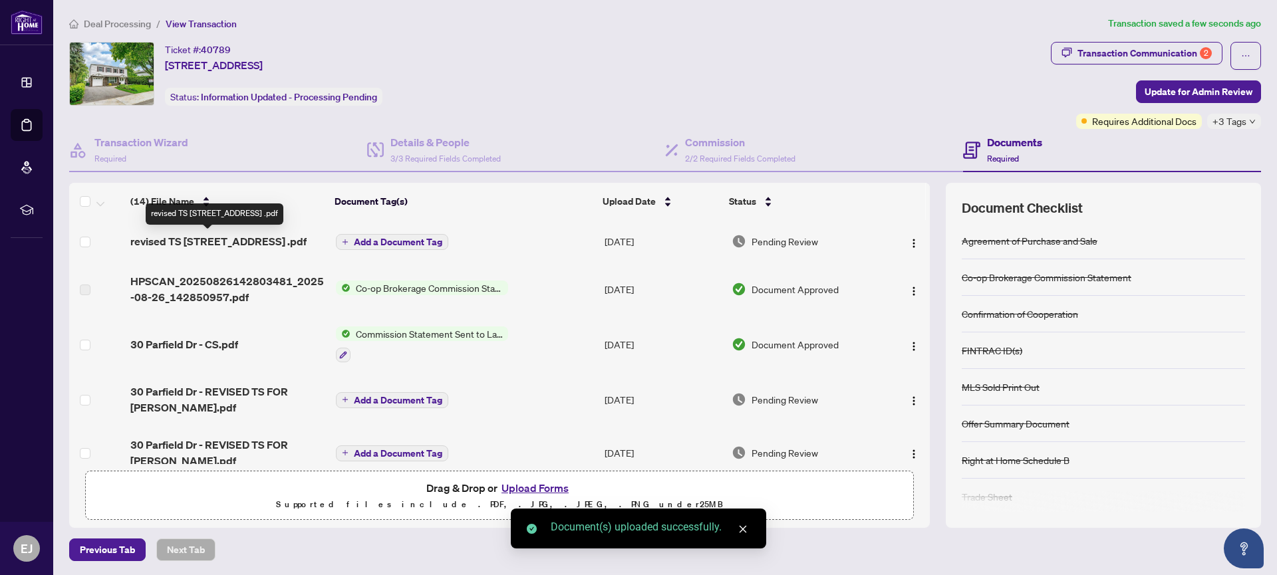
click at [192, 239] on span "revised TS [STREET_ADDRESS] .pdf" at bounding box center [218, 241] width 176 height 16
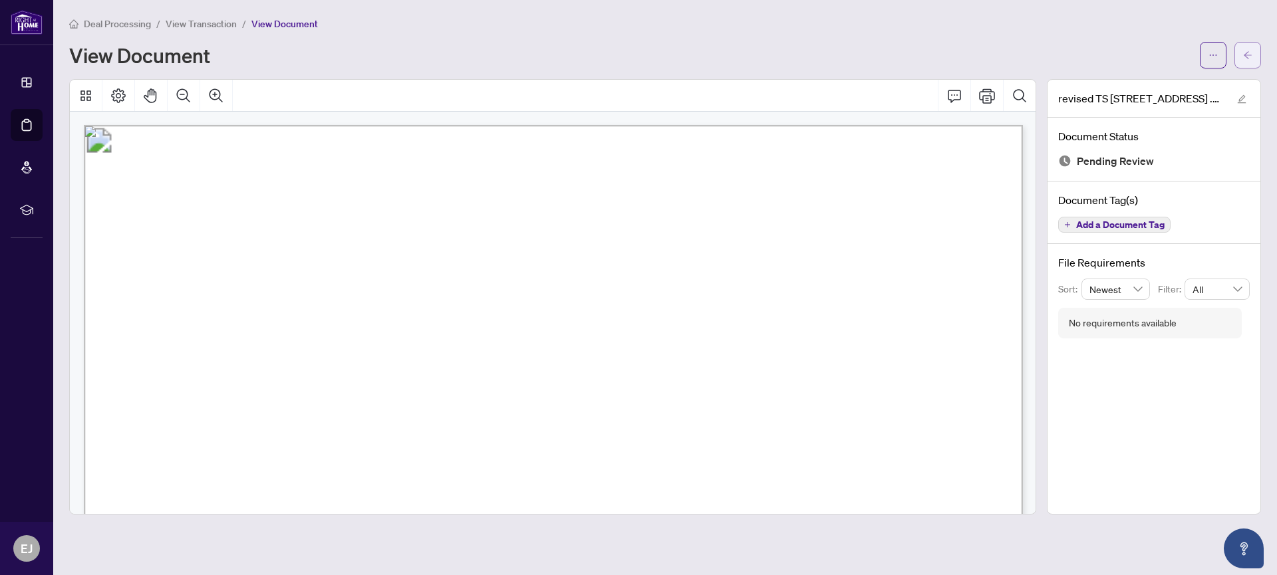
click at [1240, 53] on button "button" at bounding box center [1247, 55] width 27 height 27
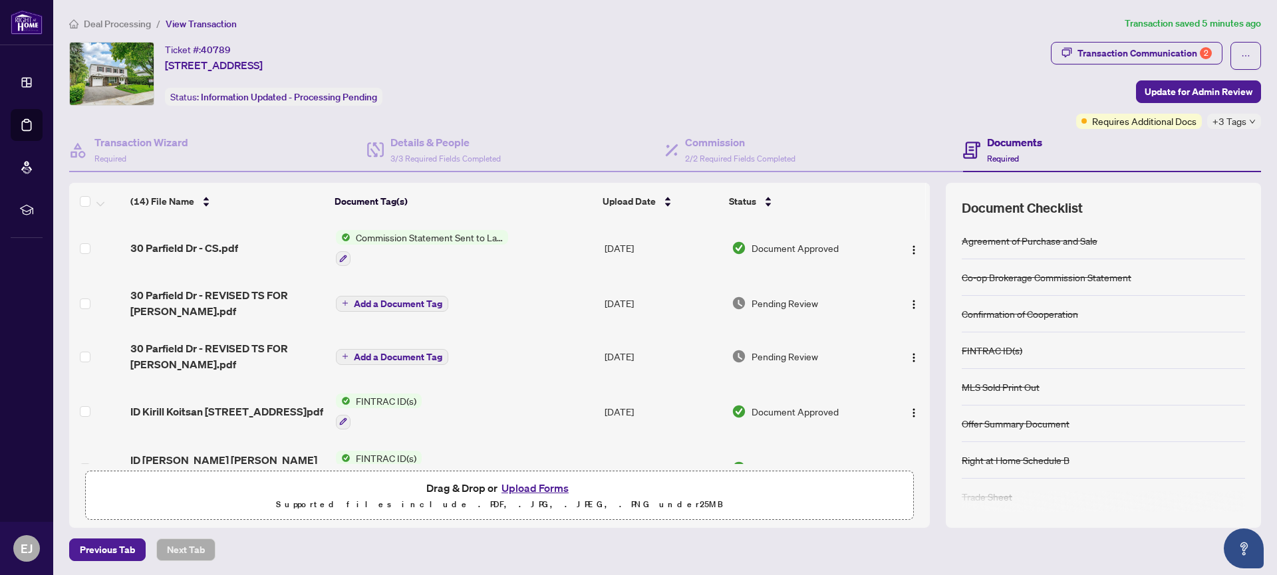
scroll to position [94, 0]
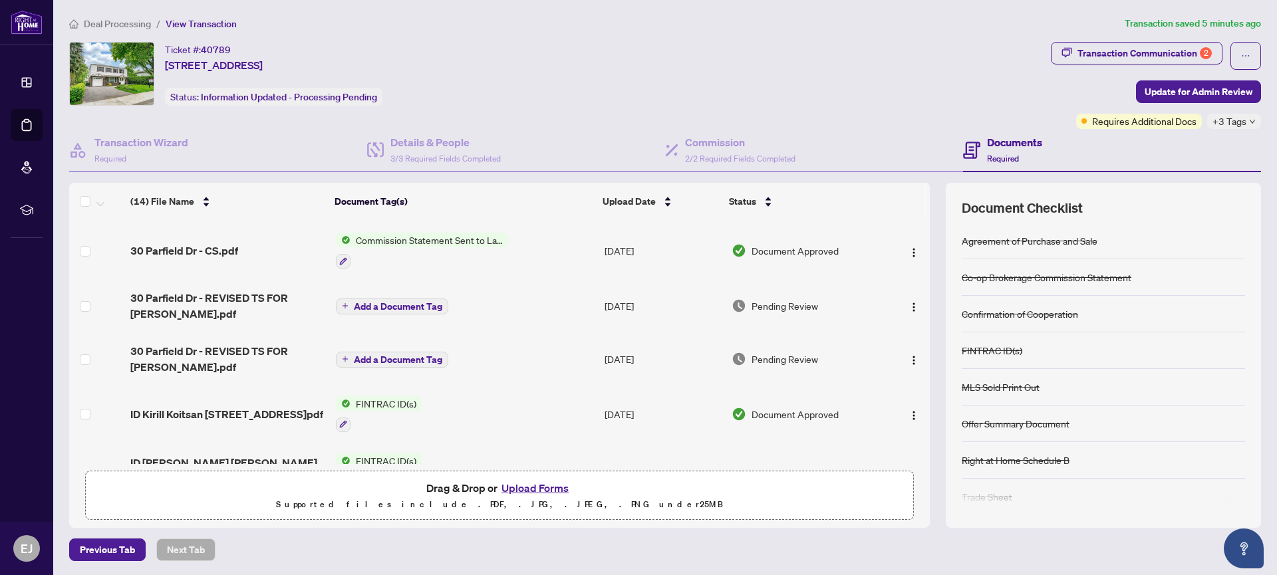
click at [377, 360] on span "Add a Document Tag" at bounding box center [398, 359] width 88 height 9
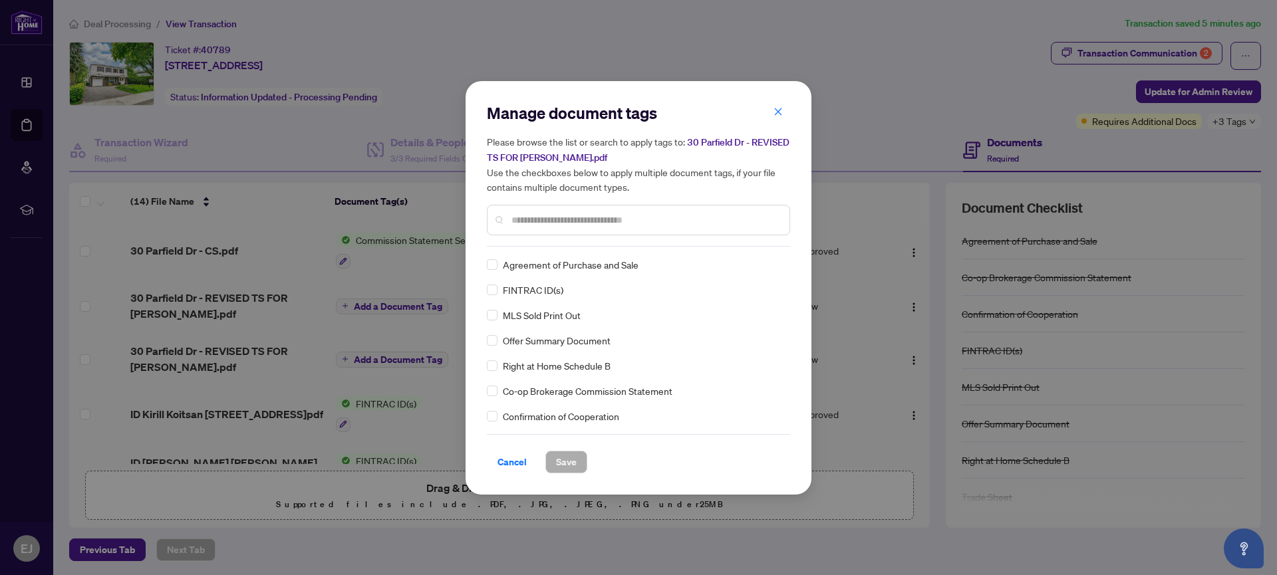
drag, startPoint x: 778, startPoint y: 114, endPoint x: 797, endPoint y: 120, distance: 19.6
click at [778, 114] on icon "close" at bounding box center [778, 111] width 7 height 7
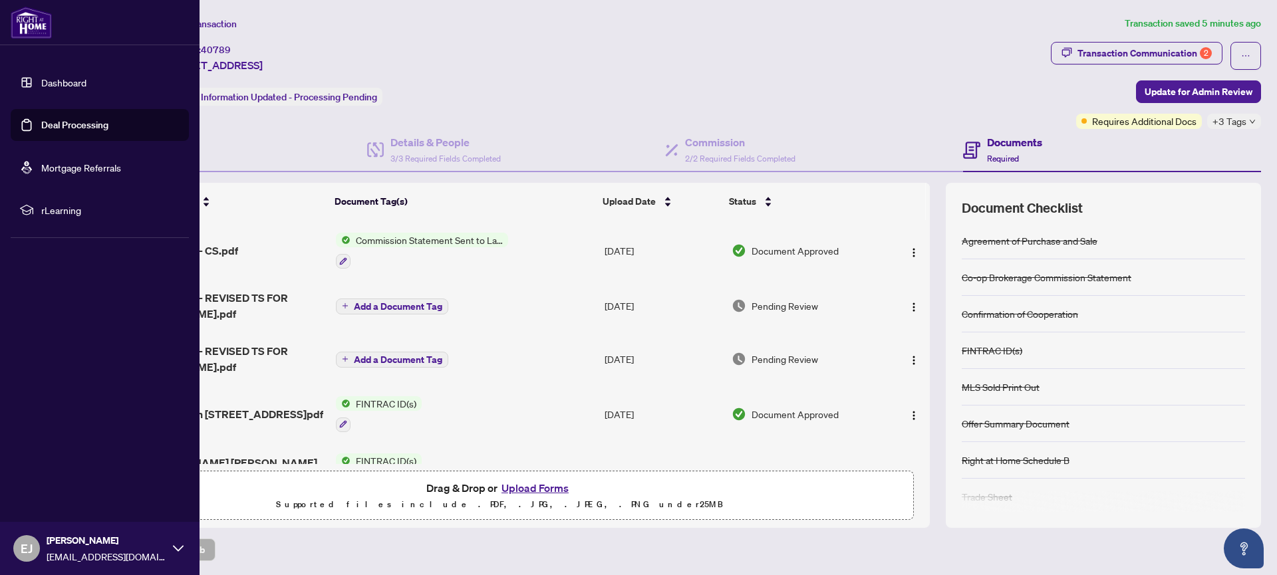
click at [41, 124] on link "Deal Processing" at bounding box center [74, 125] width 67 height 12
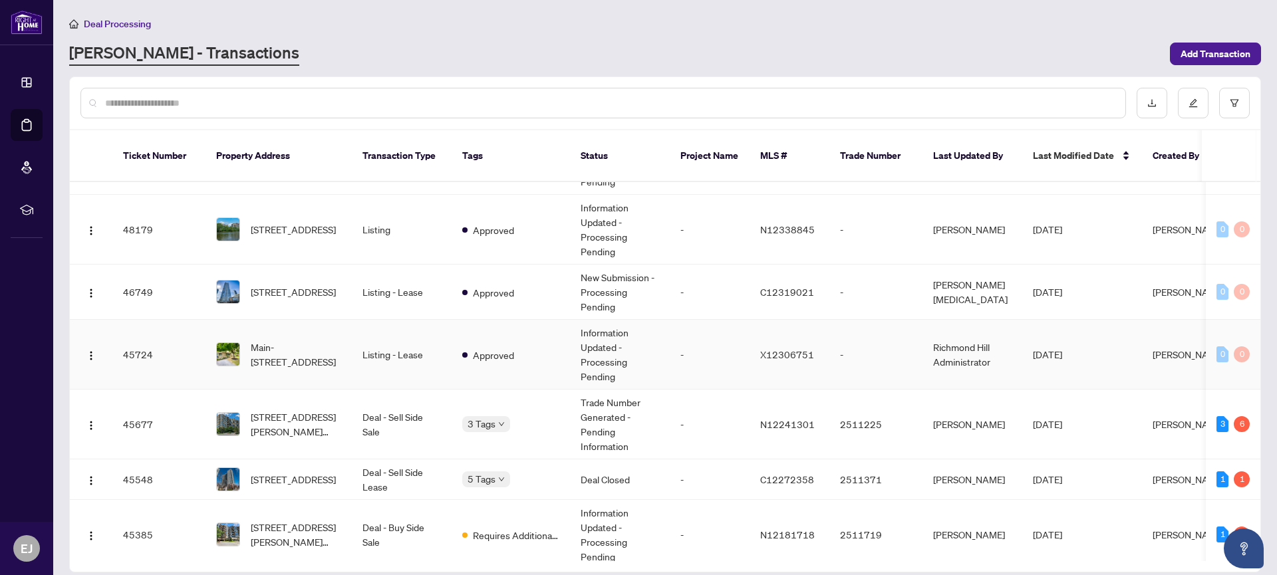
scroll to position [170, 0]
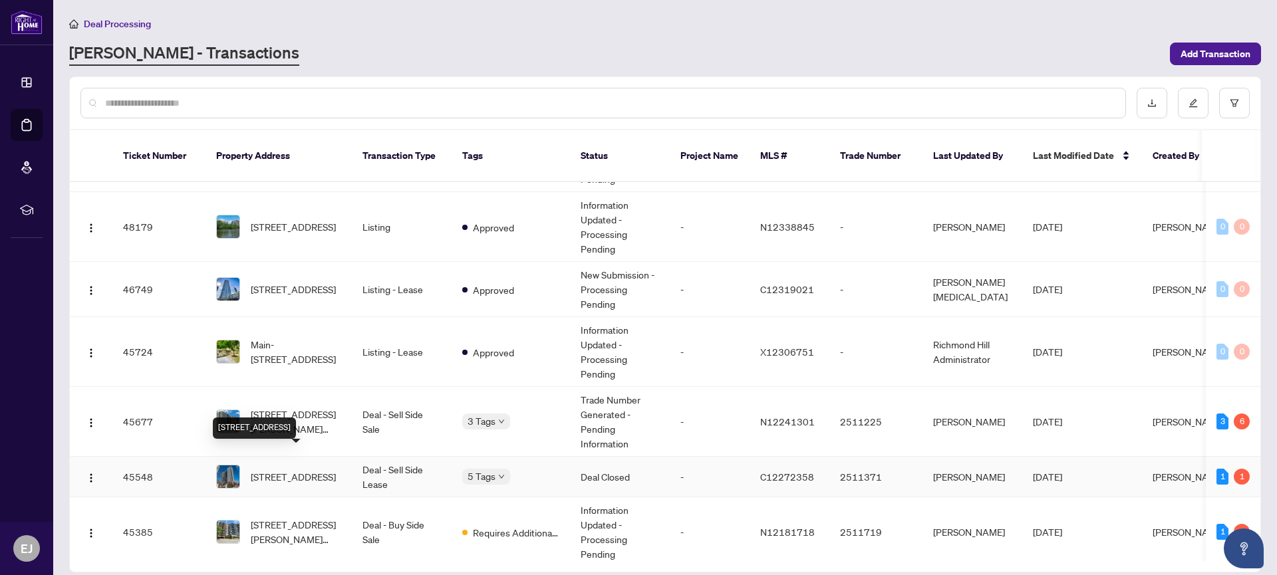
click at [294, 470] on span "[STREET_ADDRESS]" at bounding box center [293, 477] width 85 height 15
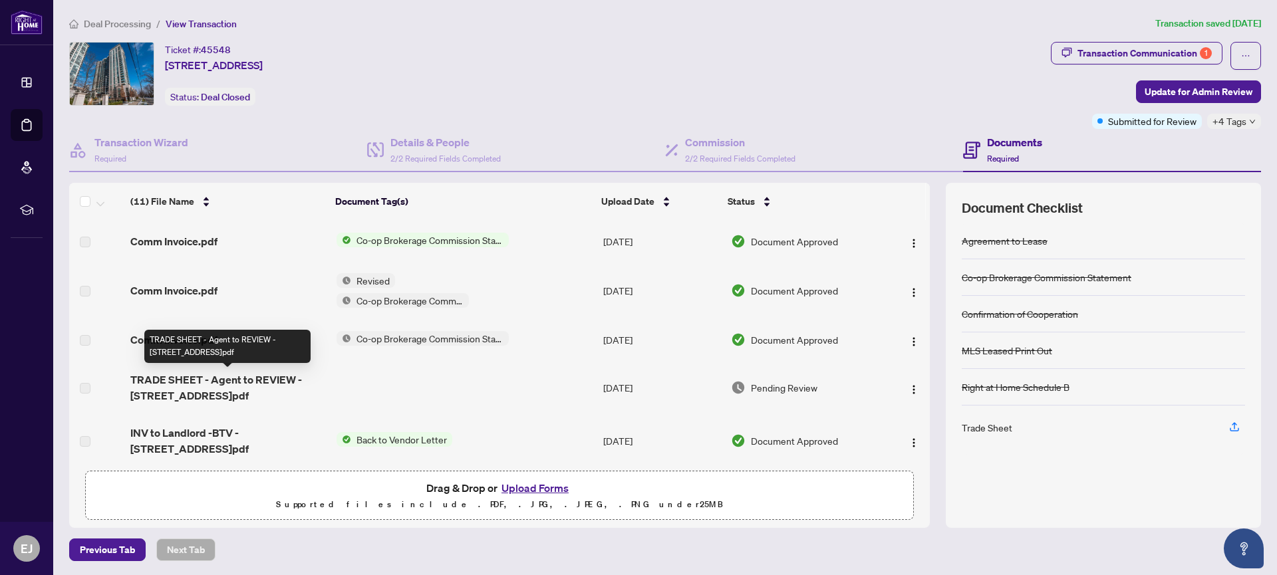
click at [295, 381] on span "TRADE SHEET - Agent to REVIEW - [STREET_ADDRESS]pdf" at bounding box center [228, 388] width 196 height 32
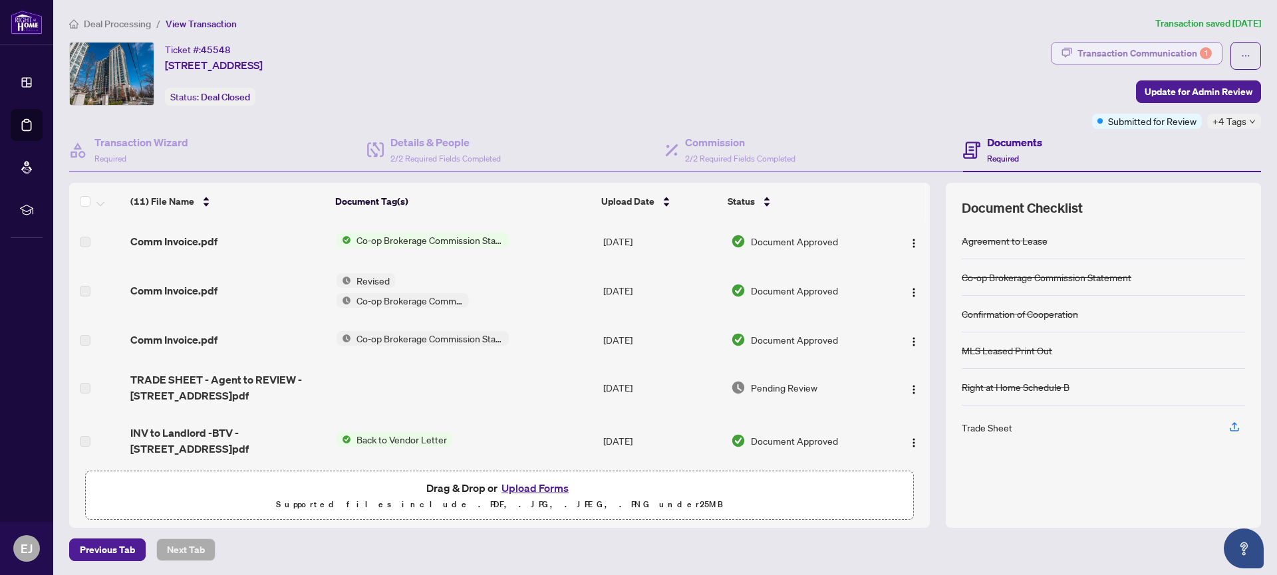
click at [1193, 50] on div "Transaction Communication 1" at bounding box center [1144, 53] width 134 height 21
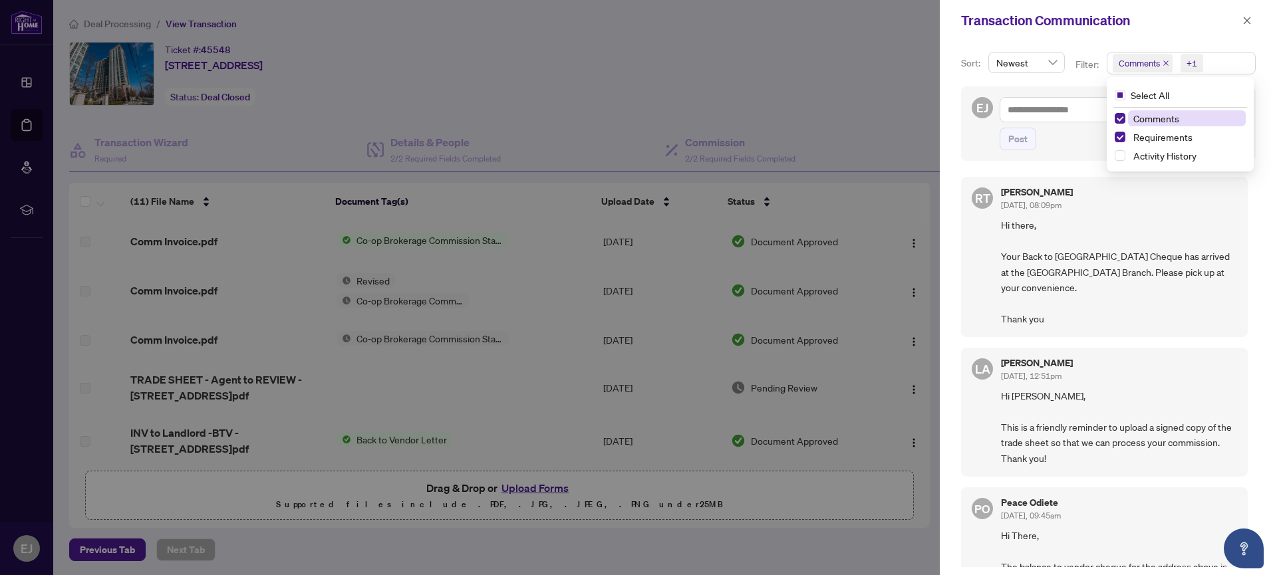
click at [1143, 61] on span "Comments" at bounding box center [1139, 63] width 41 height 13
click at [1121, 122] on span "Select Comments" at bounding box center [1120, 118] width 11 height 11
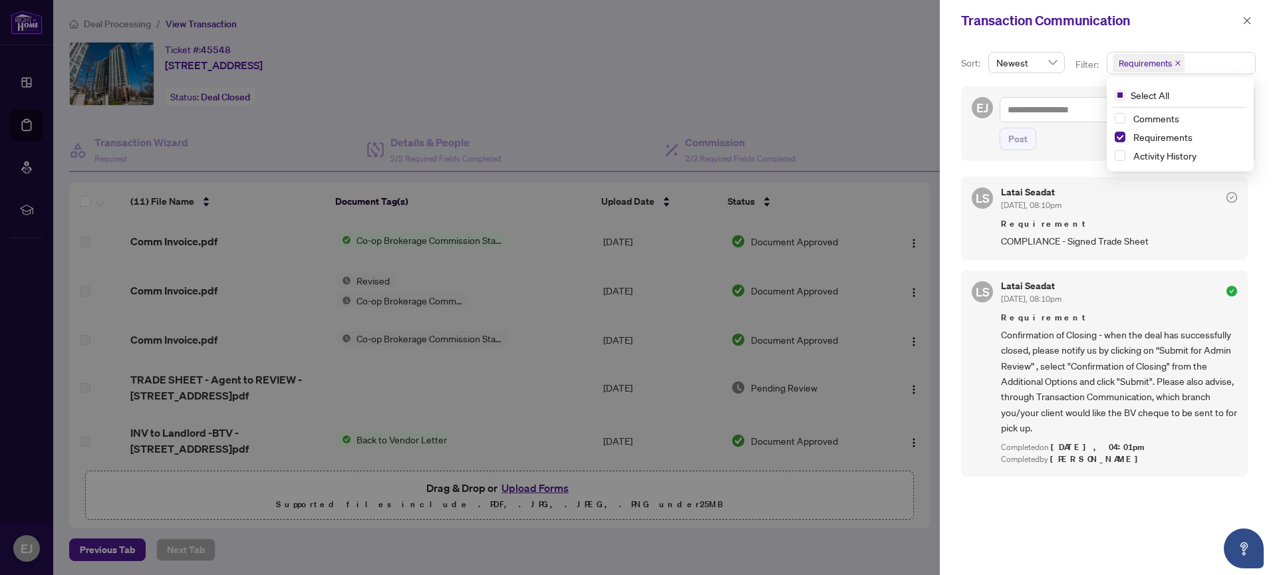
drag, startPoint x: 1247, startPoint y: 17, endPoint x: 1255, endPoint y: 23, distance: 10.0
click at [1247, 18] on icon "close" at bounding box center [1246, 20] width 9 height 9
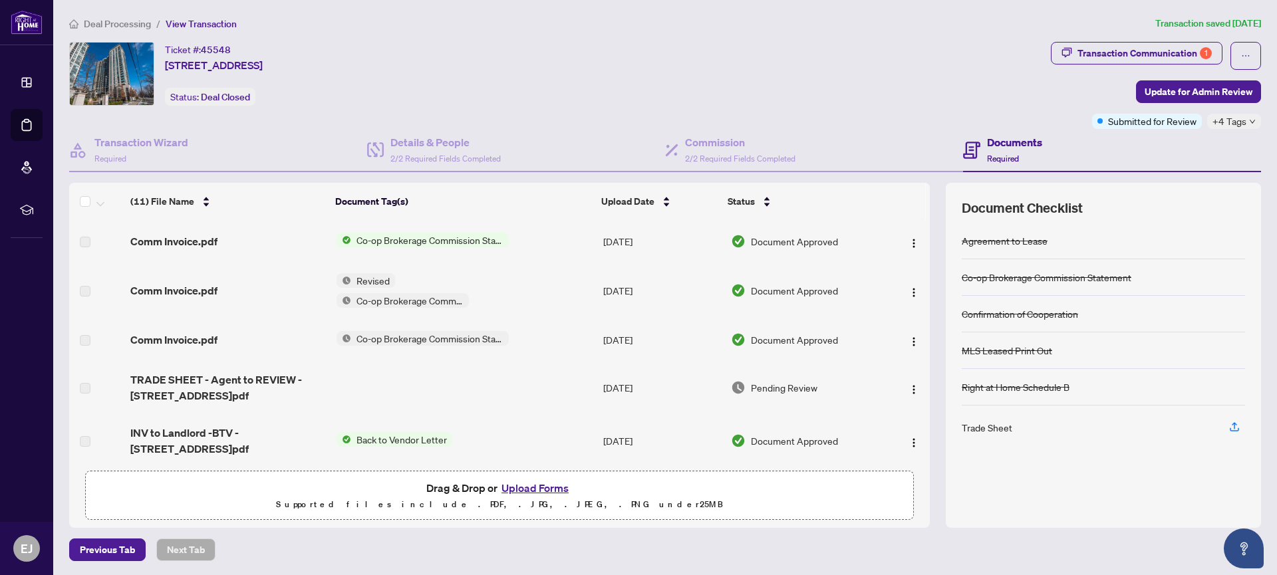
scroll to position [6, 0]
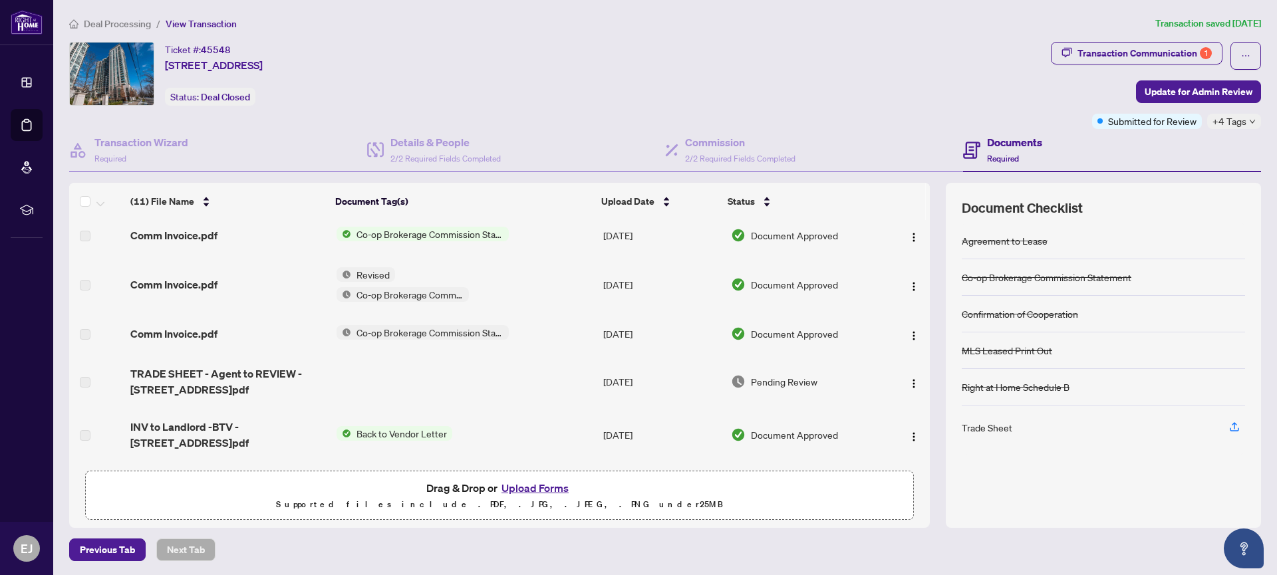
click at [411, 295] on span "Co-op Brokerage Commission Statement" at bounding box center [410, 294] width 118 height 15
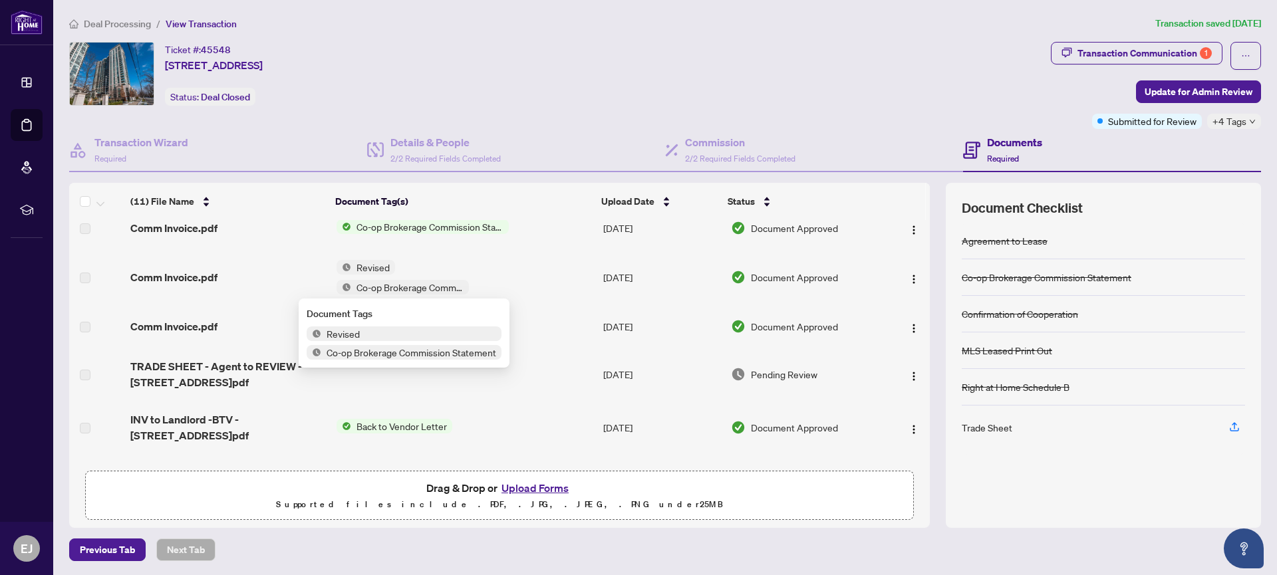
scroll to position [15, 0]
click at [338, 333] on span "Revised" at bounding box center [343, 330] width 44 height 15
click at [339, 332] on span "Revised" at bounding box center [343, 330] width 44 height 15
click at [561, 265] on td "Revised Co-op Brokerage Commission Statement" at bounding box center [464, 276] width 267 height 56
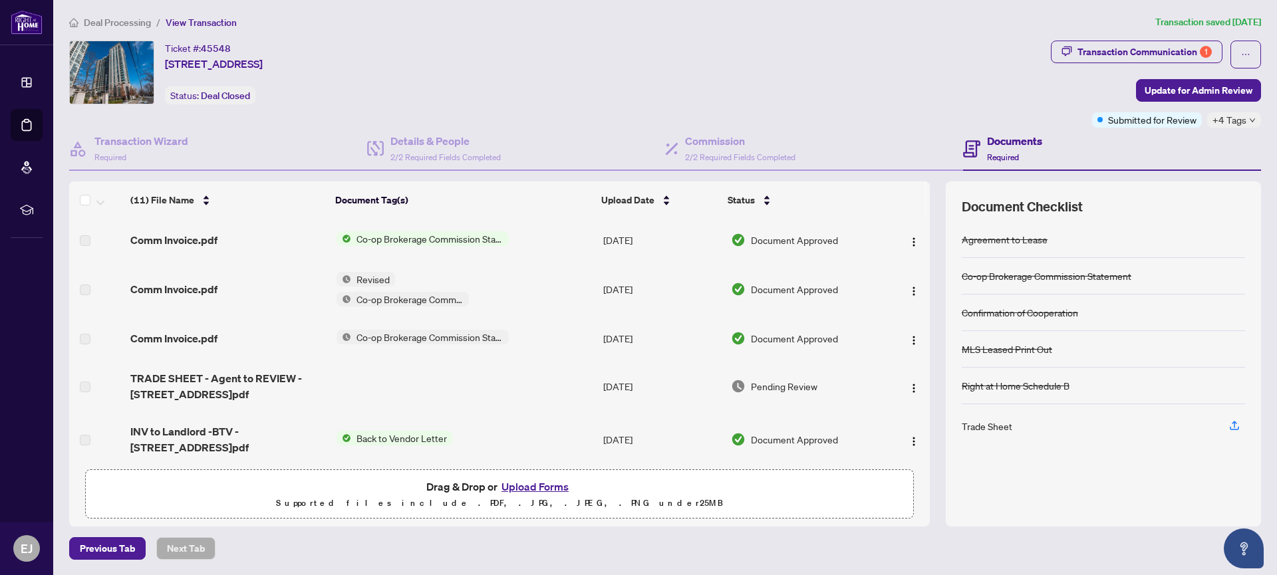
scroll to position [0, 0]
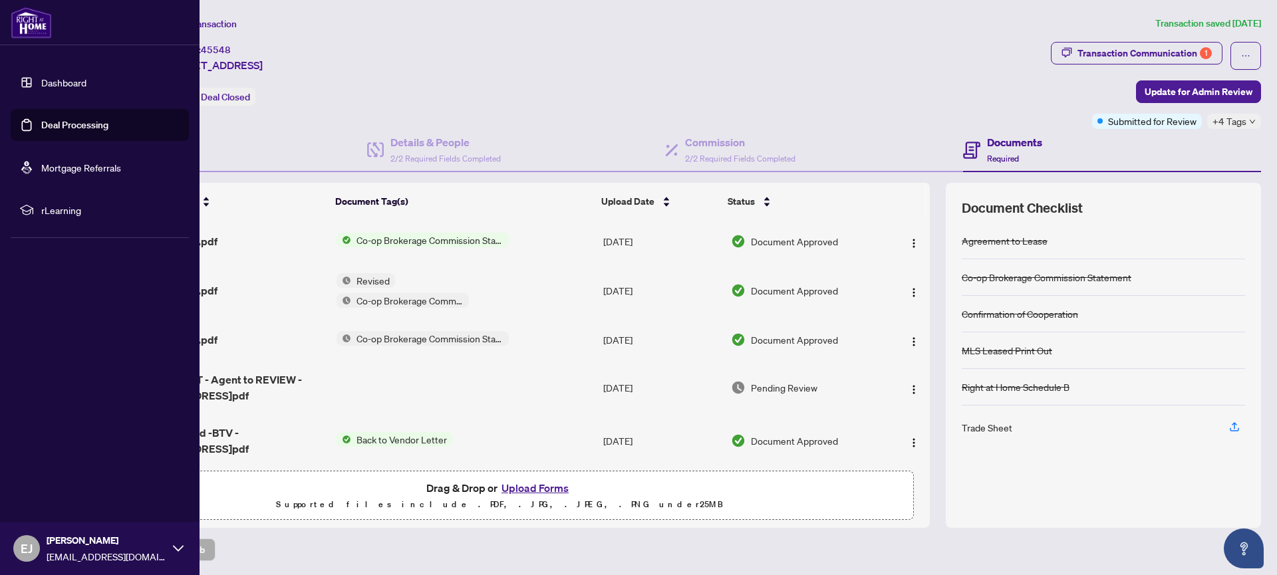
click at [41, 125] on link "Deal Processing" at bounding box center [74, 125] width 67 height 12
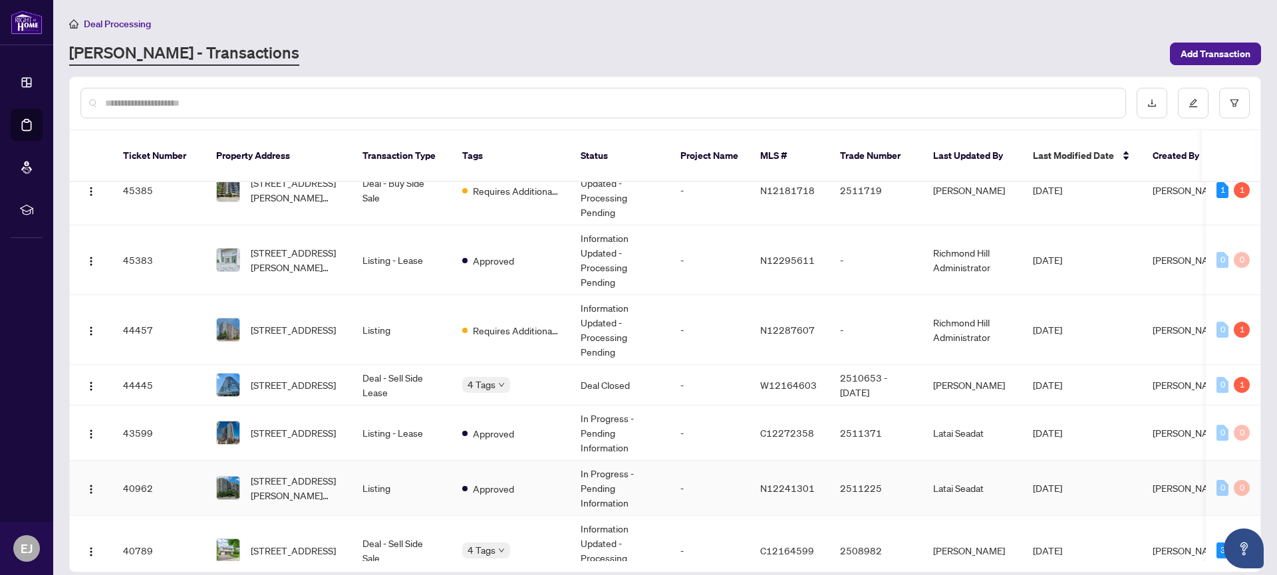
scroll to position [513, 0]
click at [272, 377] on span "[STREET_ADDRESS]" at bounding box center [293, 384] width 85 height 15
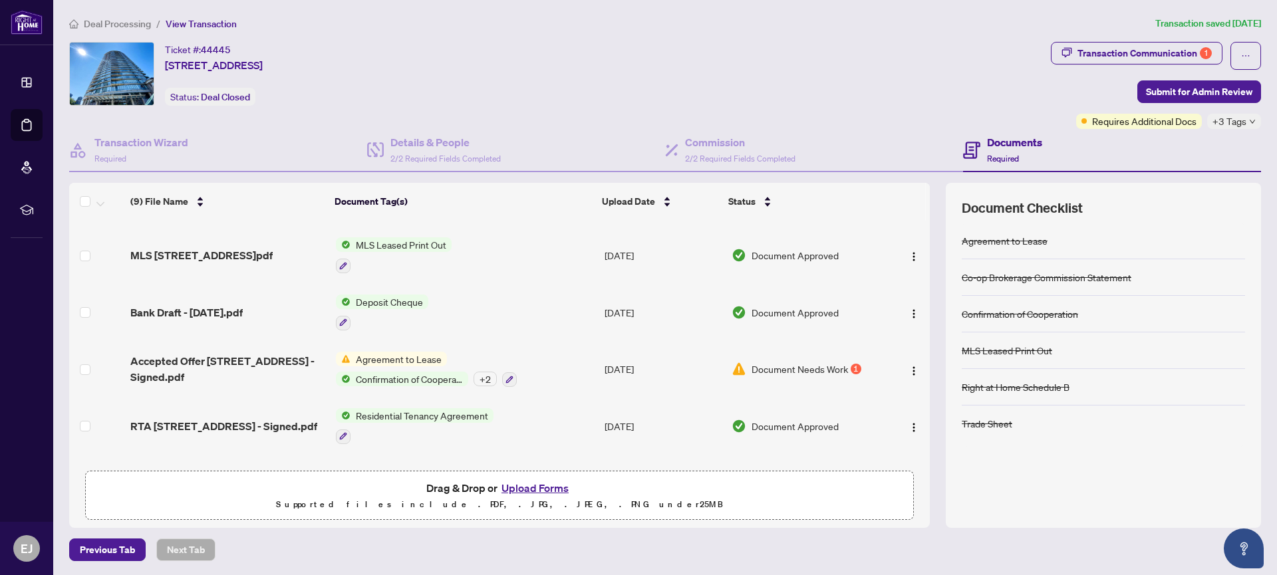
scroll to position [257, 0]
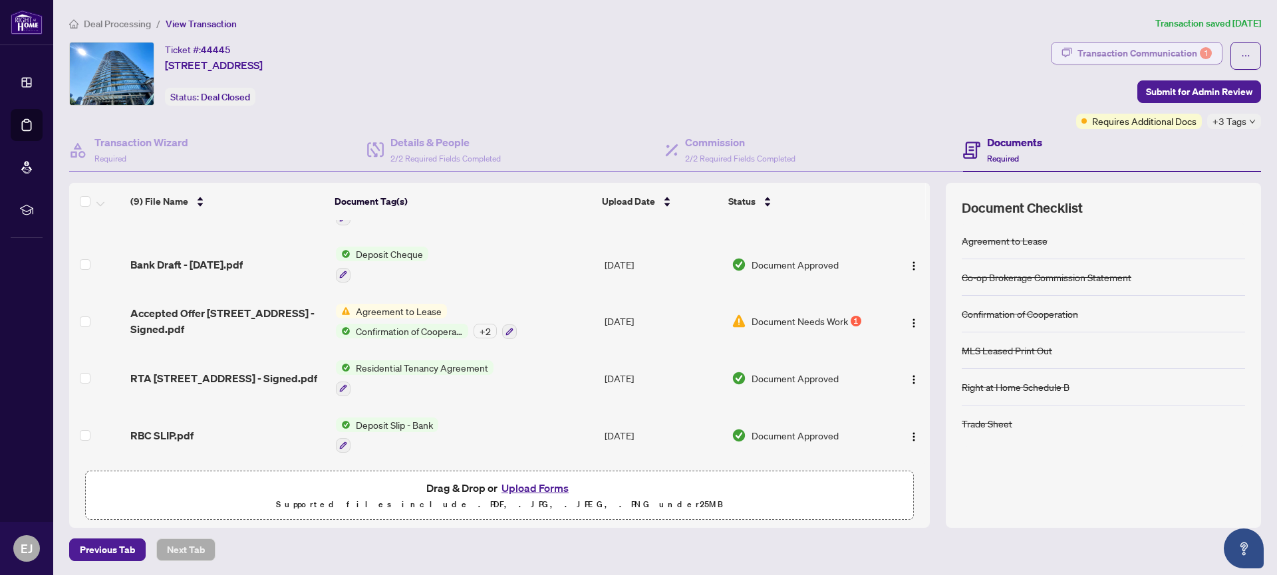
click at [1180, 49] on div "Transaction Communication 1" at bounding box center [1144, 53] width 134 height 21
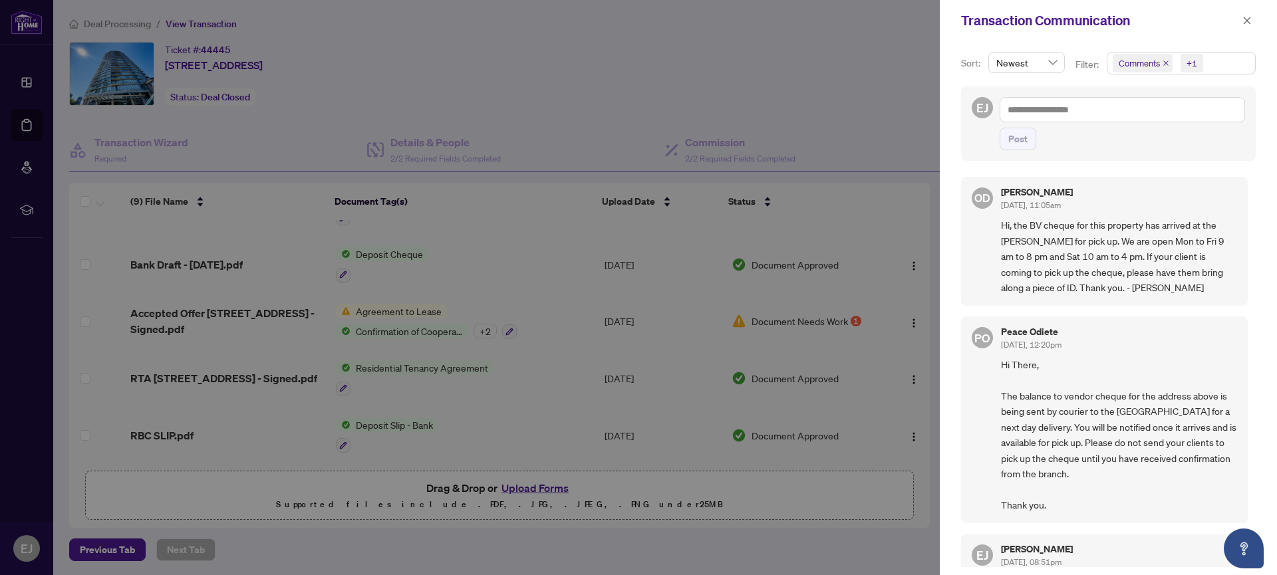
click at [1145, 63] on span "Comments" at bounding box center [1139, 63] width 41 height 13
click at [1121, 119] on span "Select Comments" at bounding box center [1120, 118] width 11 height 11
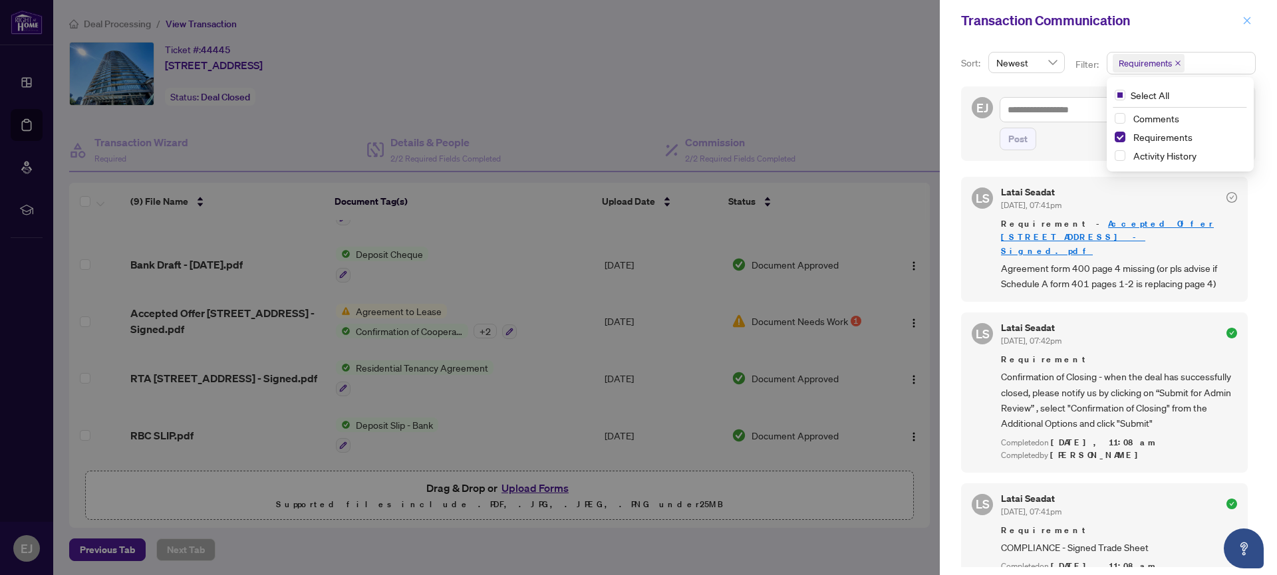
click at [1248, 17] on icon "close" at bounding box center [1246, 20] width 9 height 9
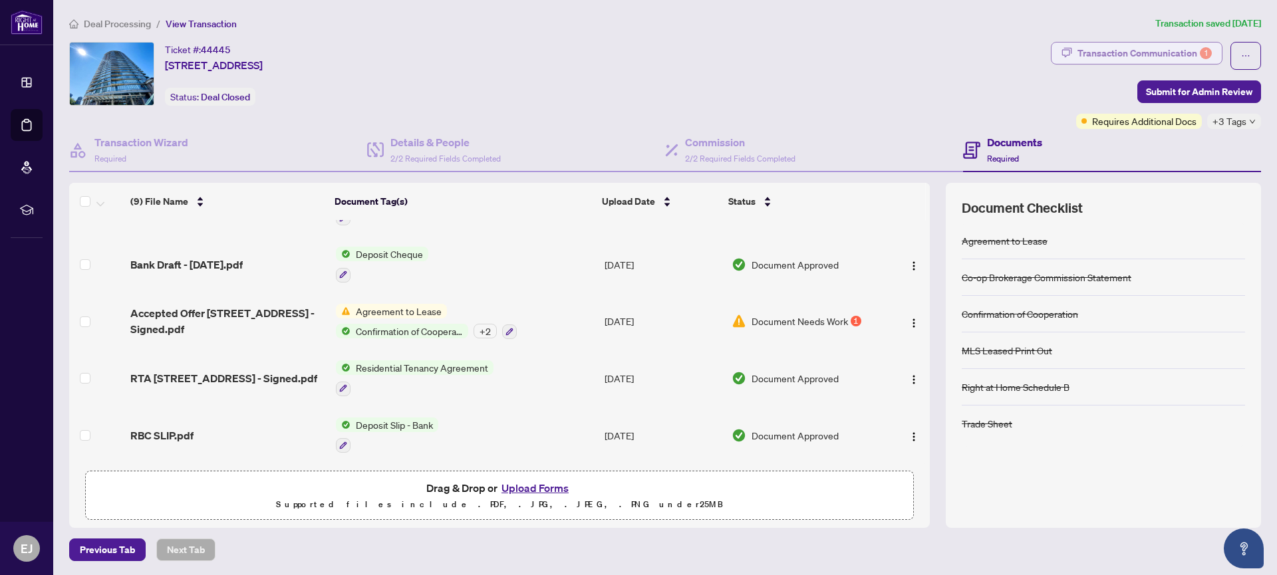
click at [1137, 53] on div "Transaction Communication 1" at bounding box center [1144, 53] width 134 height 21
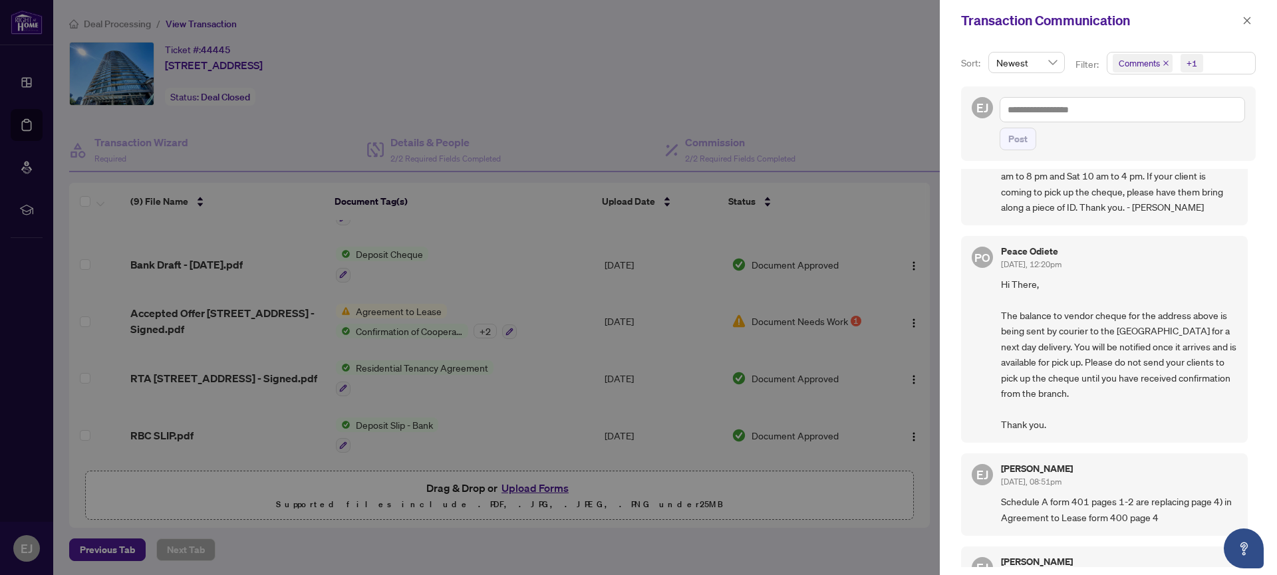
scroll to position [0, 0]
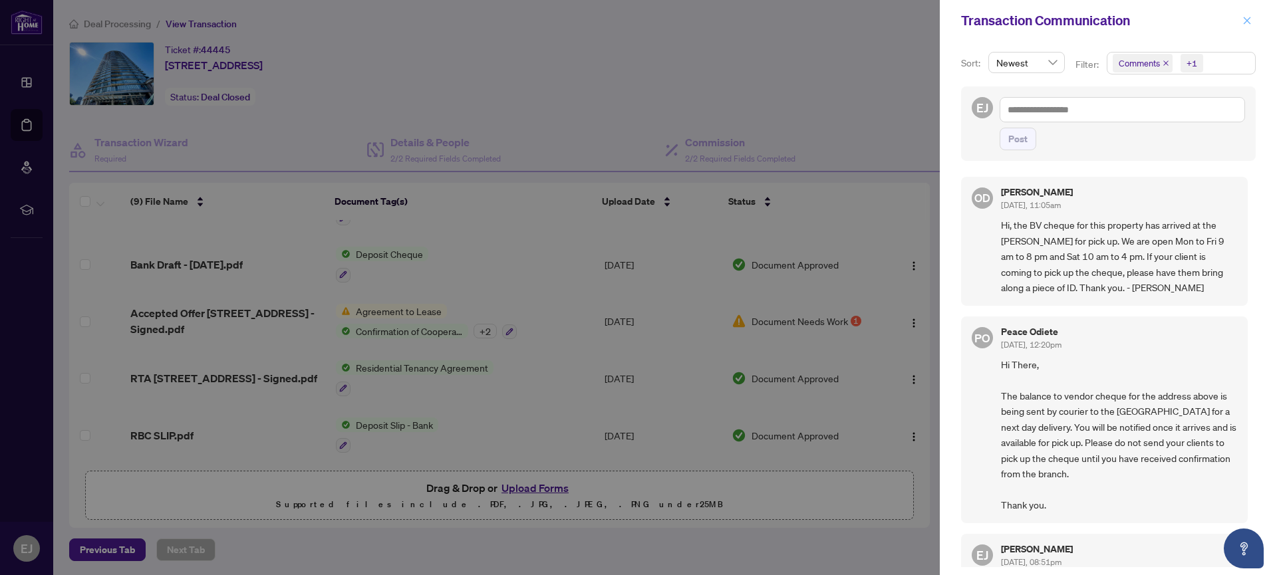
click at [1245, 20] on icon "close" at bounding box center [1247, 20] width 7 height 7
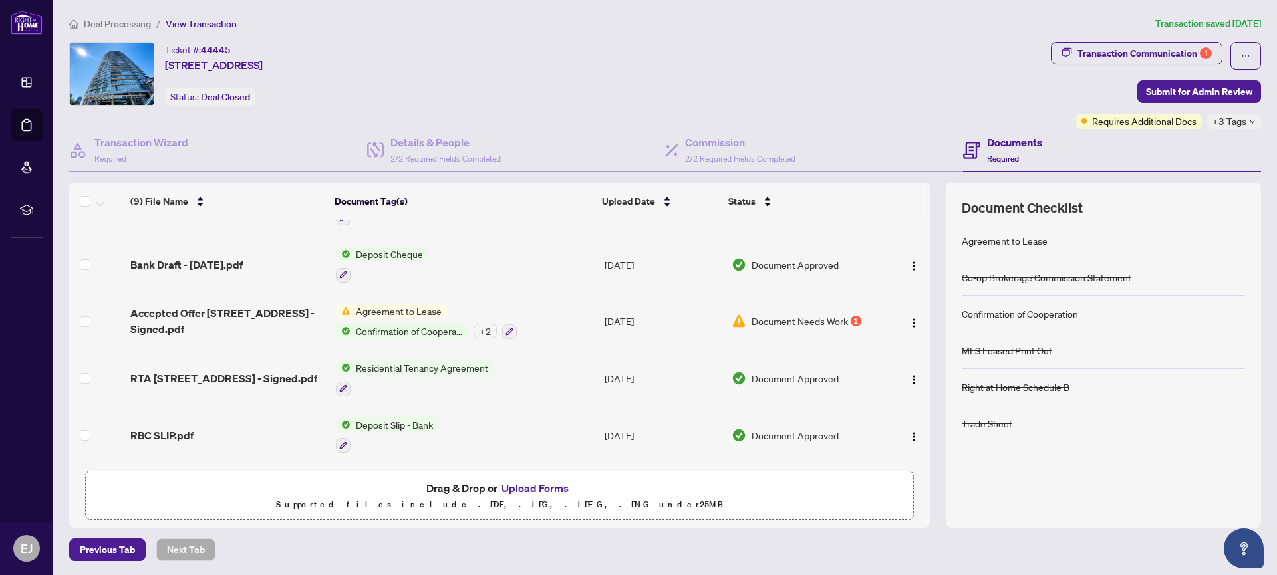
click at [408, 305] on span "Agreement to Lease" at bounding box center [398, 311] width 96 height 15
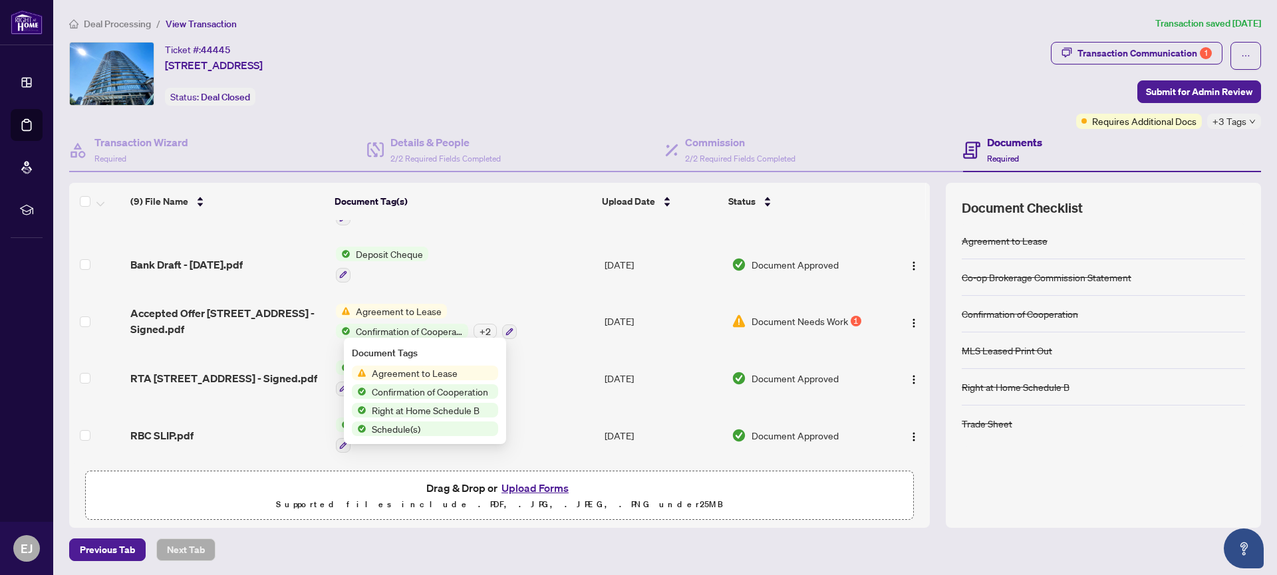
click at [414, 375] on span "Agreement to Lease" at bounding box center [414, 373] width 96 height 15
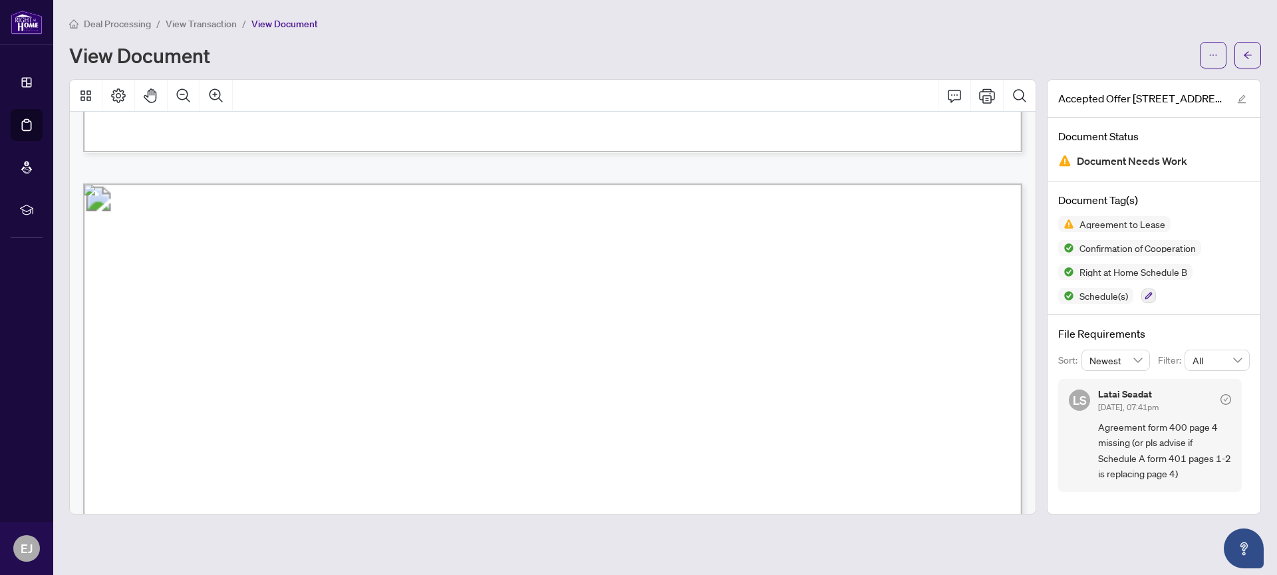
scroll to position [2328, 1]
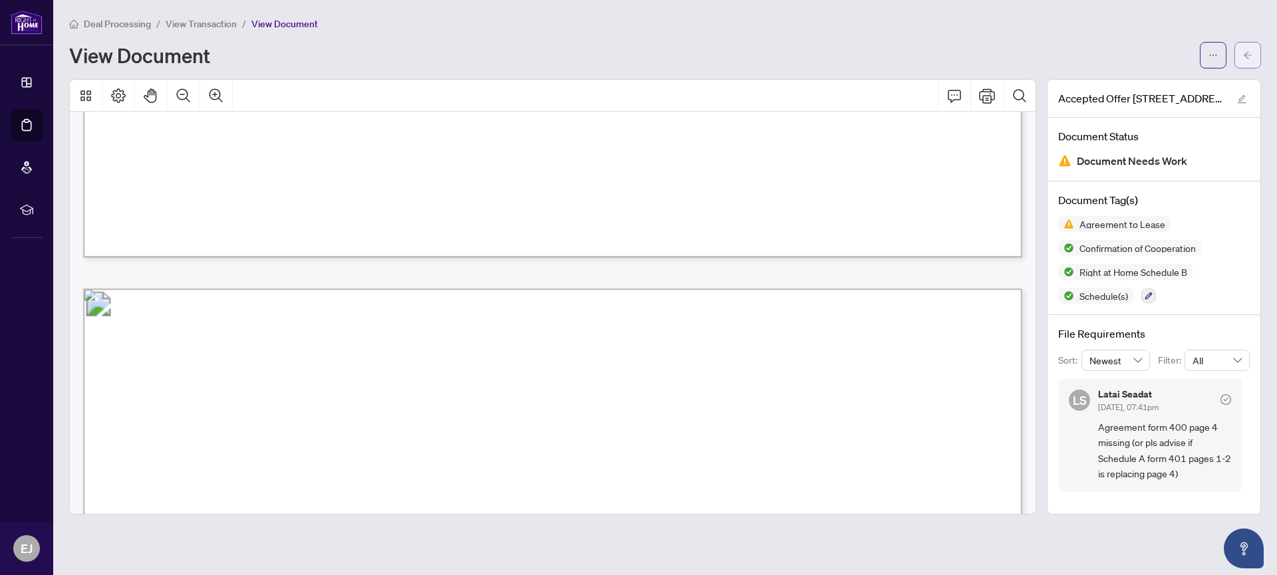
click at [1243, 53] on icon "arrow-left" at bounding box center [1247, 55] width 9 height 9
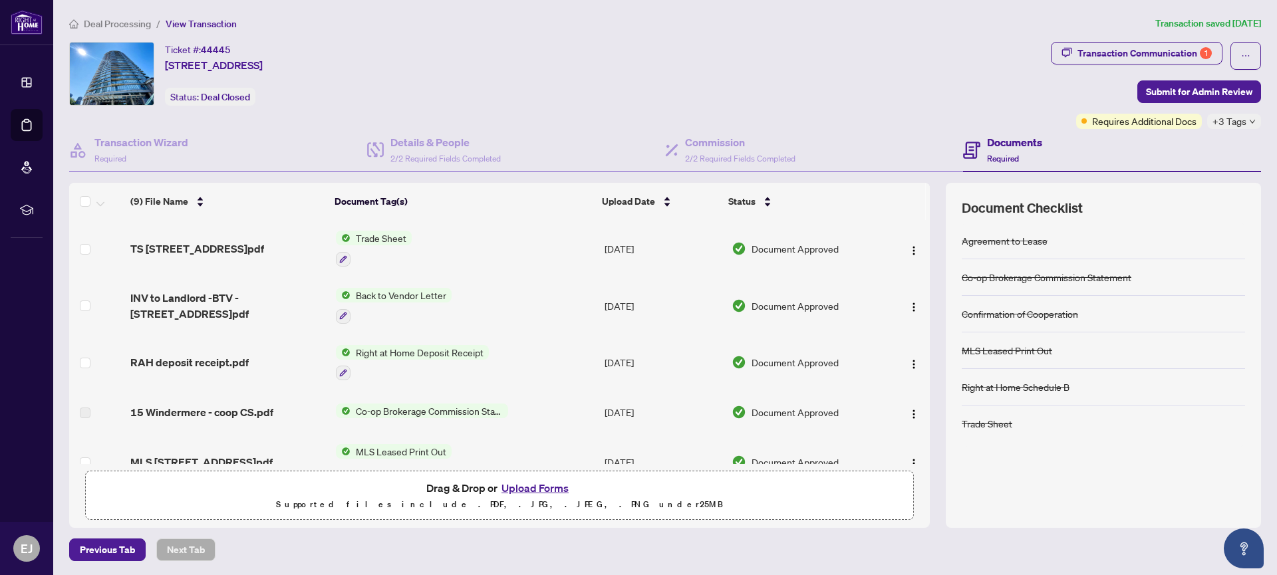
click at [388, 236] on span "Trade Sheet" at bounding box center [380, 238] width 61 height 15
click at [388, 237] on span "Trade Sheet" at bounding box center [380, 238] width 61 height 15
click at [247, 249] on span "TS [STREET_ADDRESS]pdf" at bounding box center [197, 249] width 134 height 16
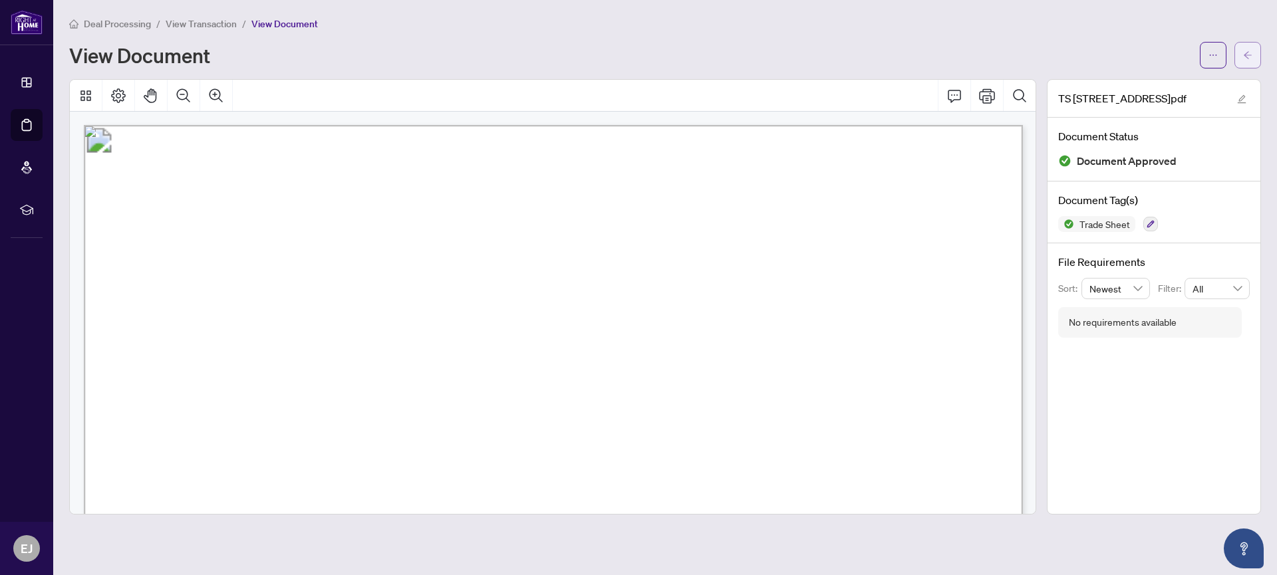
click at [1248, 55] on icon "arrow-left" at bounding box center [1247, 55] width 9 height 9
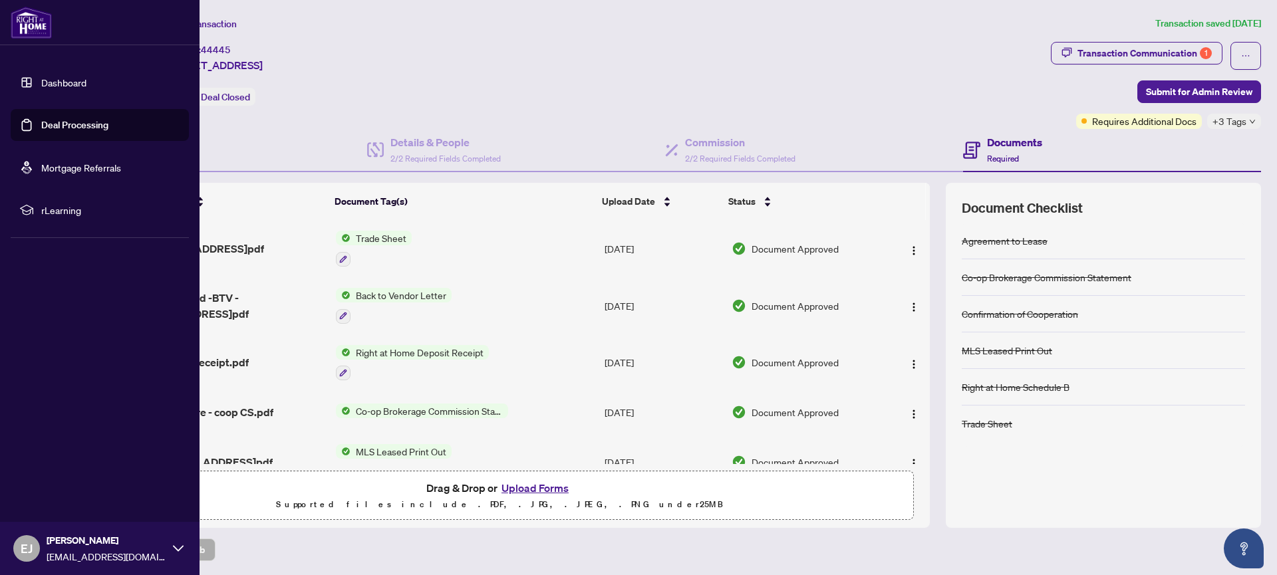
click at [86, 126] on link "Deal Processing" at bounding box center [74, 125] width 67 height 12
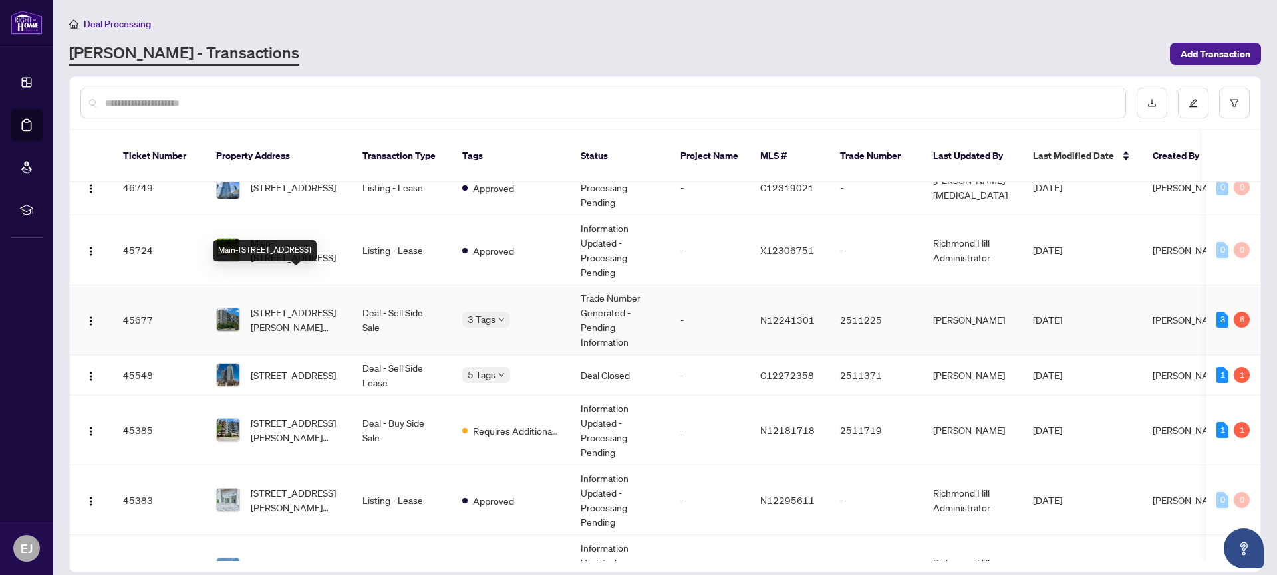
scroll to position [296, 0]
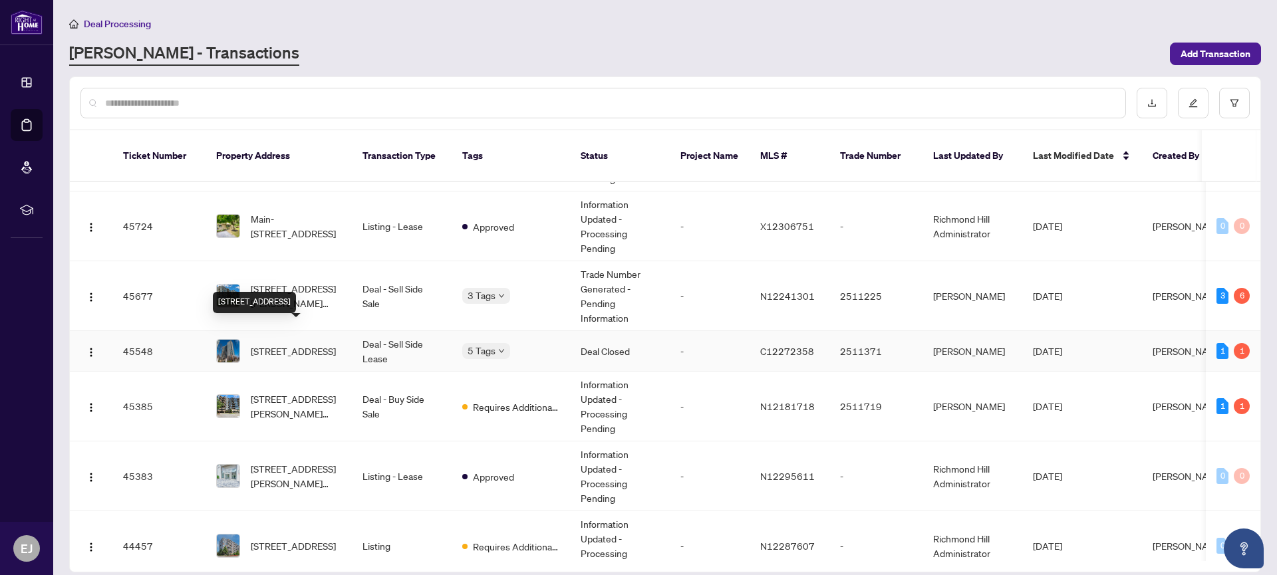
click at [297, 344] on span "[STREET_ADDRESS]" at bounding box center [293, 351] width 85 height 15
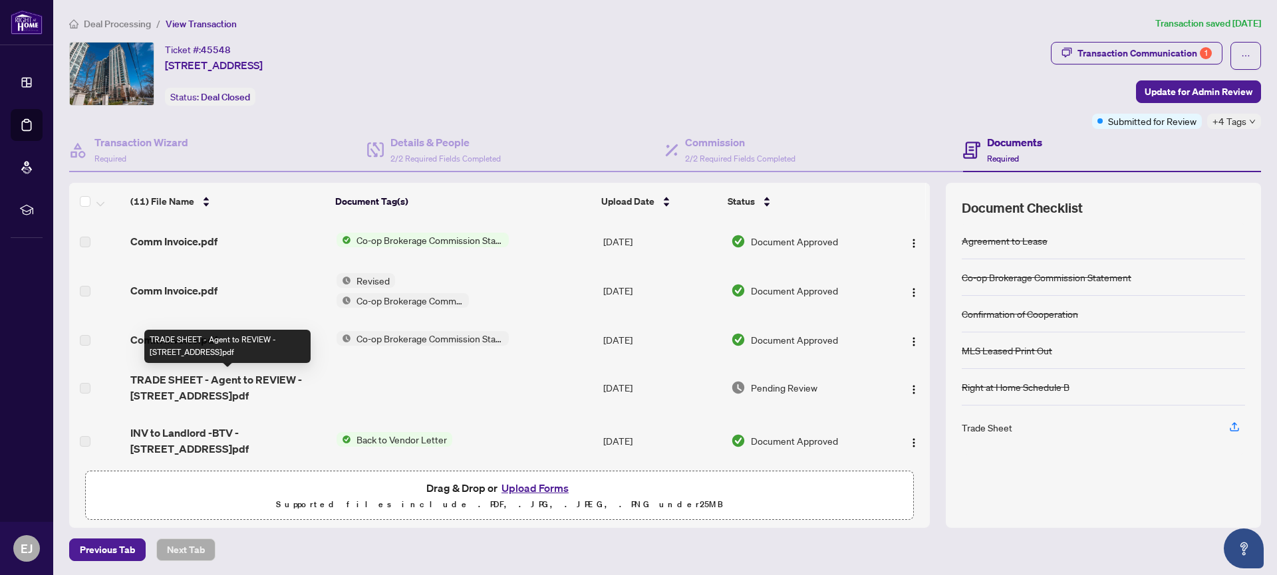
click at [237, 383] on span "TRADE SHEET - Agent to REVIEW - [STREET_ADDRESS]pdf" at bounding box center [228, 388] width 196 height 32
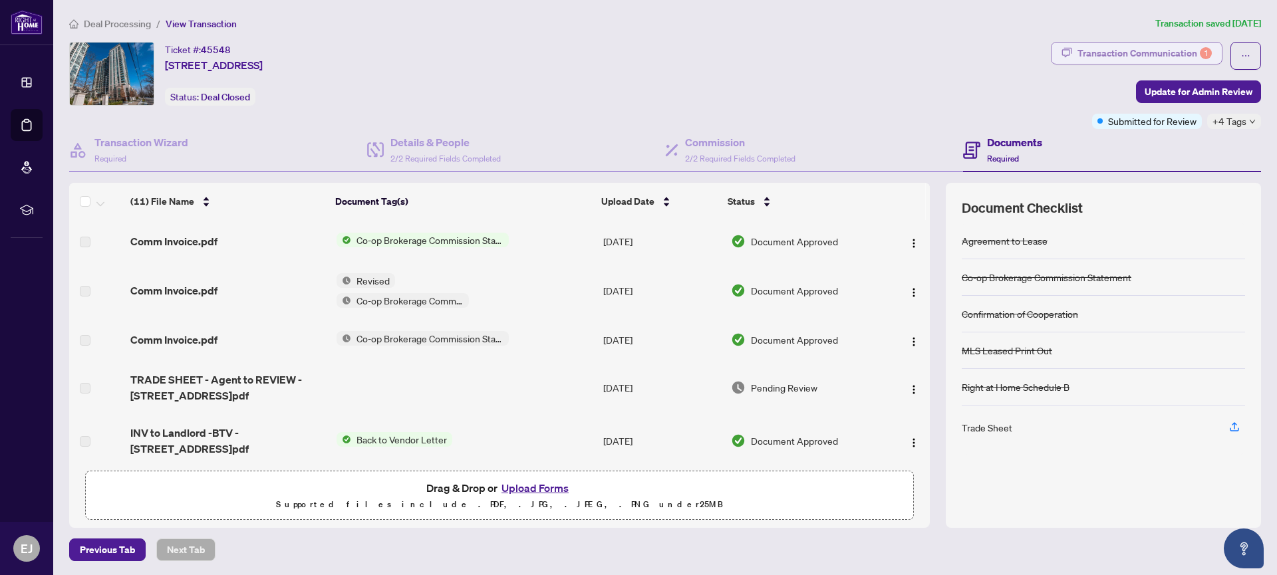
click at [1173, 54] on div "Transaction Communication 1" at bounding box center [1144, 53] width 134 height 21
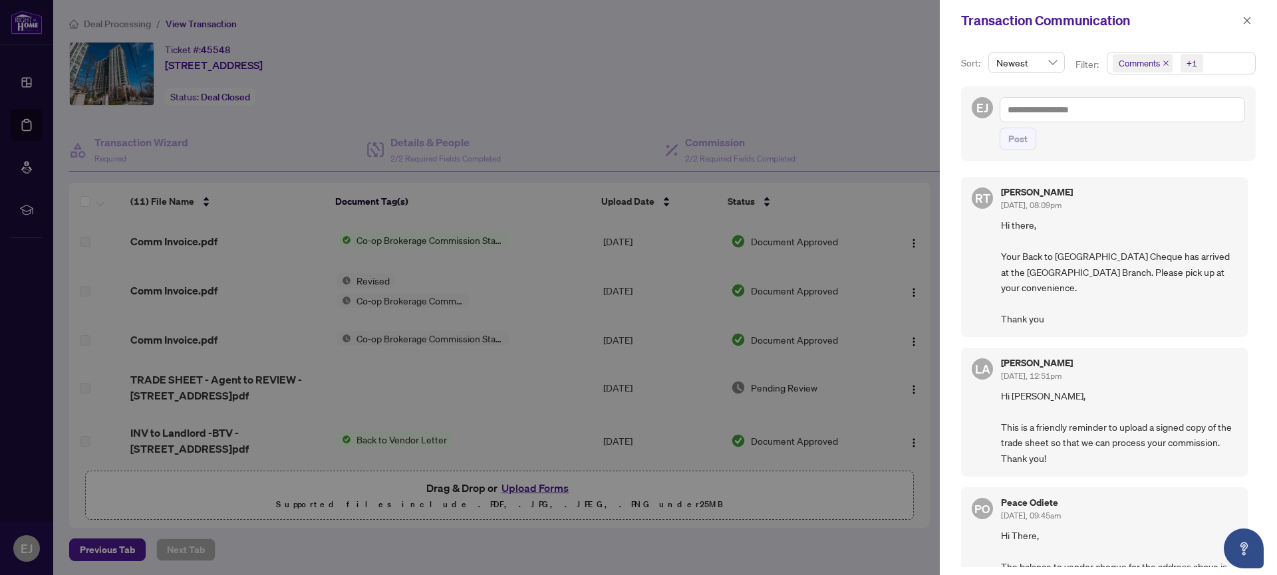
click at [1133, 63] on span "Comments" at bounding box center [1139, 63] width 41 height 13
click at [1119, 116] on span "Select Comments" at bounding box center [1120, 118] width 11 height 11
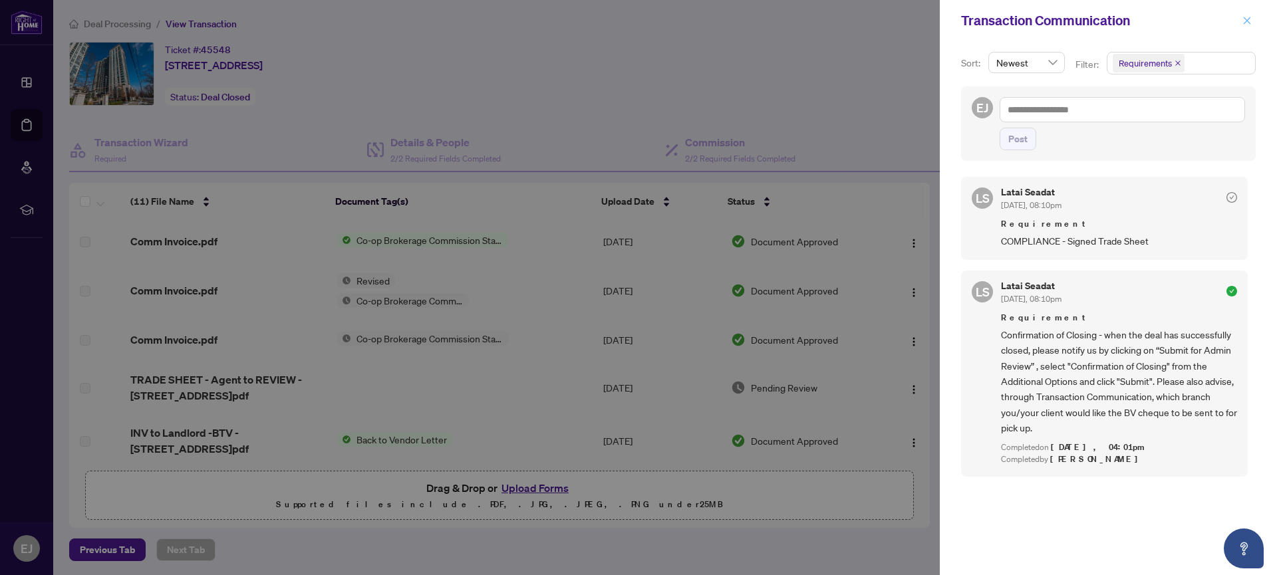
click at [1246, 21] on icon "close" at bounding box center [1247, 20] width 7 height 7
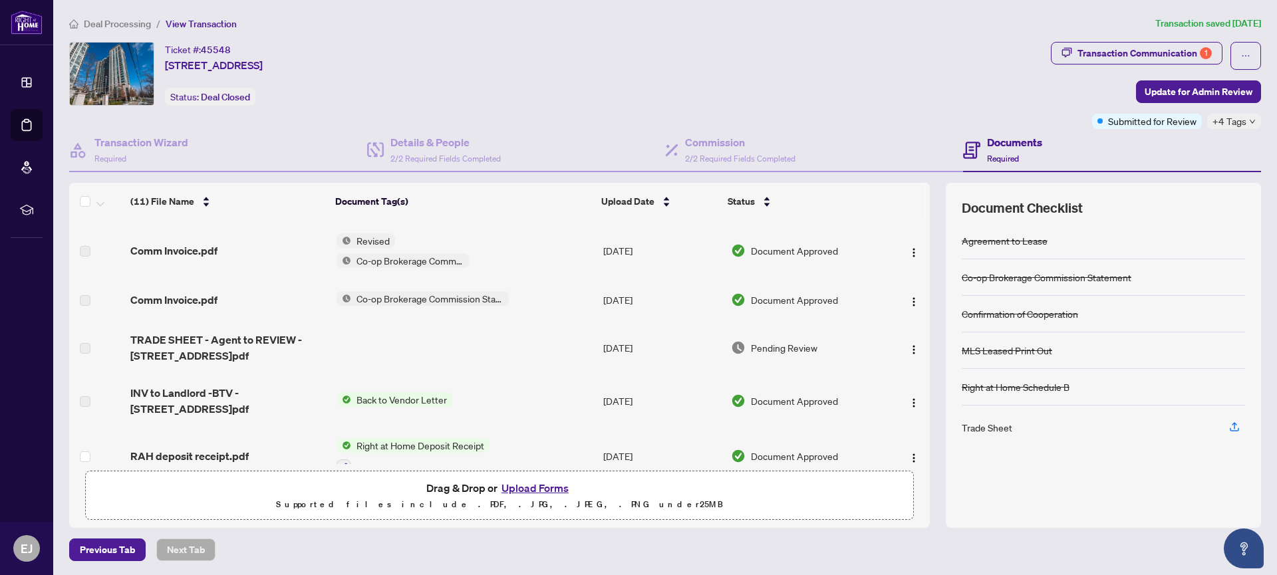
scroll to position [31, 0]
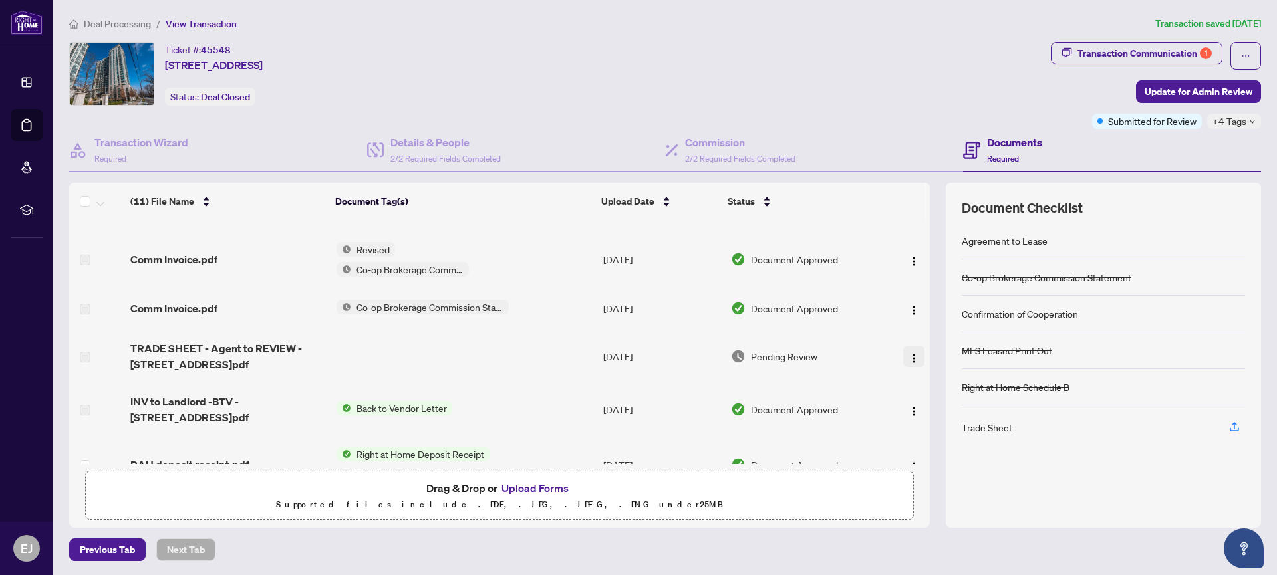
click at [908, 356] on img "button" at bounding box center [913, 358] width 11 height 11
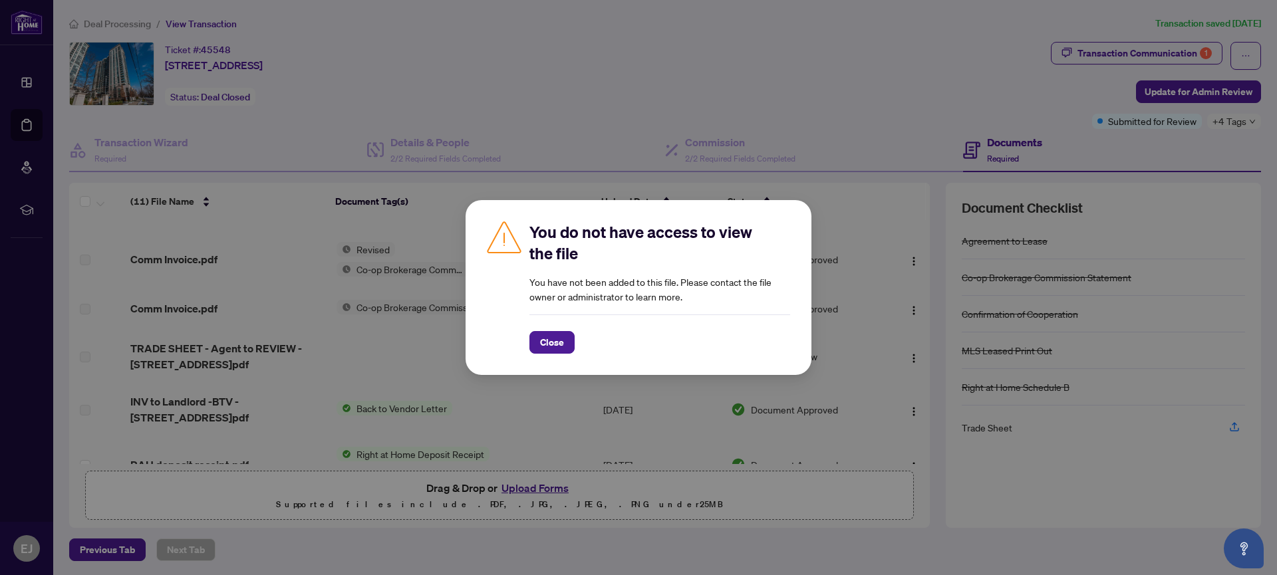
click at [544, 340] on span "Close" at bounding box center [552, 342] width 24 height 21
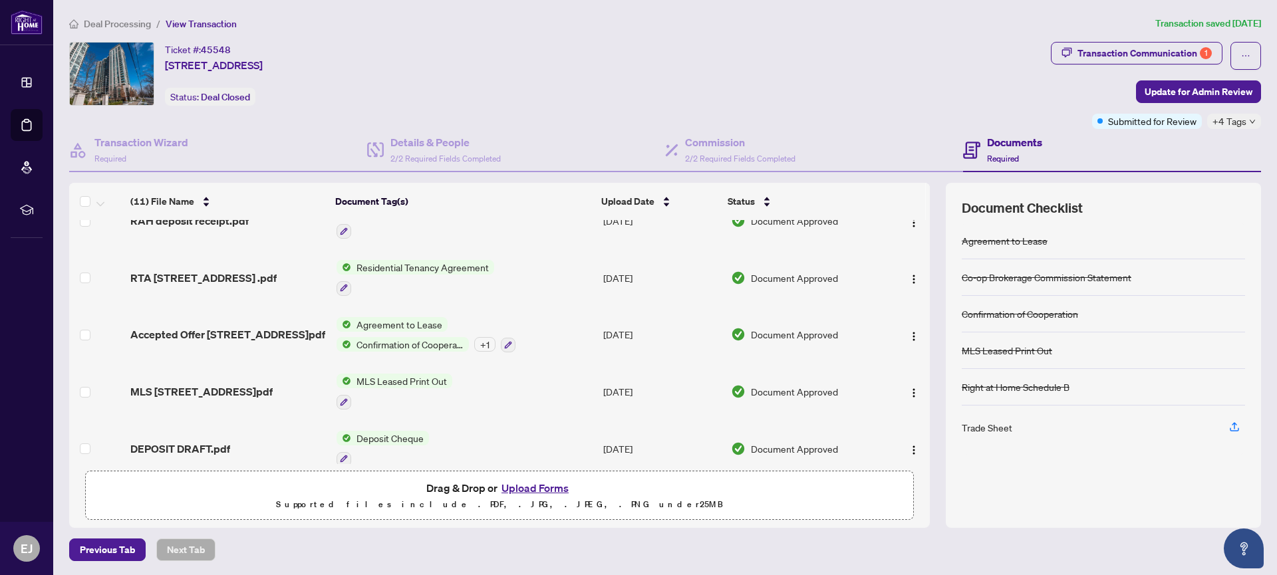
scroll to position [287, 0]
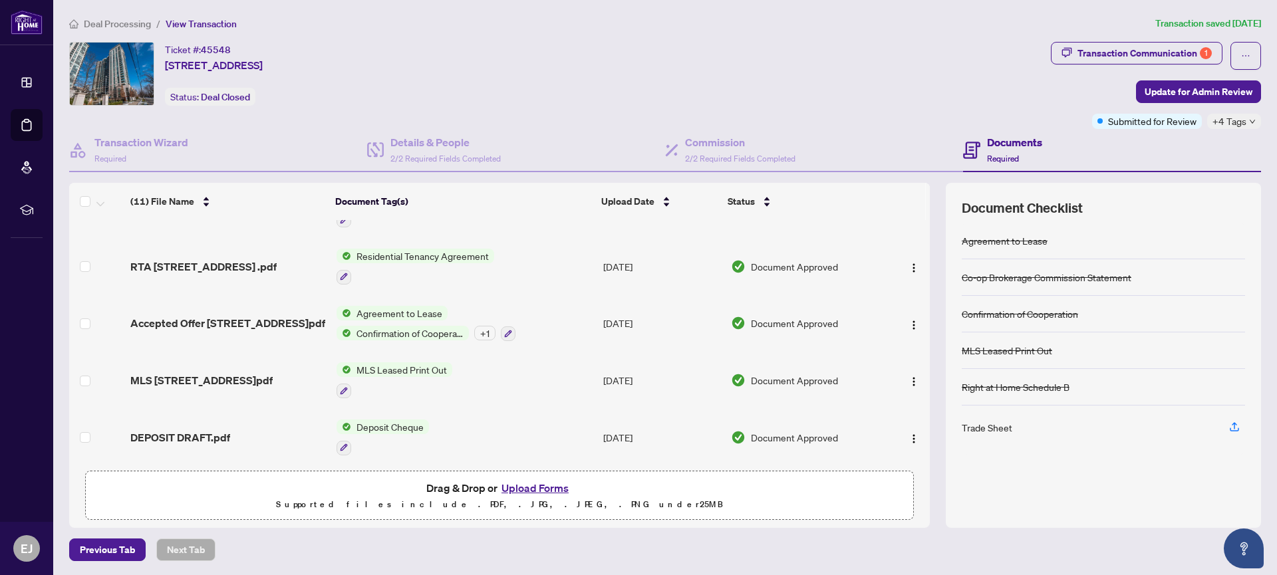
click at [384, 313] on span "Agreement to Lease" at bounding box center [399, 313] width 96 height 15
click at [410, 378] on span "Agreement to Lease" at bounding box center [414, 377] width 96 height 15
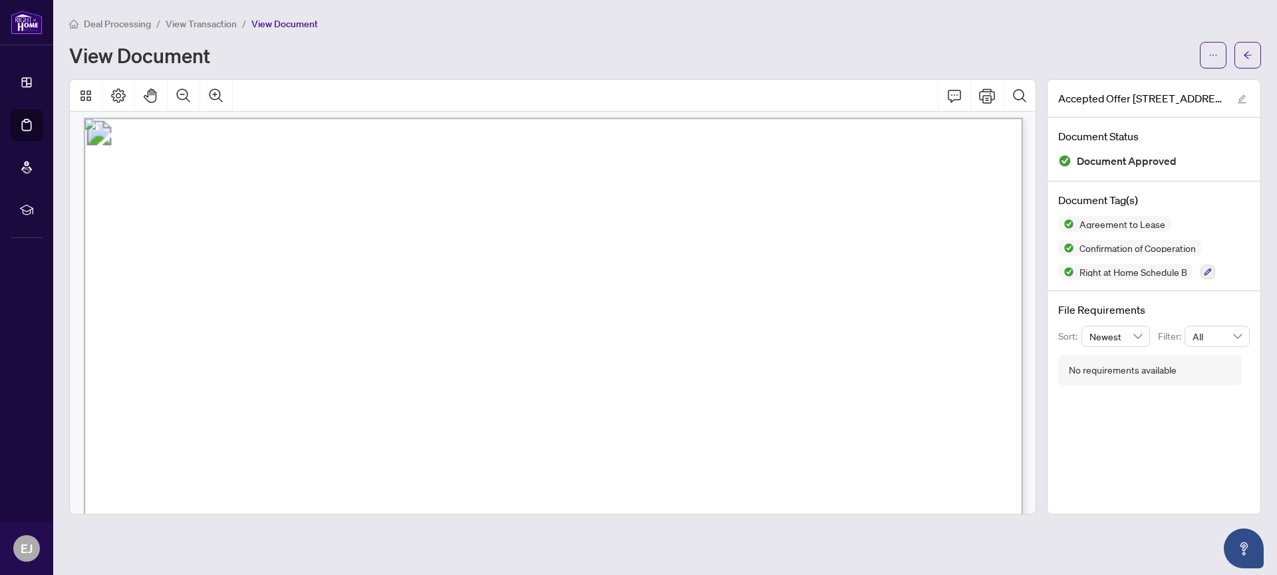
scroll to position [6, 0]
click at [1245, 55] on icon "arrow-left" at bounding box center [1248, 54] width 8 height 7
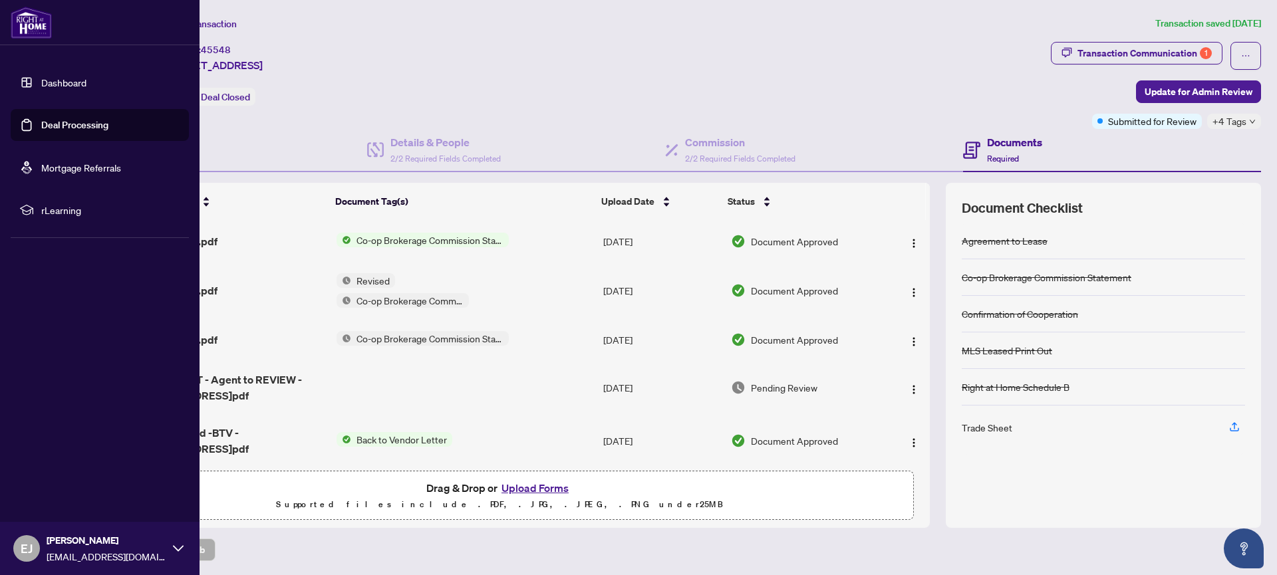
click at [41, 124] on link "Deal Processing" at bounding box center [74, 125] width 67 height 12
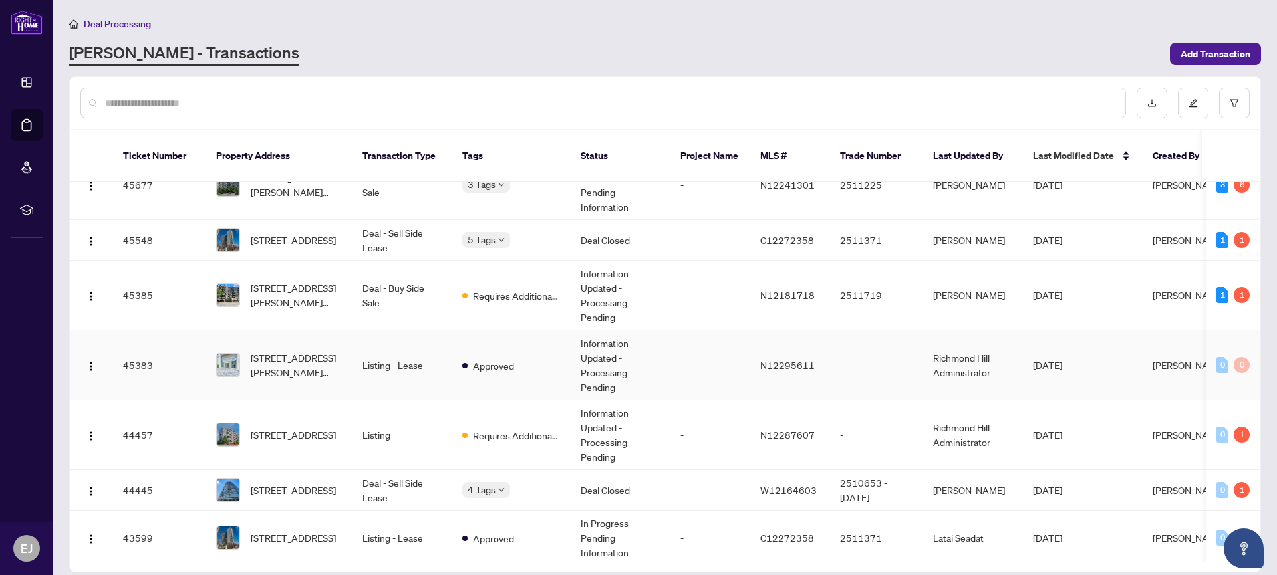
scroll to position [412, 0]
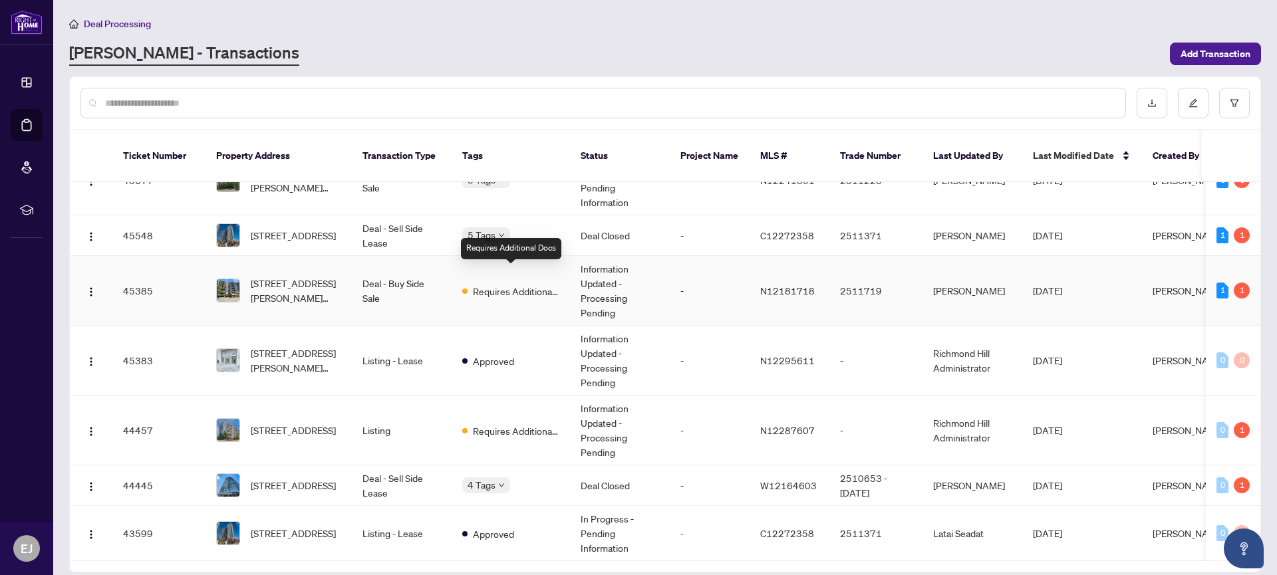
click at [488, 284] on span "Requires Additional Docs" at bounding box center [516, 291] width 86 height 15
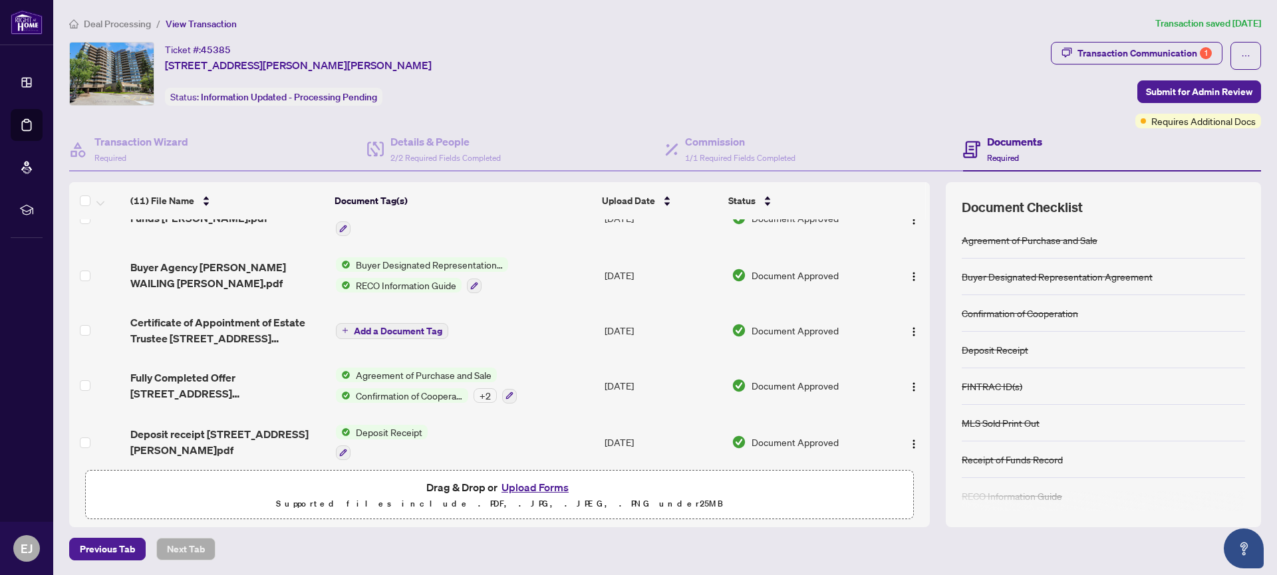
scroll to position [251, 0]
click at [1165, 50] on div "Transaction Communication 1" at bounding box center [1144, 53] width 134 height 21
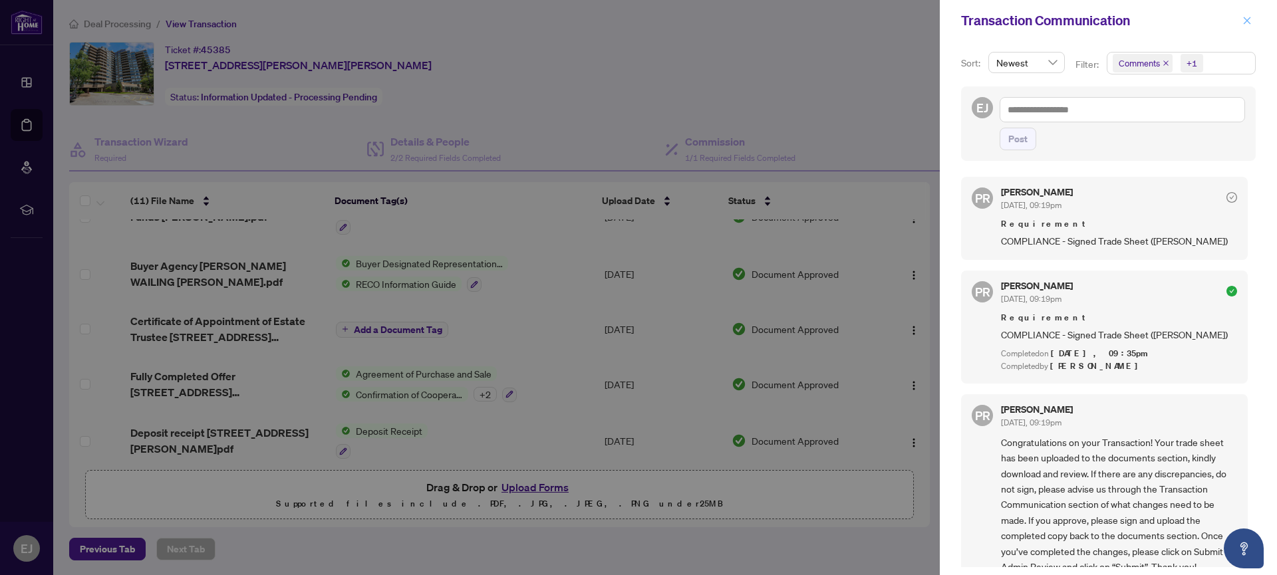
click at [1246, 18] on icon "close" at bounding box center [1246, 20] width 9 height 9
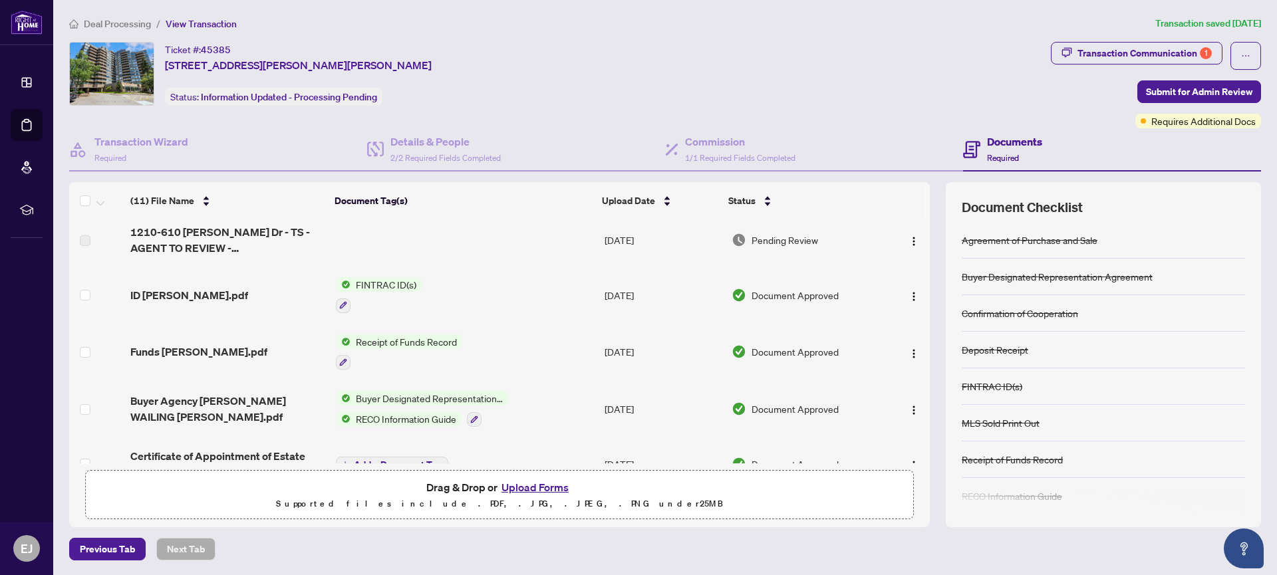
scroll to position [0, 0]
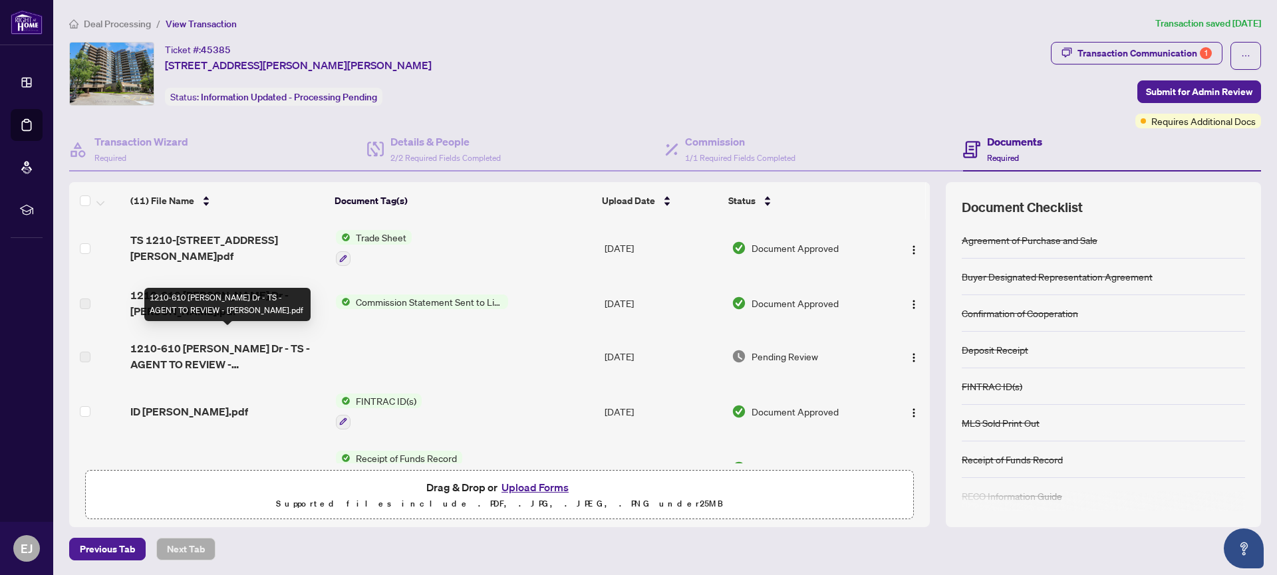
click at [247, 340] on span "1210-610 [PERSON_NAME] Dr - TS - AGENT TO REVIEW - [PERSON_NAME].pdf" at bounding box center [227, 356] width 195 height 32
click at [490, 346] on td at bounding box center [465, 356] width 269 height 53
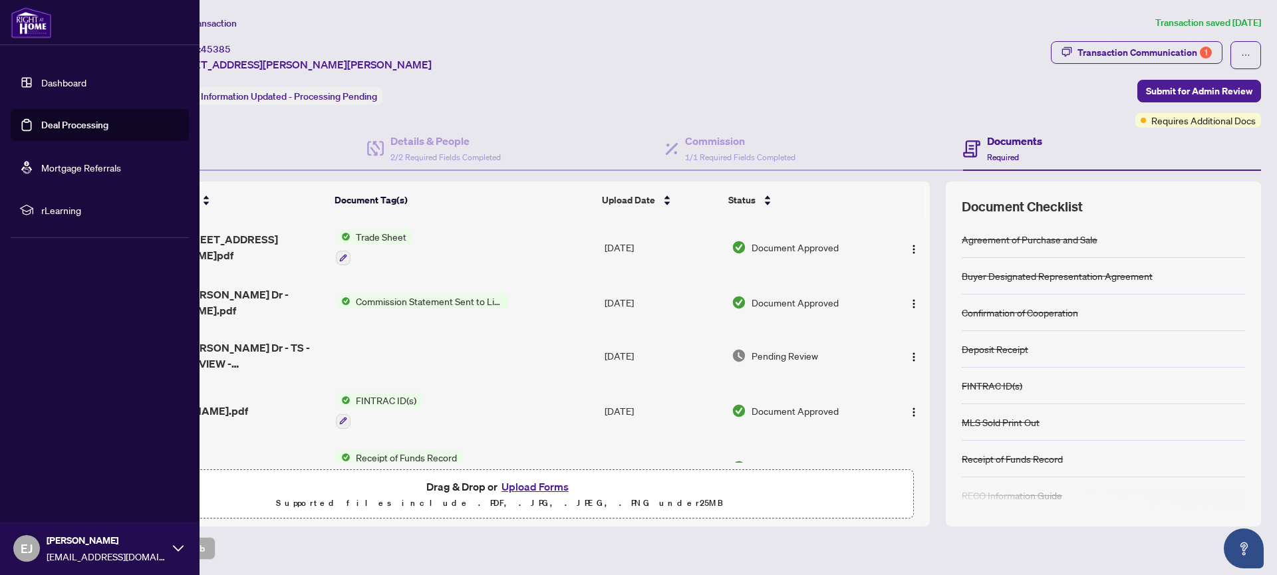
click at [41, 122] on link "Deal Processing" at bounding box center [74, 125] width 67 height 12
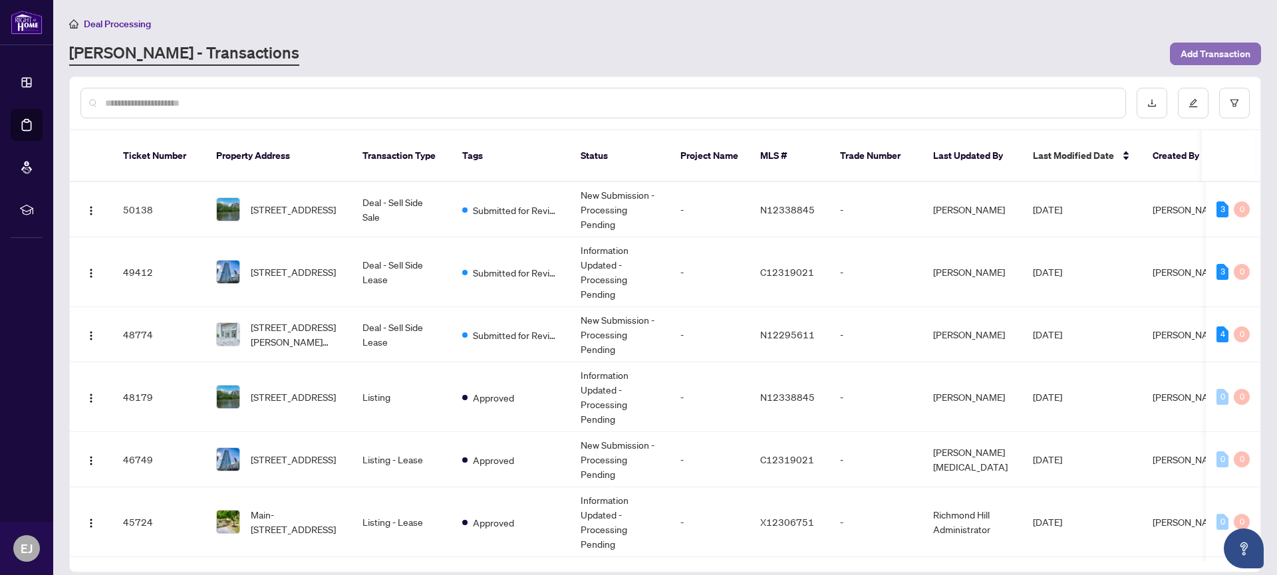
click at [1206, 53] on span "Add Transaction" at bounding box center [1215, 53] width 70 height 21
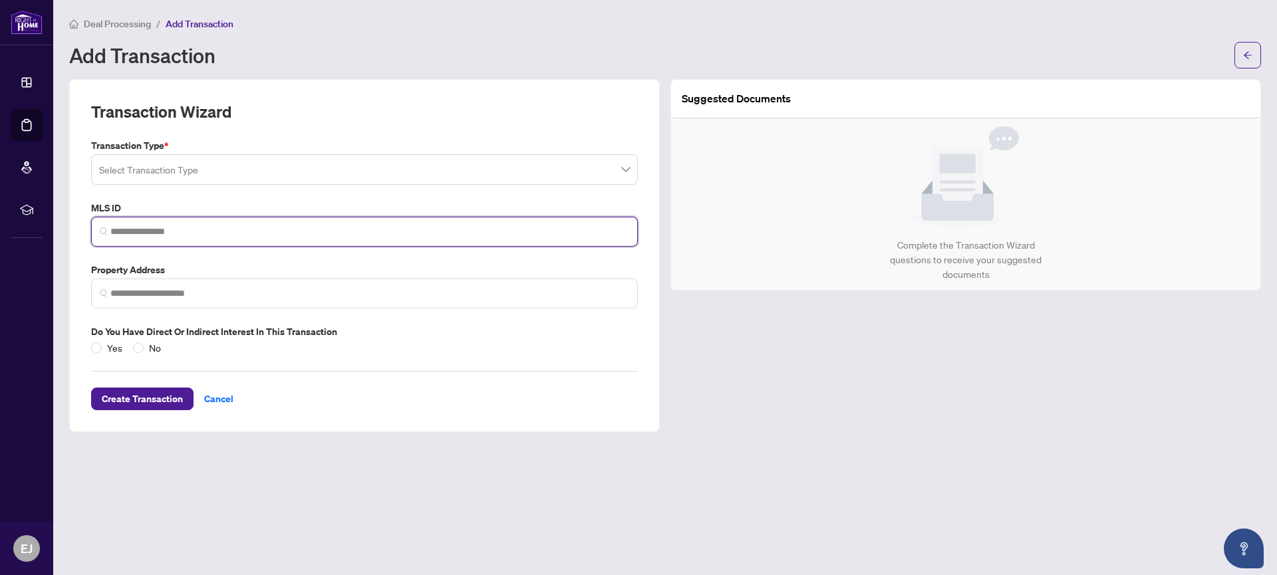
paste input "*********"
type input "*********"
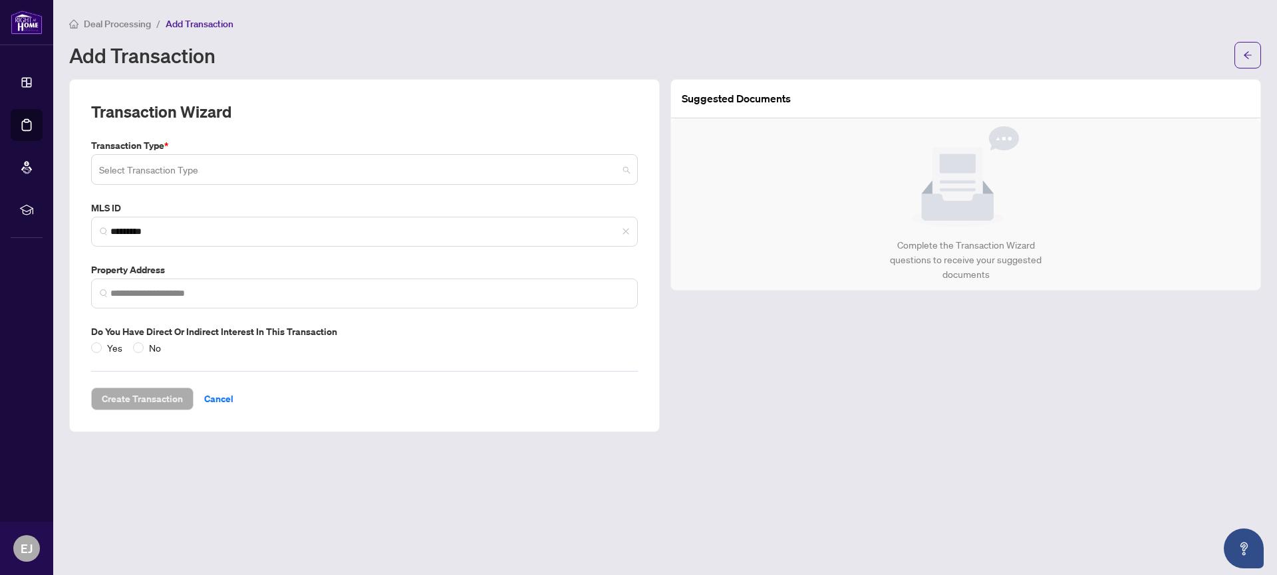
click at [158, 170] on input "search" at bounding box center [358, 171] width 519 height 29
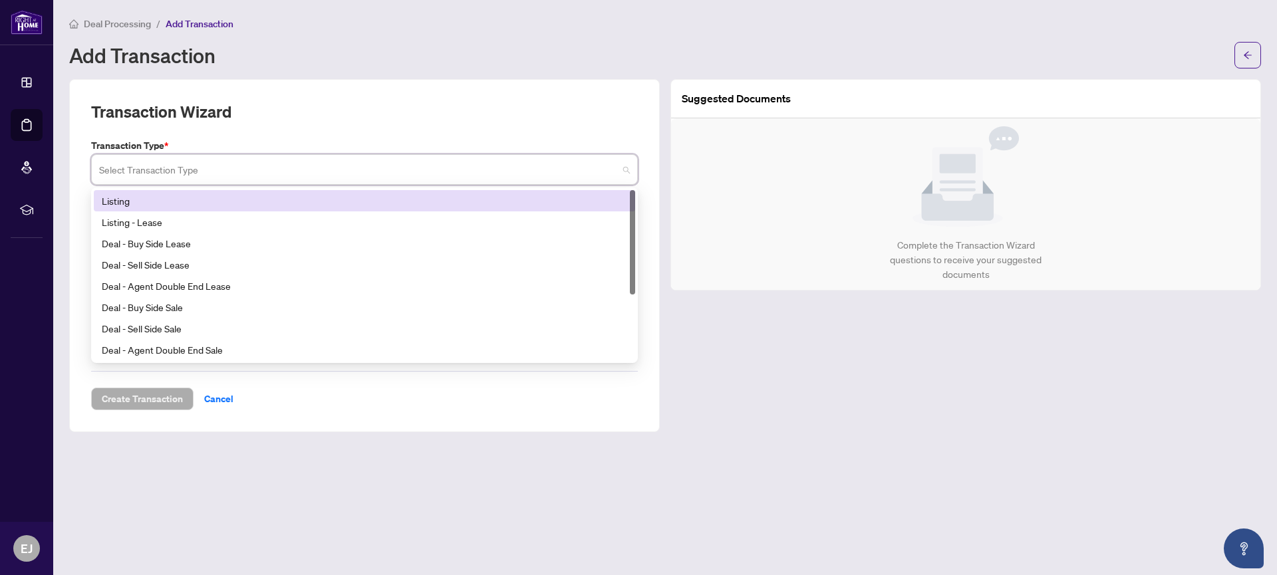
drag, startPoint x: 127, startPoint y: 202, endPoint x: 141, endPoint y: 204, distance: 14.1
click at [127, 202] on div "Listing" at bounding box center [364, 201] width 525 height 15
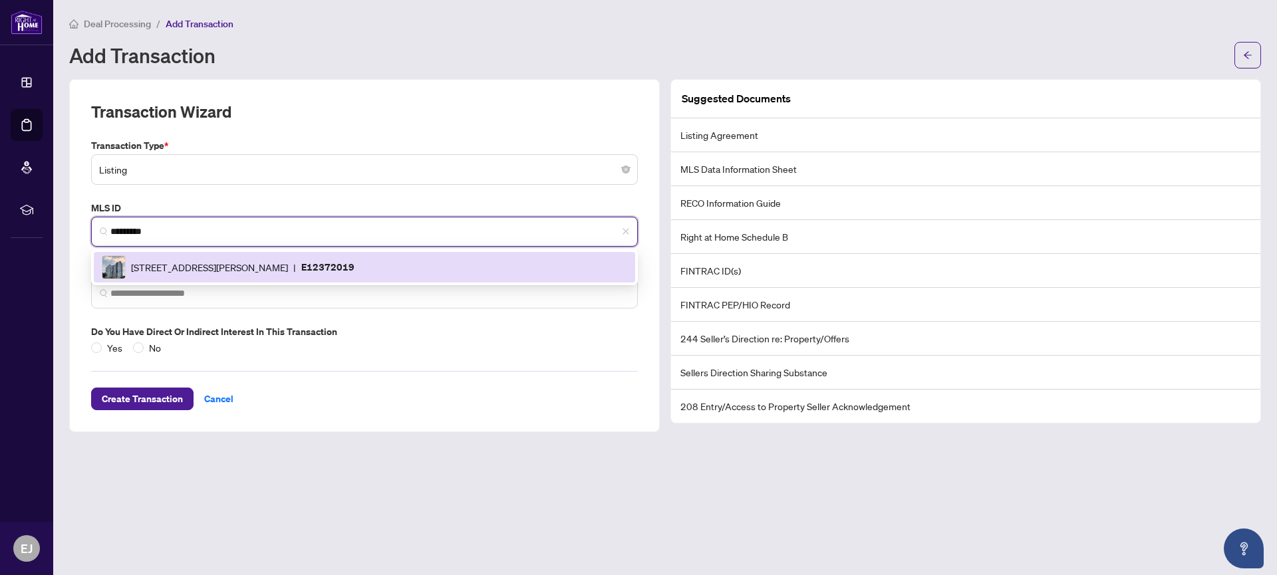
click at [176, 235] on input "*********" at bounding box center [369, 232] width 519 height 14
click at [184, 263] on span "[STREET_ADDRESS][PERSON_NAME]" at bounding box center [209, 267] width 157 height 15
type input "**********"
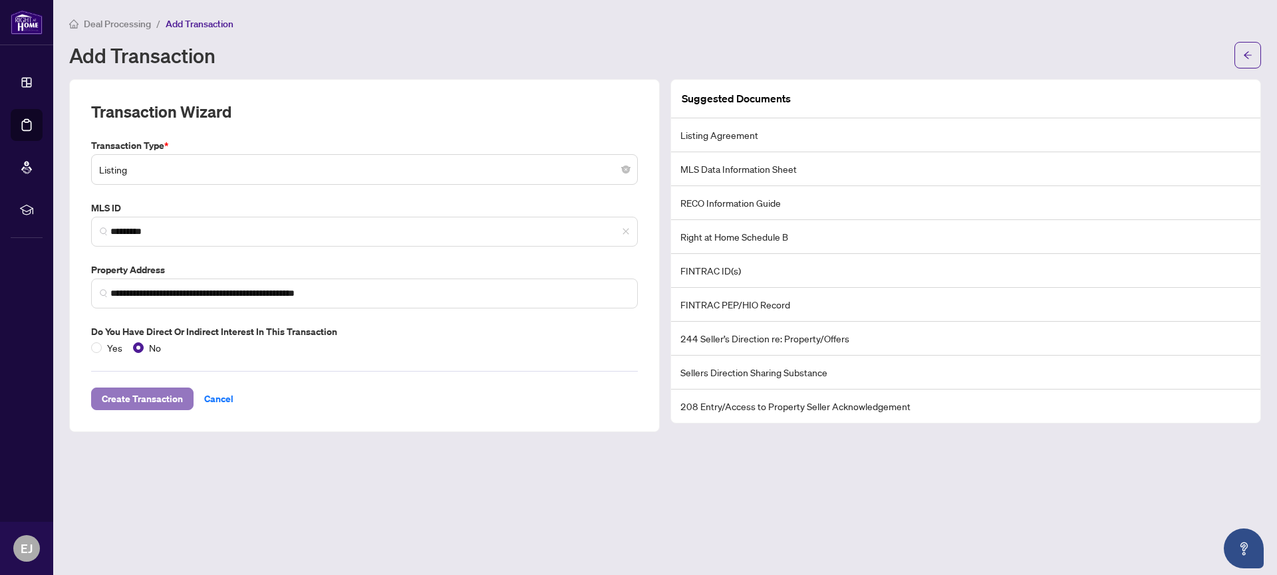
click at [146, 398] on span "Create Transaction" at bounding box center [142, 398] width 81 height 21
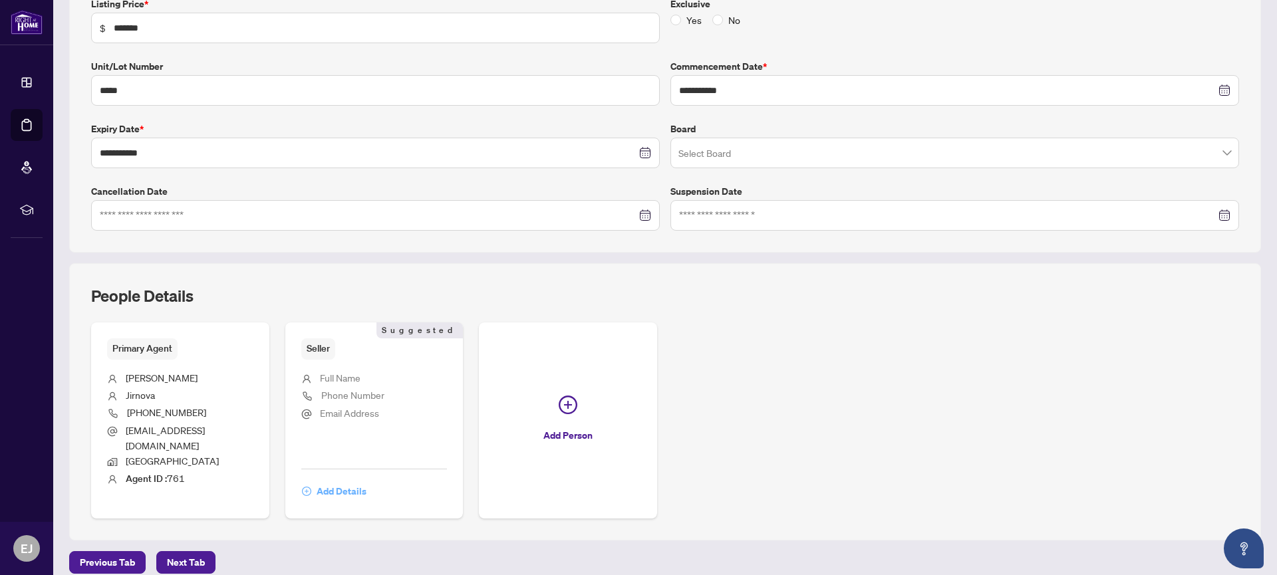
scroll to position [241, 0]
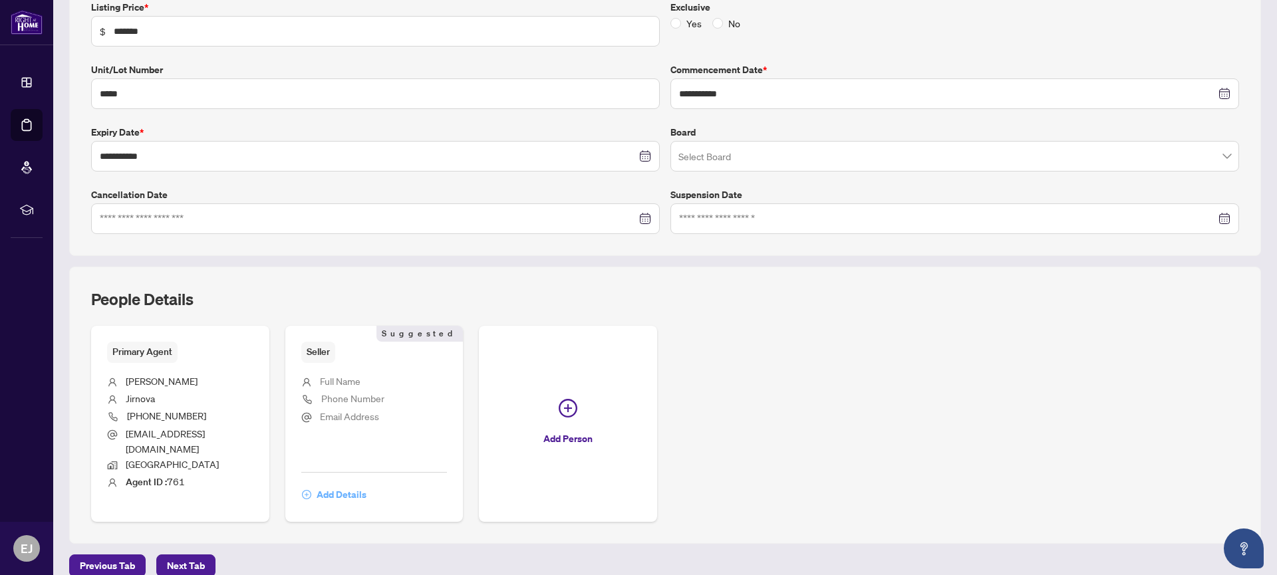
click at [334, 484] on span "Add Details" at bounding box center [342, 494] width 50 height 21
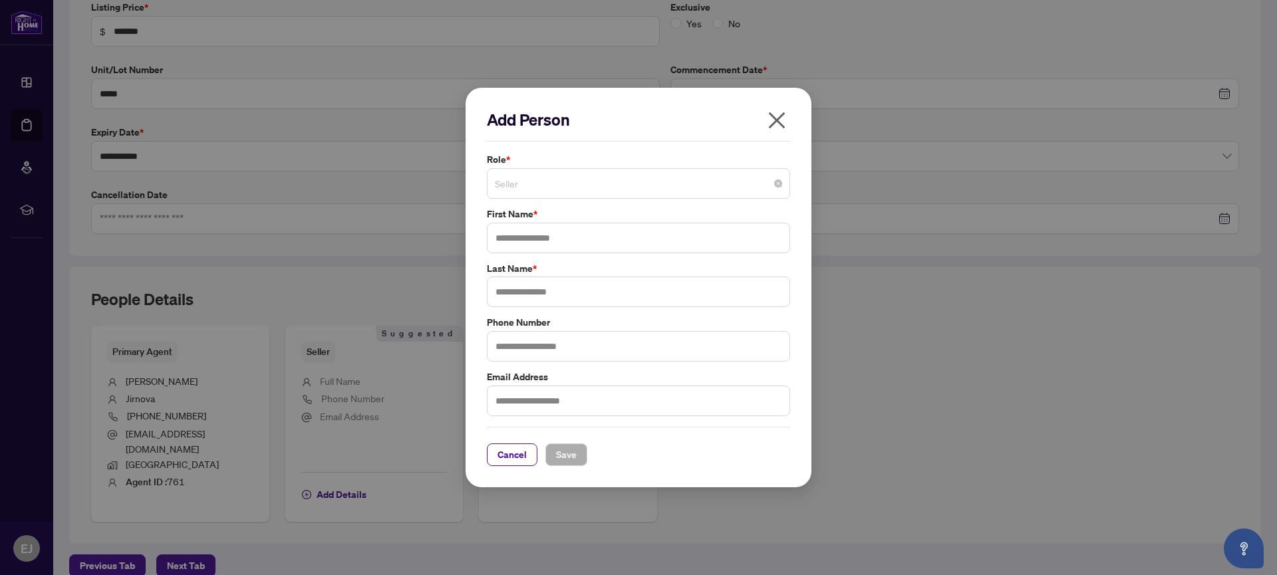
click at [674, 178] on span "Seller" at bounding box center [638, 183] width 287 height 25
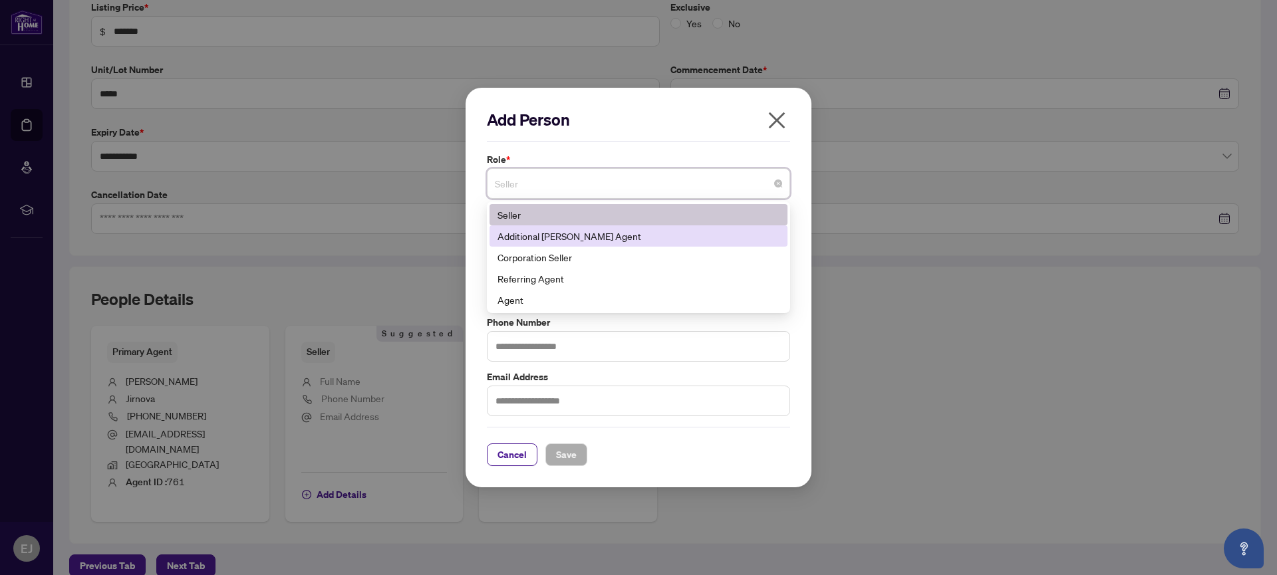
click at [555, 238] on div "Additional [PERSON_NAME] Agent" at bounding box center [638, 236] width 282 height 15
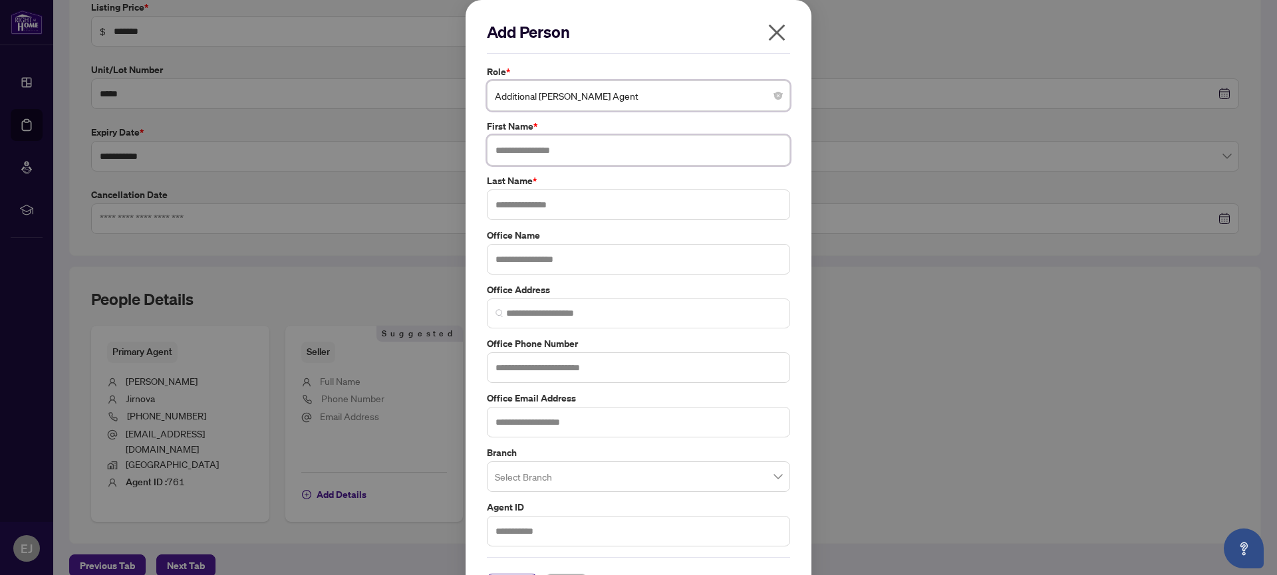
click at [547, 153] on input "text" at bounding box center [638, 150] width 303 height 31
type input "*****"
click at [547, 205] on input "text" at bounding box center [638, 205] width 303 height 31
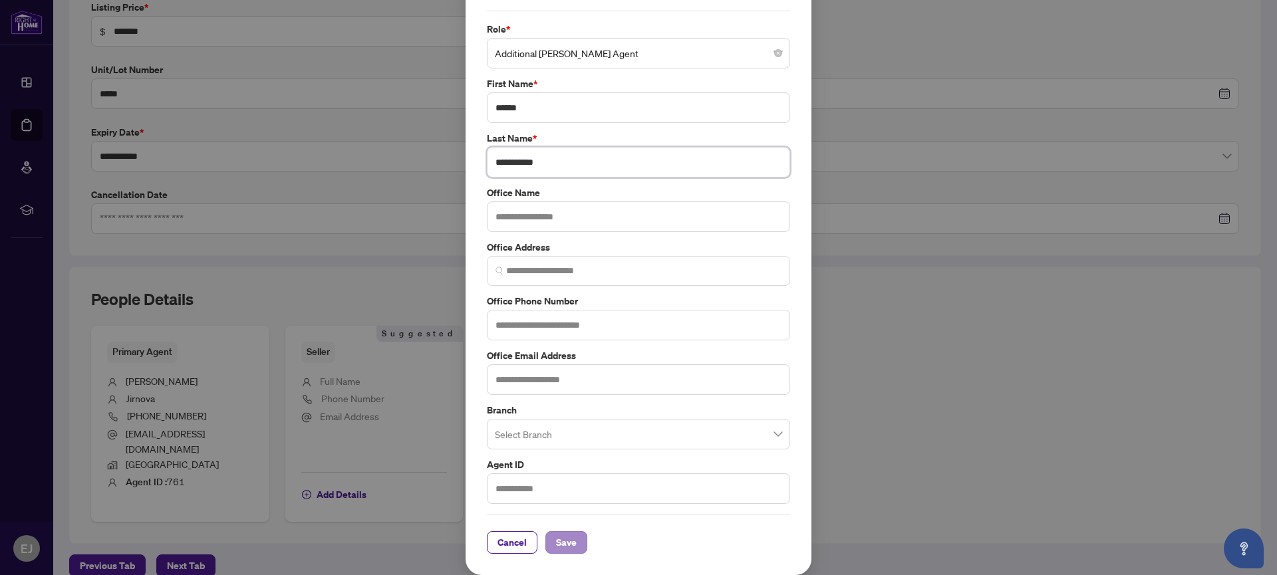
type input "**********"
click at [569, 543] on span "Save" at bounding box center [566, 542] width 21 height 21
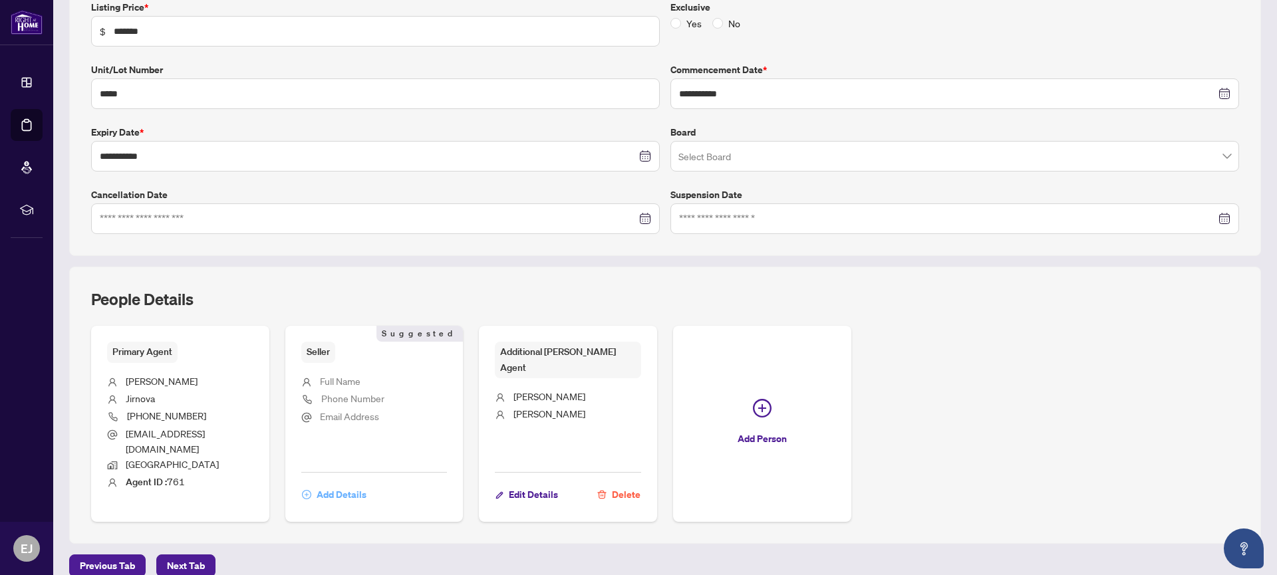
click at [335, 484] on span "Add Details" at bounding box center [342, 494] width 50 height 21
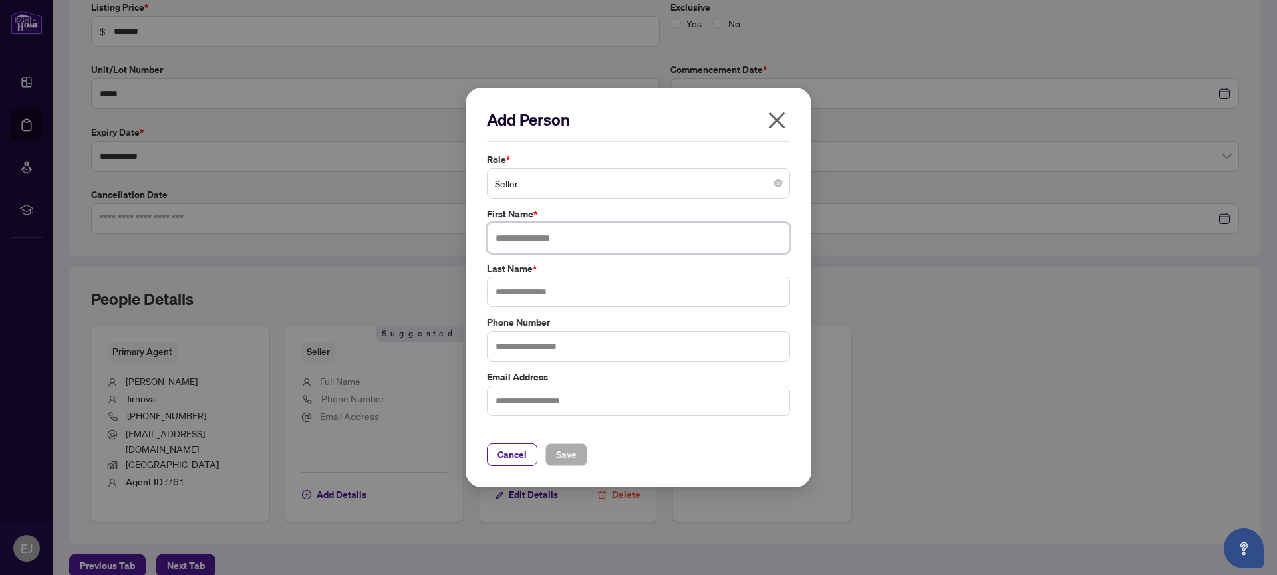
paste input "**********"
drag, startPoint x: 618, startPoint y: 239, endPoint x: 625, endPoint y: 241, distance: 7.6
click at [624, 241] on input "**********" at bounding box center [638, 238] width 303 height 31
drag, startPoint x: 612, startPoint y: 240, endPoint x: 587, endPoint y: 239, distance: 24.6
click at [584, 240] on input "**********" at bounding box center [638, 238] width 303 height 31
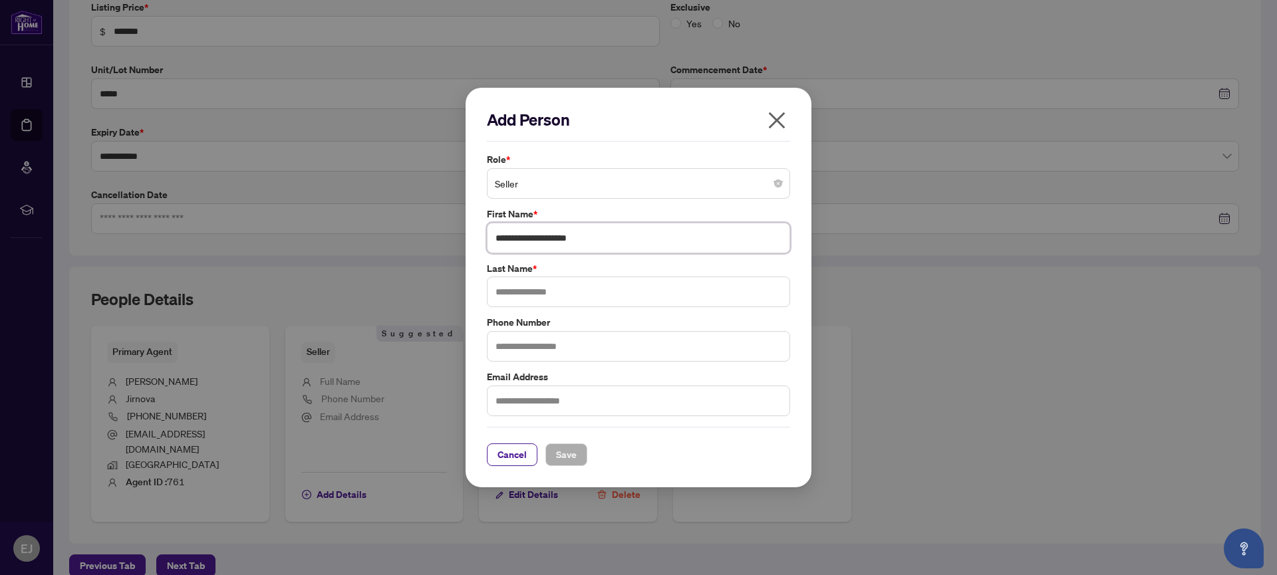
type input "**********"
paste input "****"
type input "****"
click at [564, 448] on span "Save" at bounding box center [566, 454] width 21 height 21
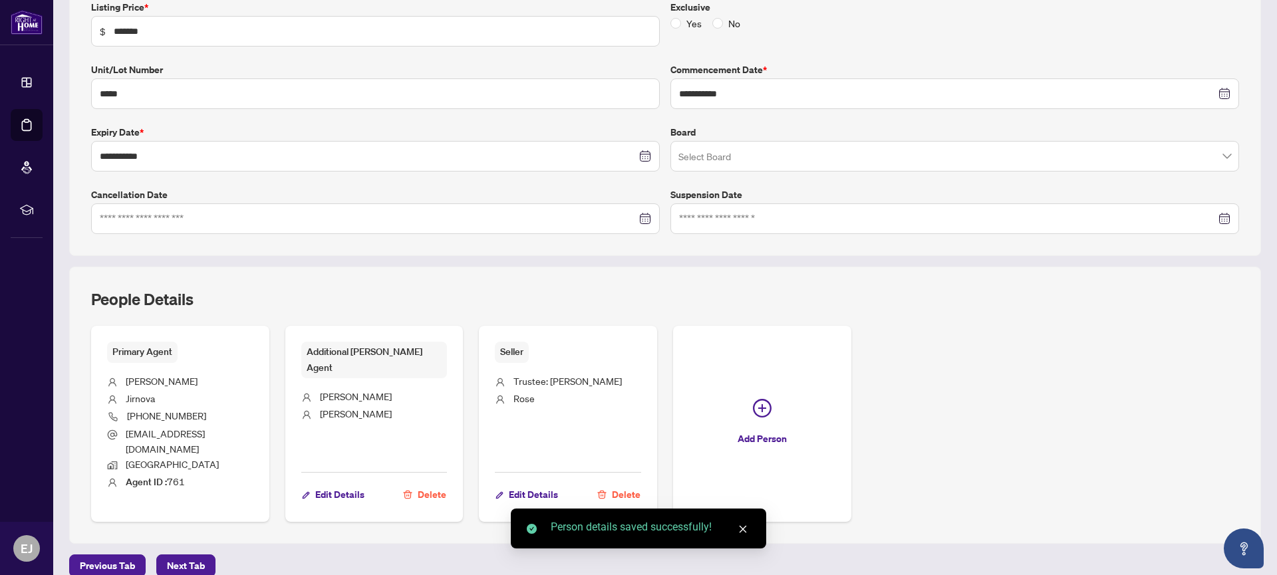
scroll to position [245, 0]
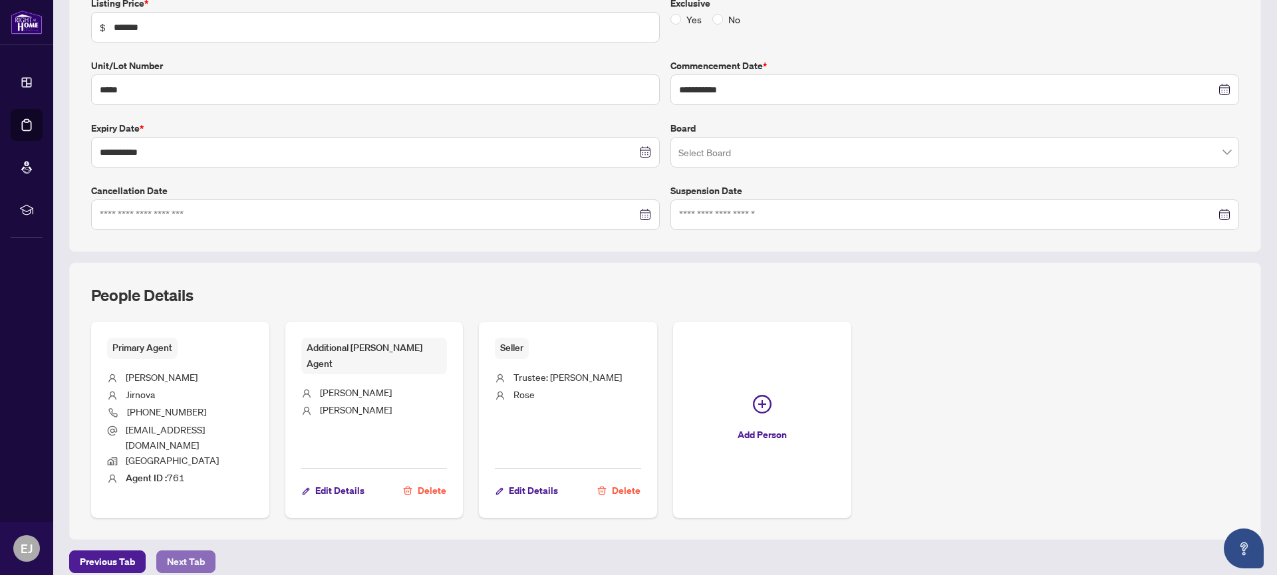
click at [196, 551] on span "Next Tab" at bounding box center [186, 561] width 38 height 21
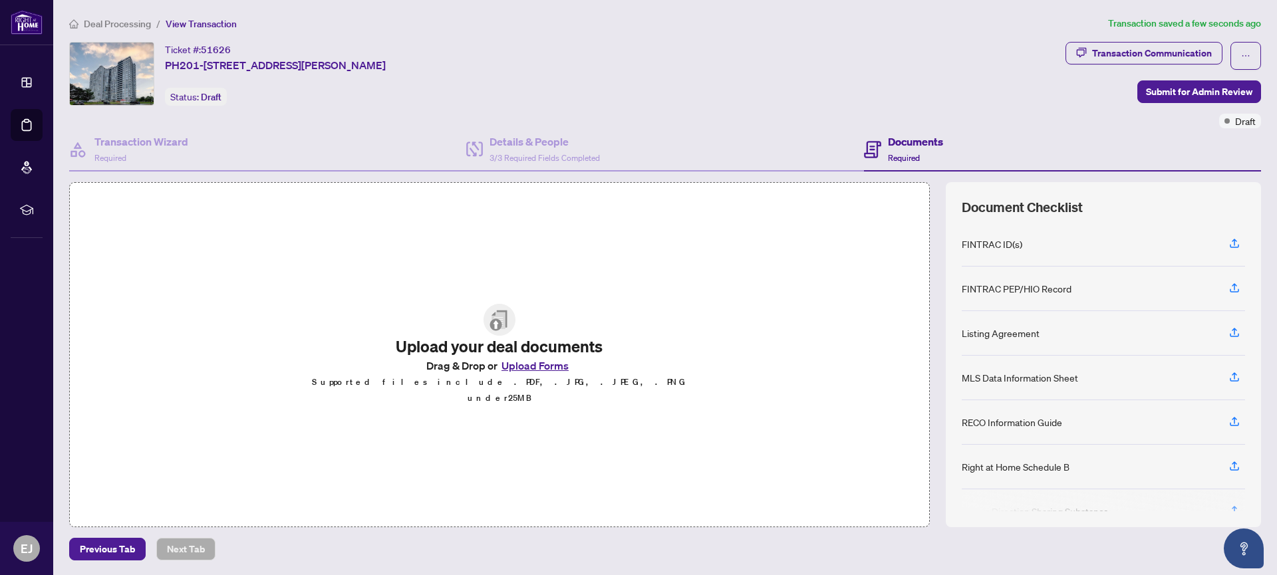
click at [538, 368] on button "Upload Forms" at bounding box center [534, 365] width 75 height 17
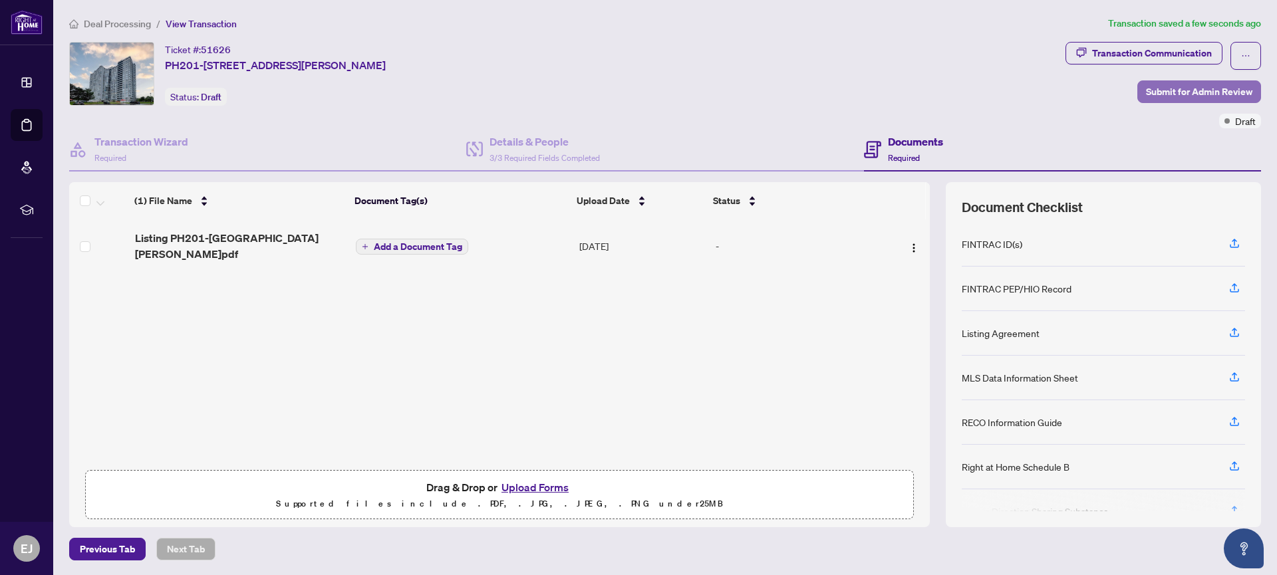
click at [1173, 90] on span "Submit for Admin Review" at bounding box center [1199, 91] width 106 height 21
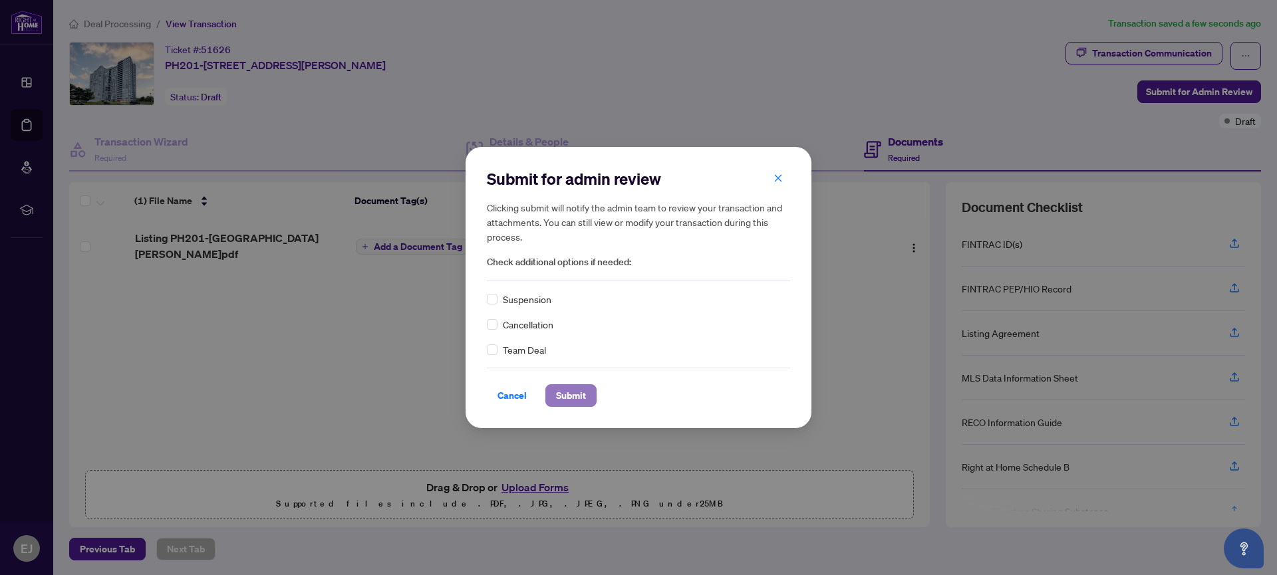
click at [567, 405] on span "Submit" at bounding box center [571, 395] width 30 height 21
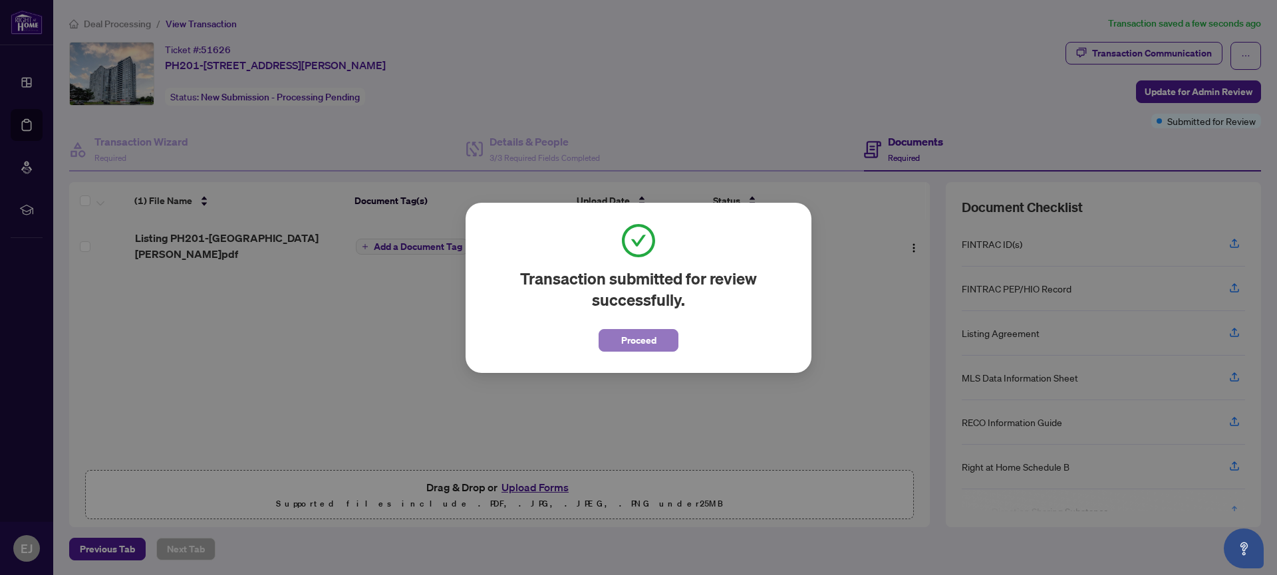
click at [659, 335] on button "Proceed" at bounding box center [639, 340] width 80 height 23
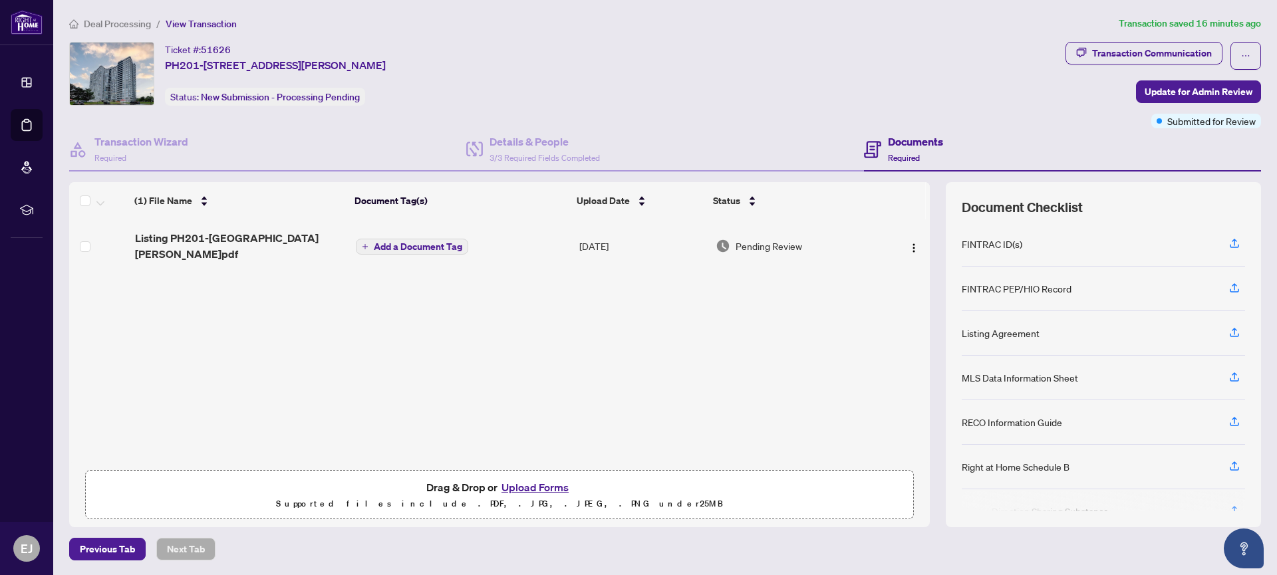
scroll to position [1, 0]
